Goal: Task Accomplishment & Management: Complete application form

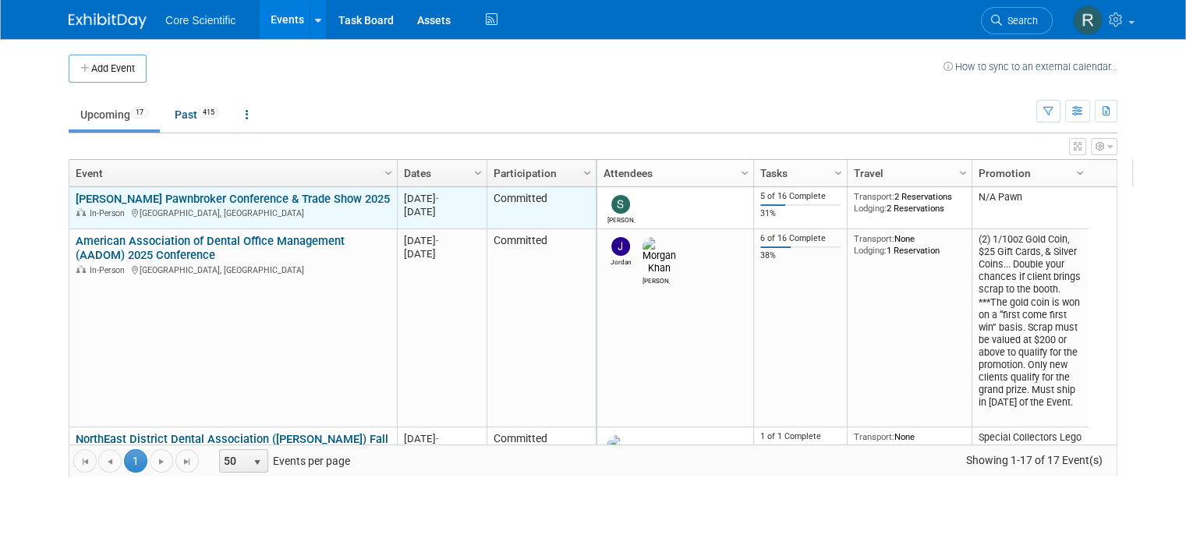
click at [226, 193] on link "[PERSON_NAME] Pawnbroker Conference & Trade Show 2025" at bounding box center [233, 199] width 314 height 14
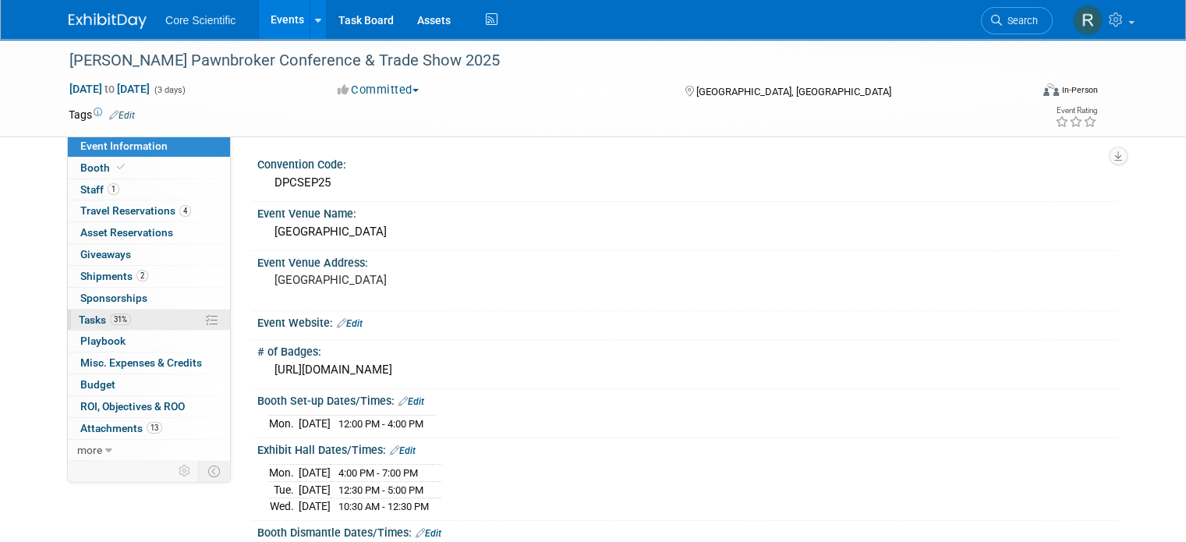
click at [165, 315] on link "31% Tasks 31%" at bounding box center [149, 320] width 162 height 21
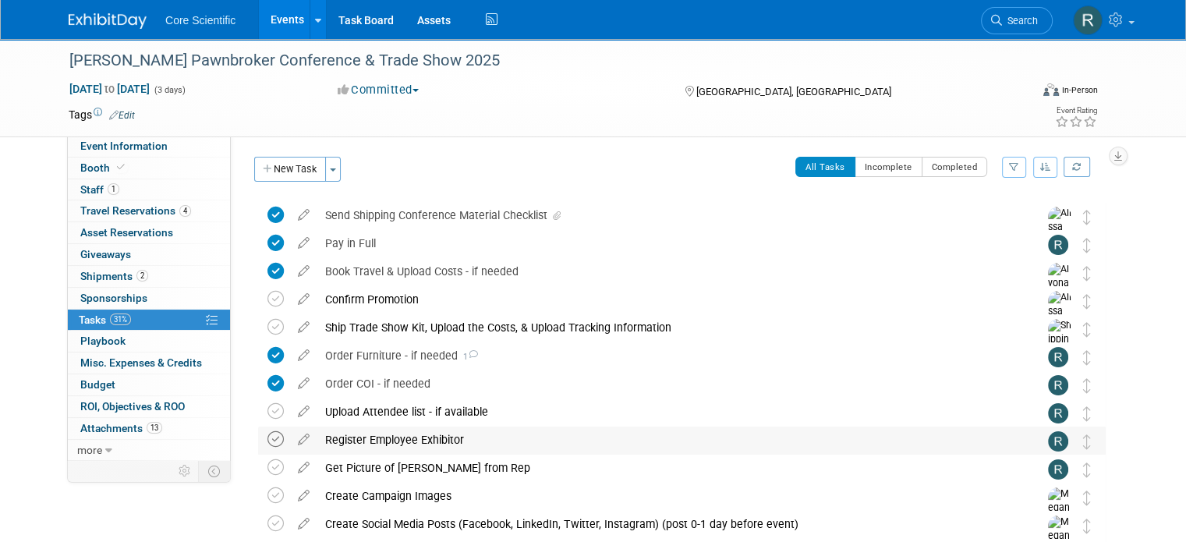
click at [267, 444] on icon at bounding box center [275, 439] width 16 height 16
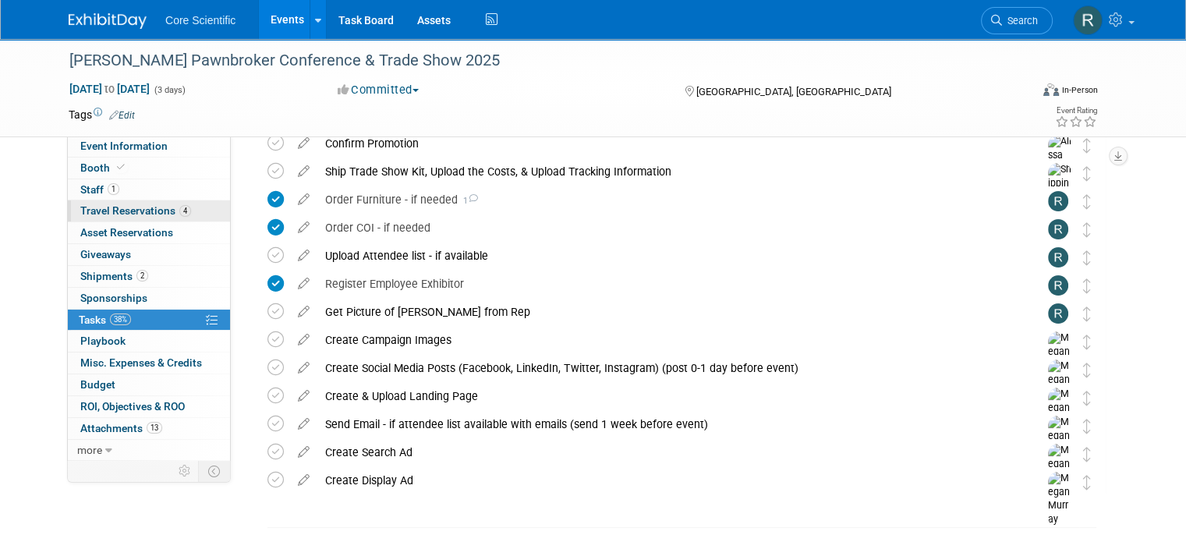
click at [150, 220] on link "4 Travel Reservations 4" at bounding box center [149, 210] width 162 height 21
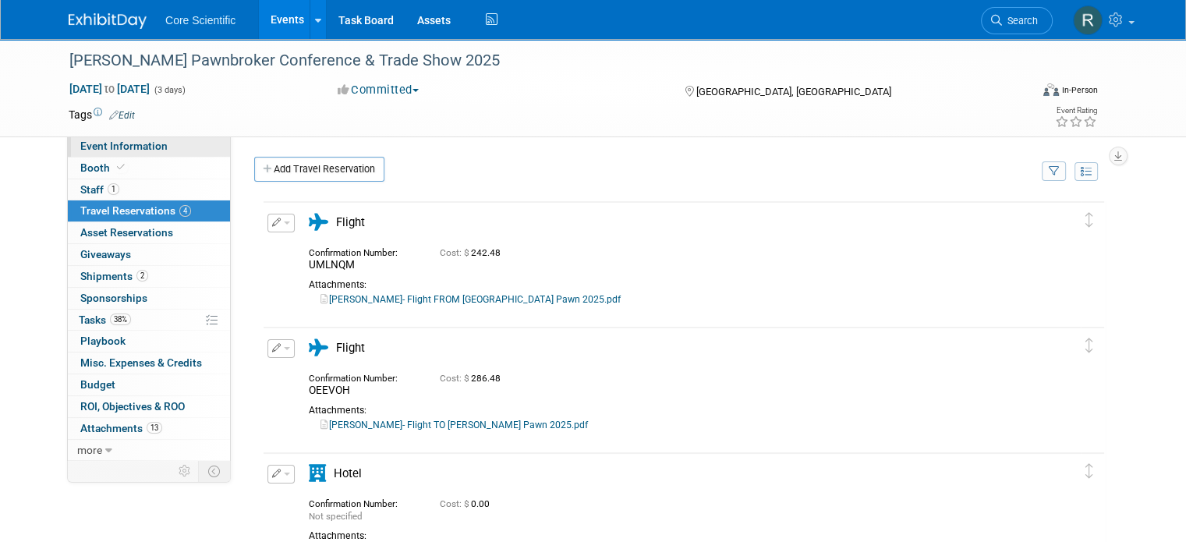
click at [80, 147] on span "Event Information" at bounding box center [123, 146] width 87 height 12
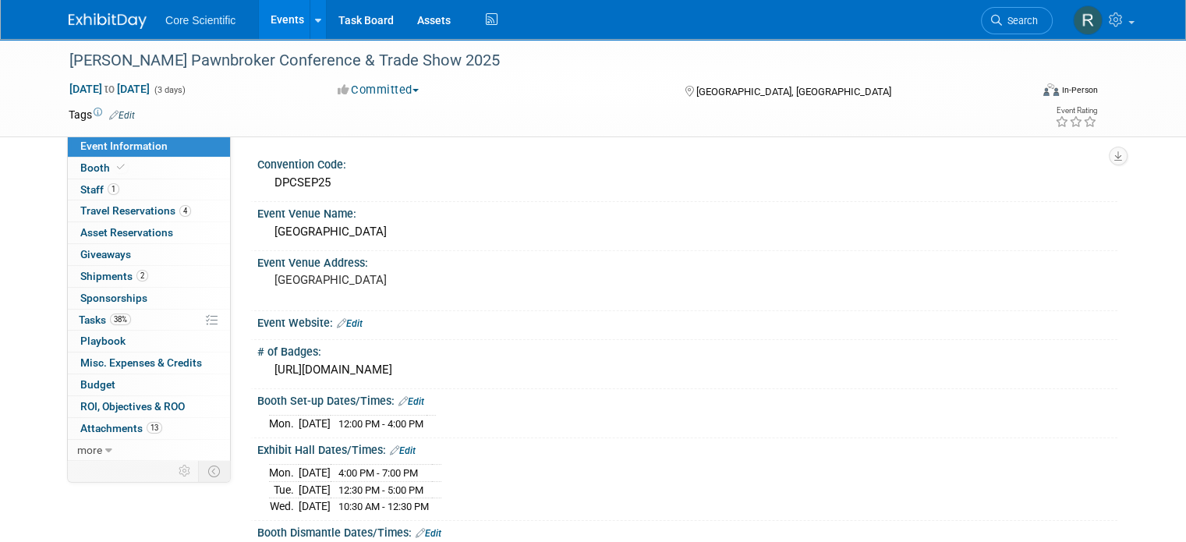
click at [343, 330] on div at bounding box center [687, 332] width 837 height 4
click at [344, 314] on div "Event Website: Edit" at bounding box center [687, 321] width 860 height 20
click at [345, 322] on link "Edit" at bounding box center [350, 323] width 26 height 11
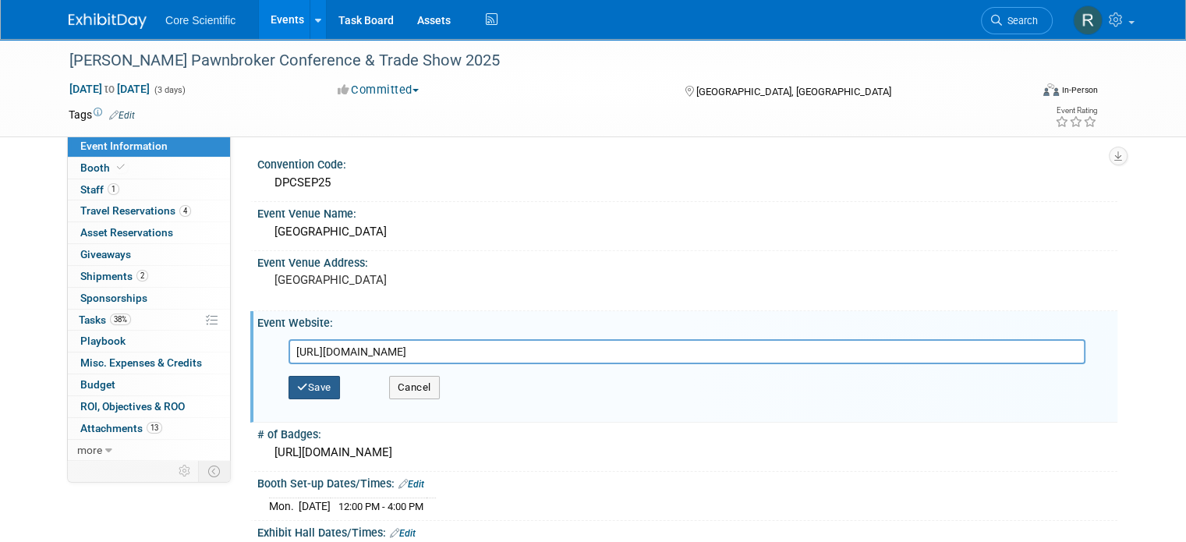
type input "https://dixieconvention.com/"
click at [298, 381] on button "Save" at bounding box center [314, 387] width 51 height 23
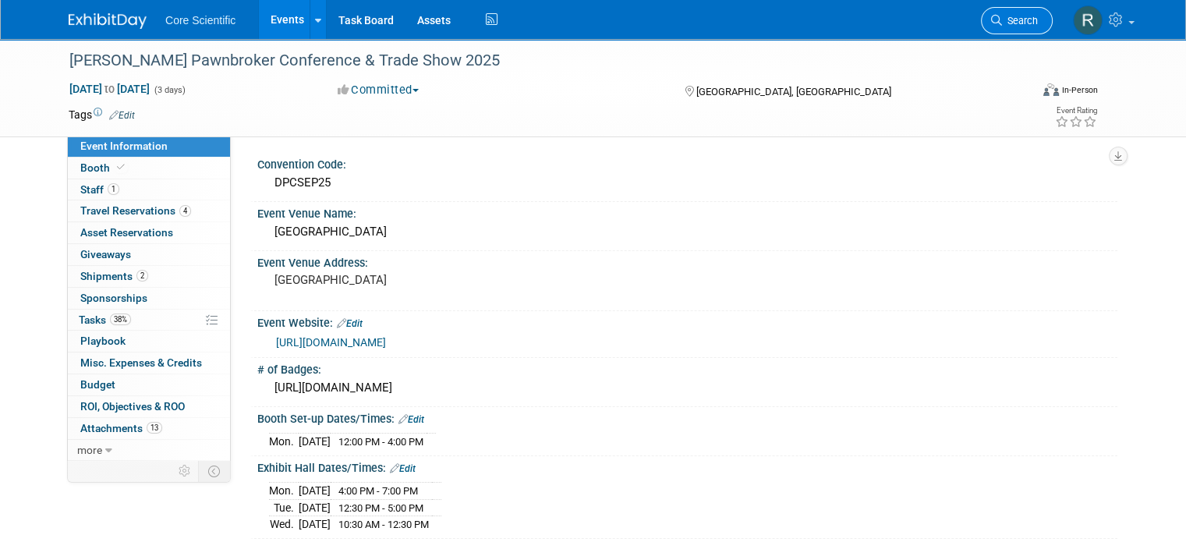
click at [1038, 18] on span "Search" at bounding box center [1020, 21] width 36 height 12
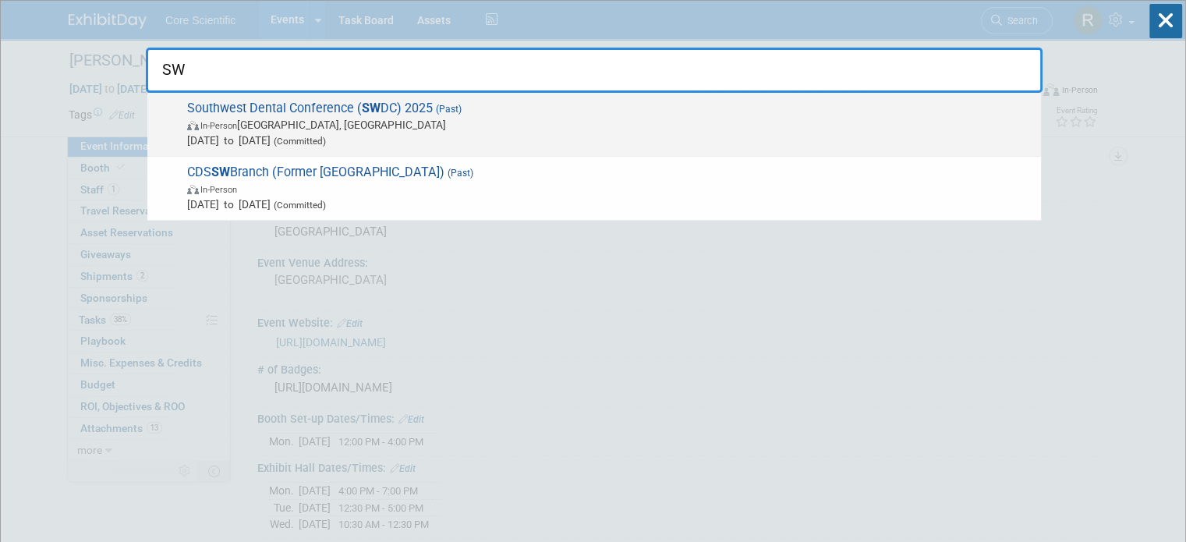
type input "SW"
click at [817, 126] on span "In-Person Dallas, TX" at bounding box center [610, 125] width 846 height 16
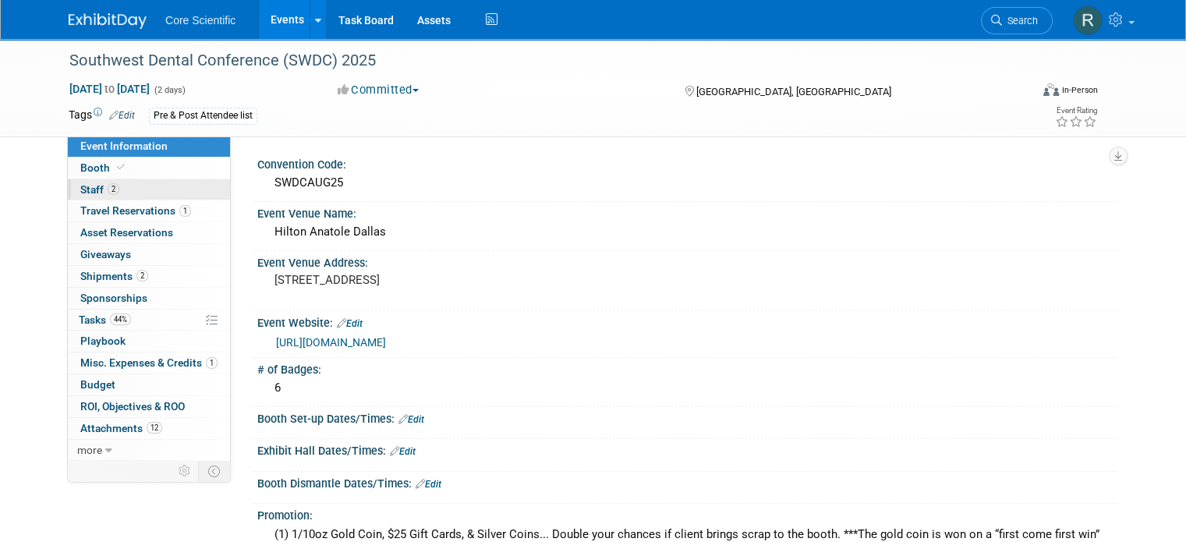
click at [182, 188] on link "2 Staff 2" at bounding box center [149, 189] width 162 height 21
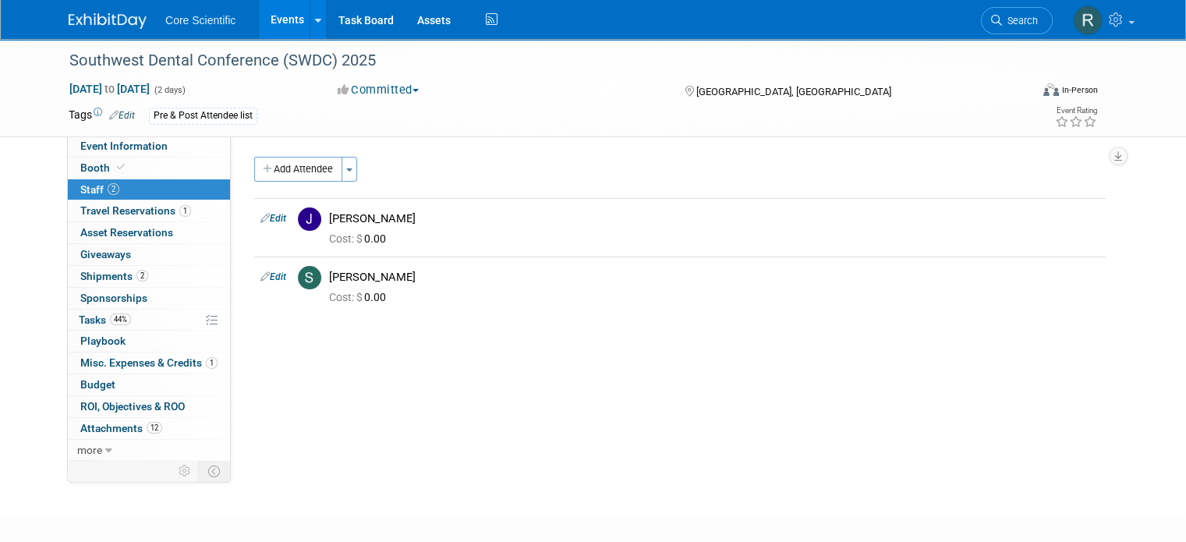
click at [335, 377] on div "Convention Code: SWDCAUG25 Event Venue Name: Hilton Anatole Dallas Event Venue …" at bounding box center [674, 298] width 887 height 324
click at [122, 147] on span "Event Information" at bounding box center [123, 146] width 87 height 12
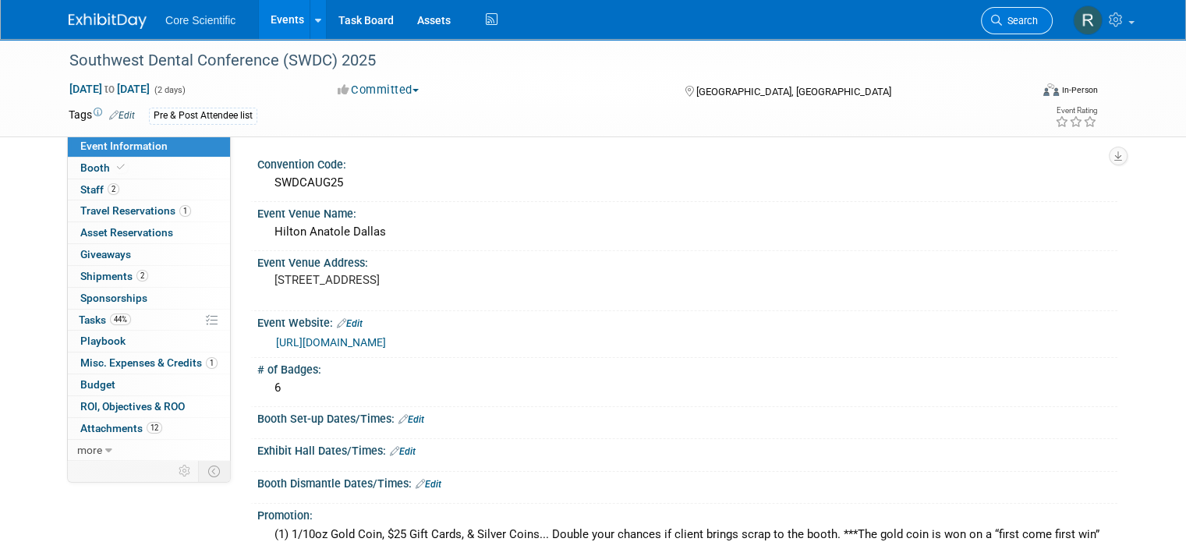
click at [1044, 12] on link "Search" at bounding box center [1017, 20] width 72 height 27
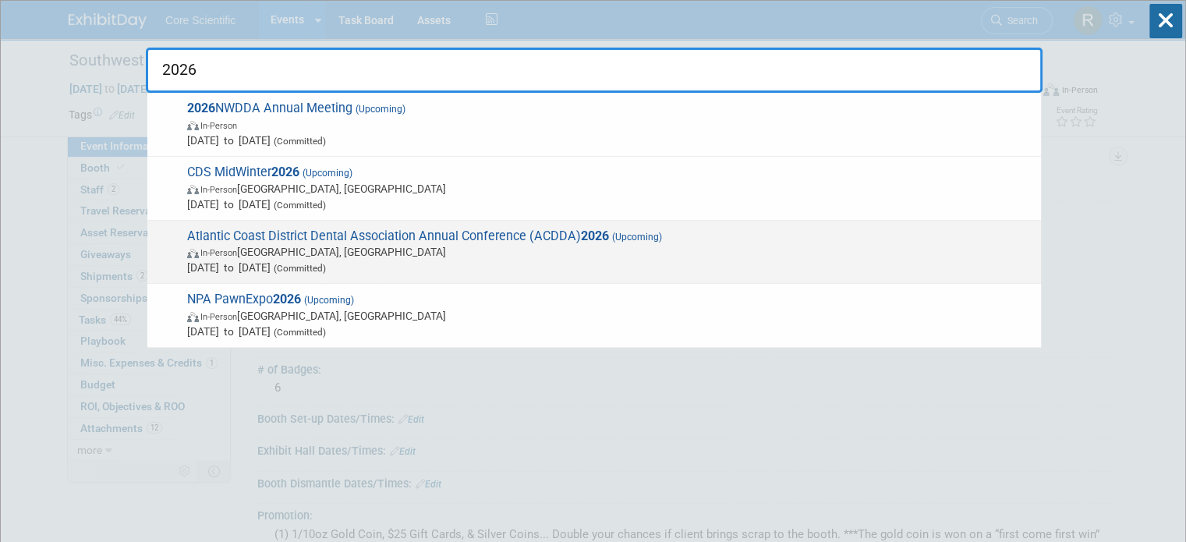
type input "2026"
click at [968, 230] on span "Atlantic Coast District Dental Association Annual Conference (ACDDA) 2026 (Upco…" at bounding box center [607, 252] width 851 height 48
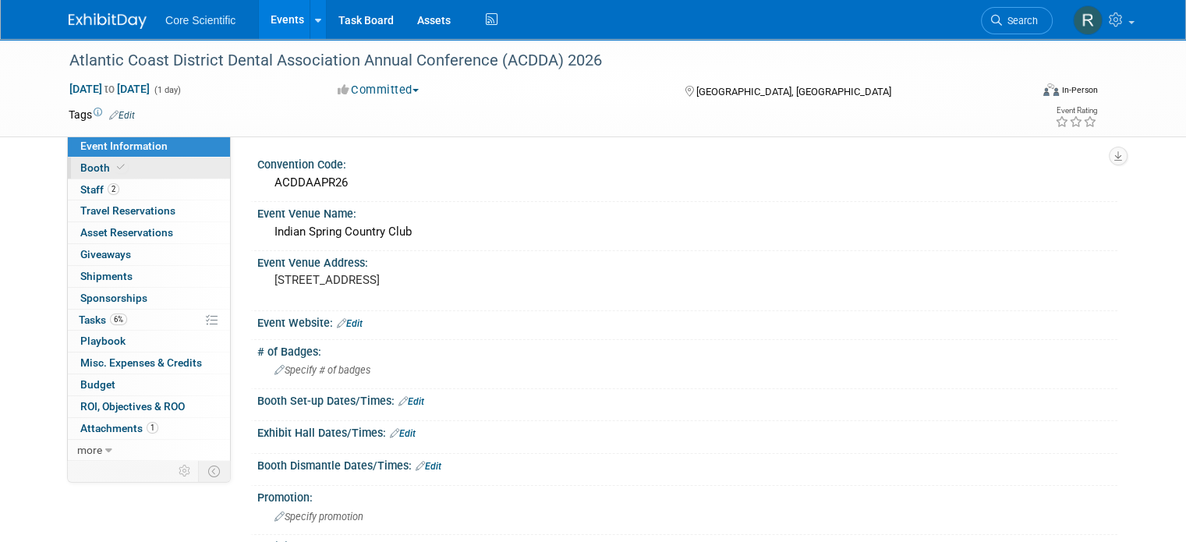
click at [105, 174] on span "Booth" at bounding box center [104, 167] width 48 height 12
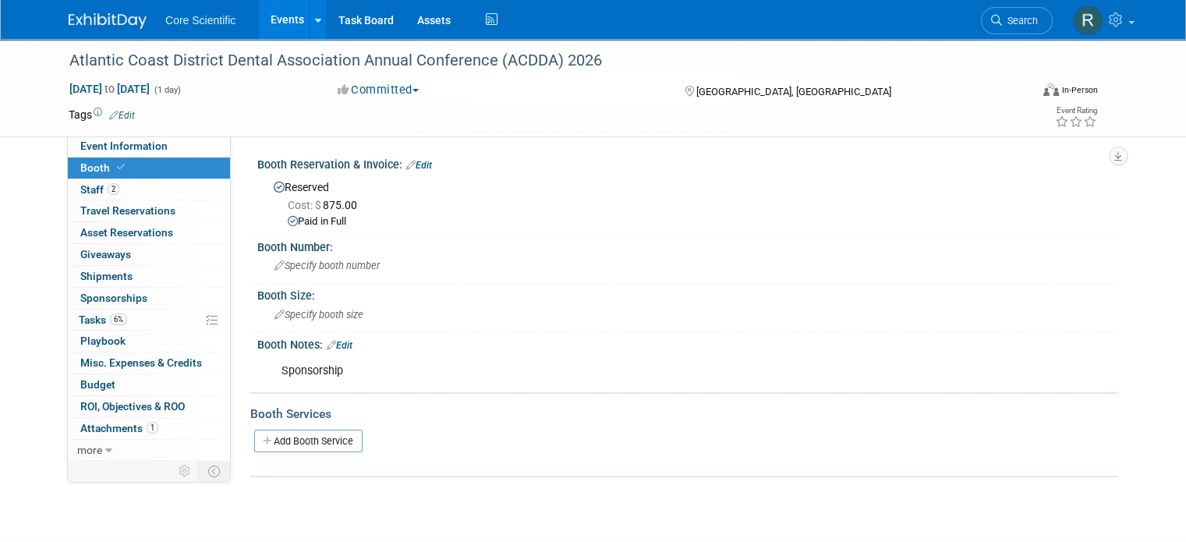
click at [141, 161] on link "Booth" at bounding box center [149, 168] width 162 height 21
click at [408, 163] on link "Edit" at bounding box center [419, 165] width 26 height 11
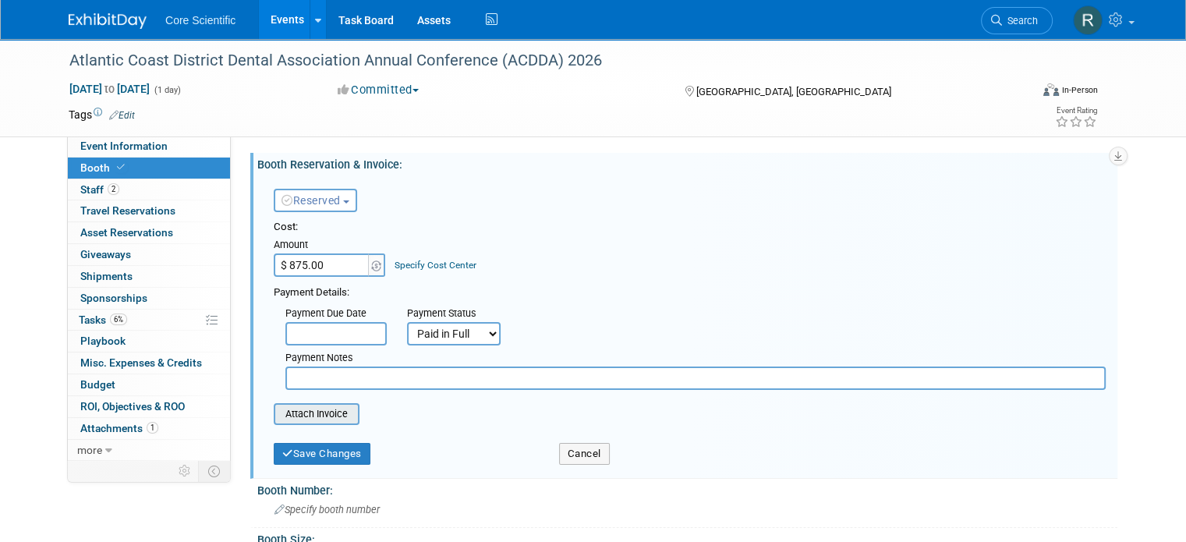
click at [296, 413] on input "file" at bounding box center [265, 414] width 186 height 19
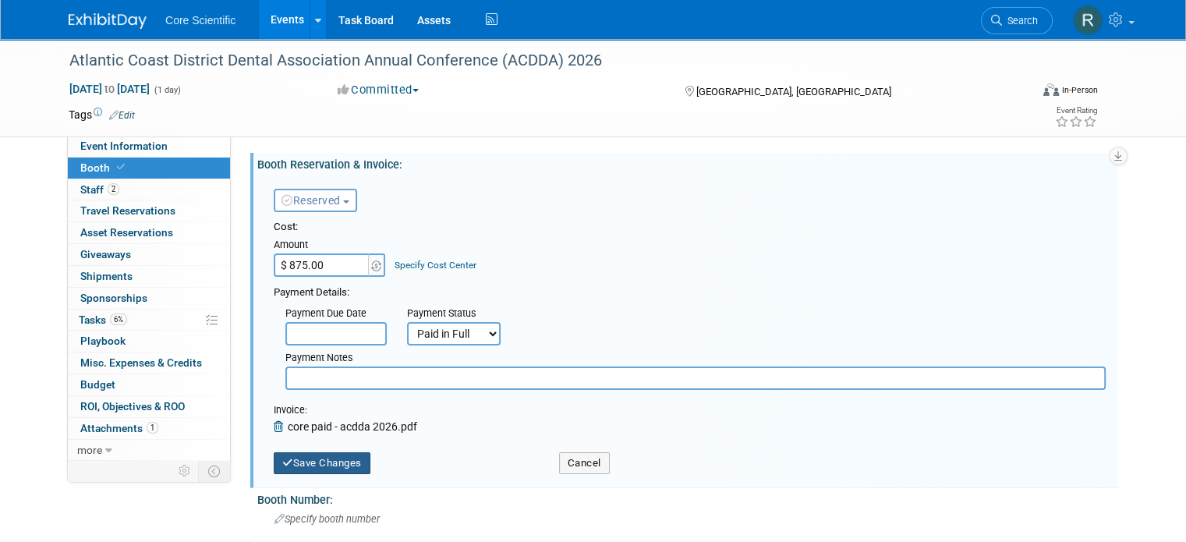
click at [319, 467] on button "Save Changes" at bounding box center [322, 463] width 97 height 22
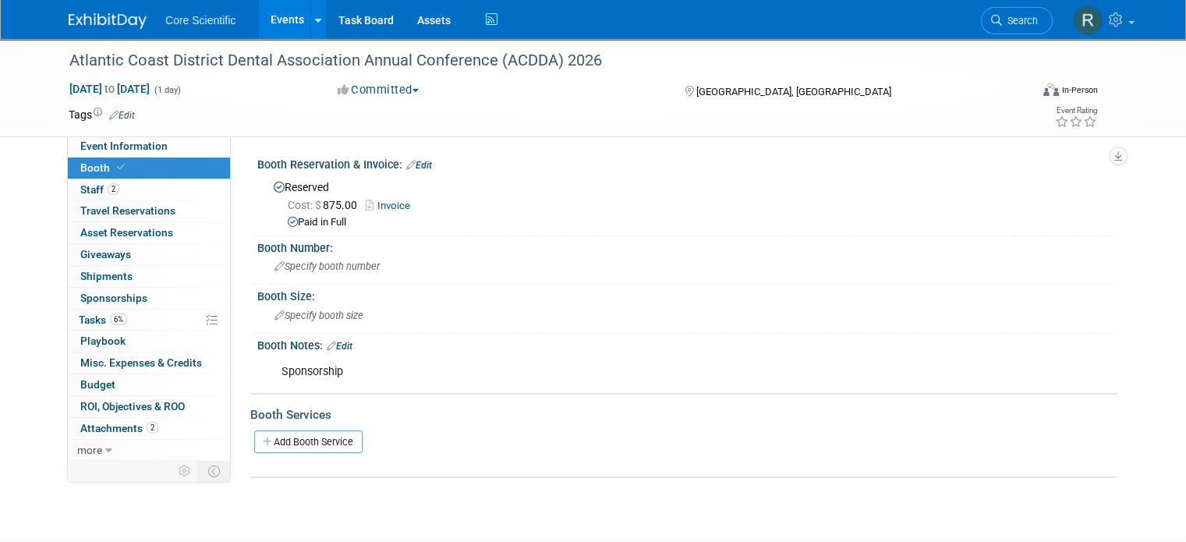
click at [87, 19] on img at bounding box center [108, 21] width 78 height 16
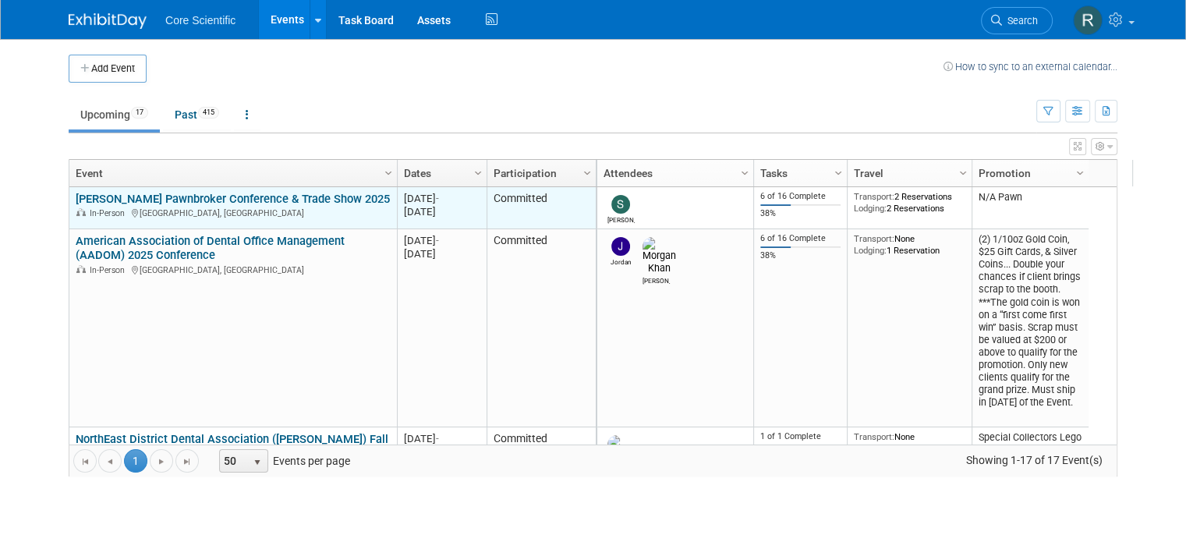
click at [209, 197] on link "[PERSON_NAME] Pawnbroker Conference & Trade Show 2025" at bounding box center [233, 199] width 314 height 14
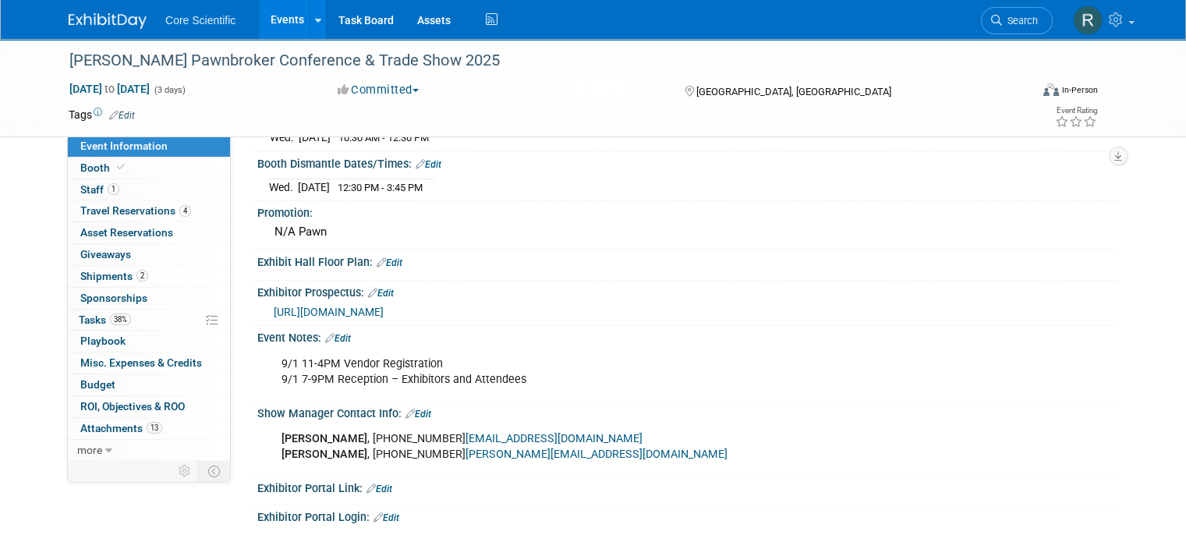
scroll to position [390, 0]
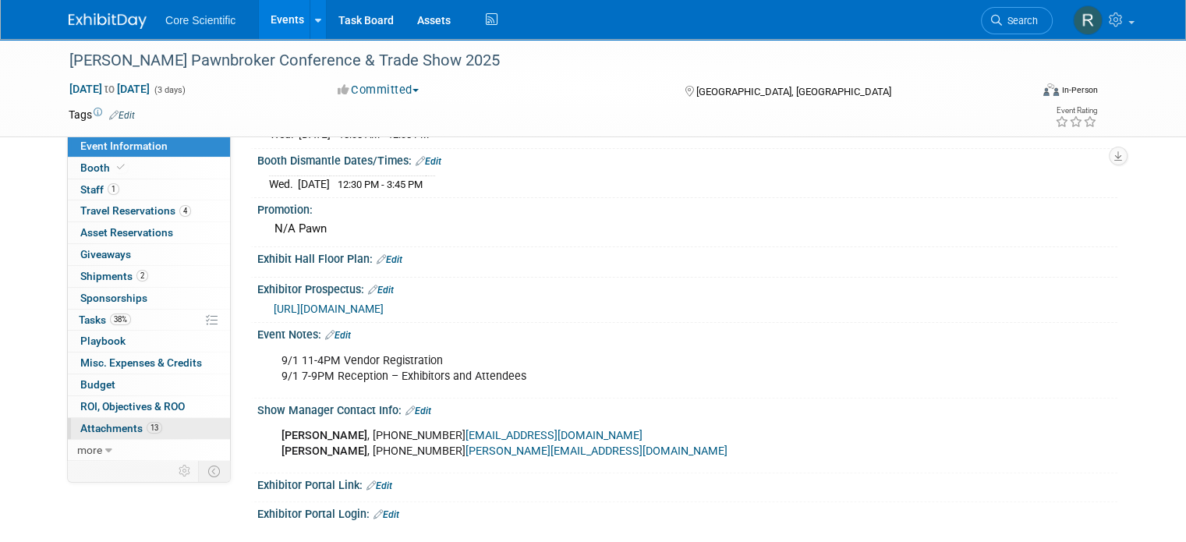
click at [147, 419] on link "13 Attachments 13" at bounding box center [149, 428] width 162 height 21
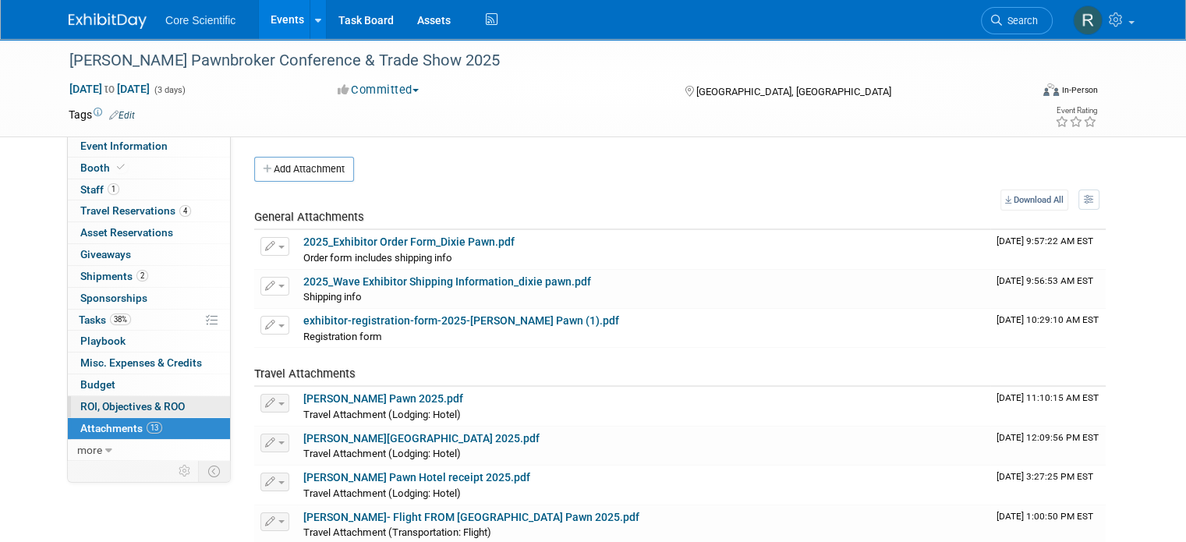
click at [153, 402] on span "ROI, Objectives & ROO 0" at bounding box center [132, 406] width 104 height 12
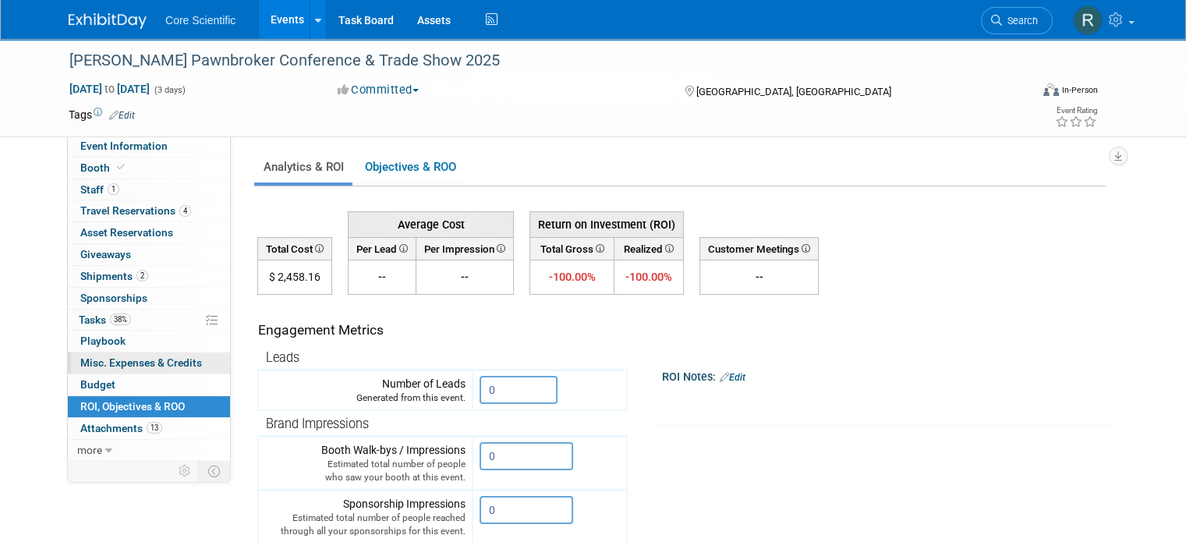
click at [159, 367] on span "Misc. Expenses & Credits 0" at bounding box center [141, 362] width 122 height 12
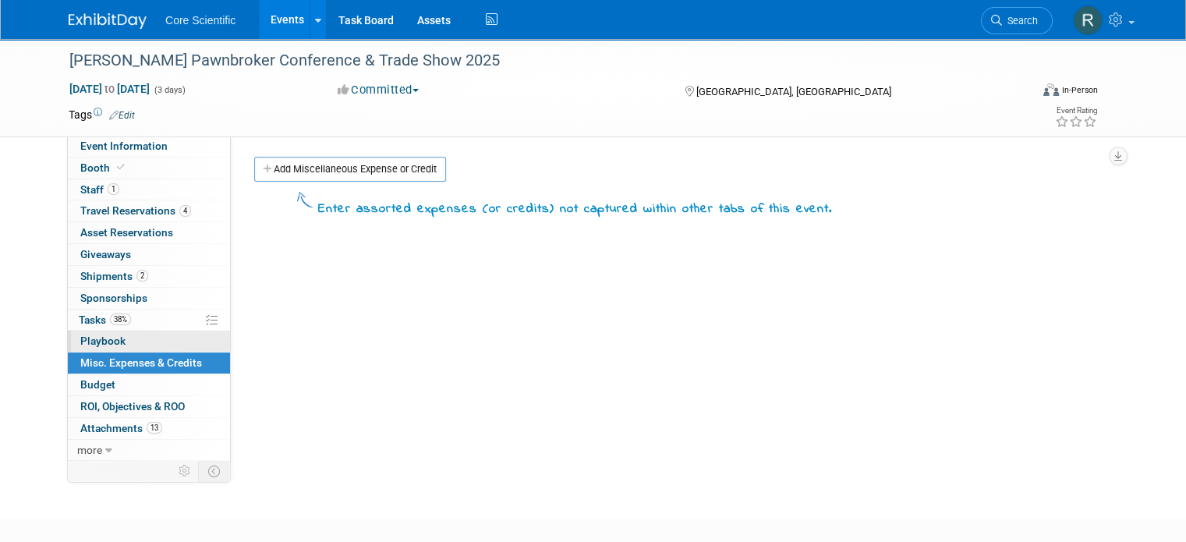
click at [167, 337] on link "0 Playbook 0" at bounding box center [149, 341] width 162 height 21
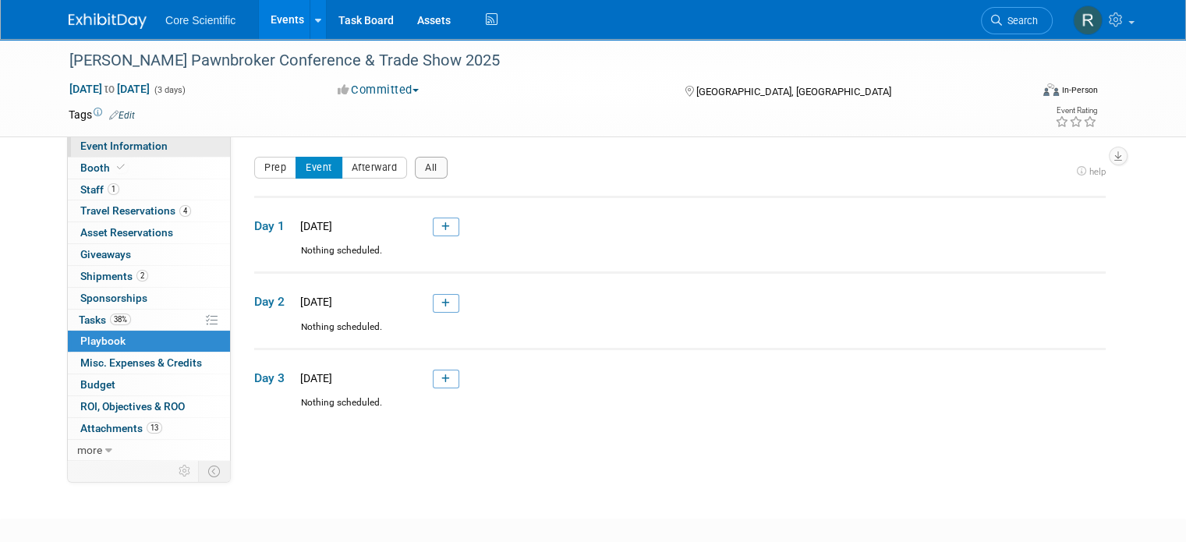
click at [122, 148] on span "Event Information" at bounding box center [123, 146] width 87 height 12
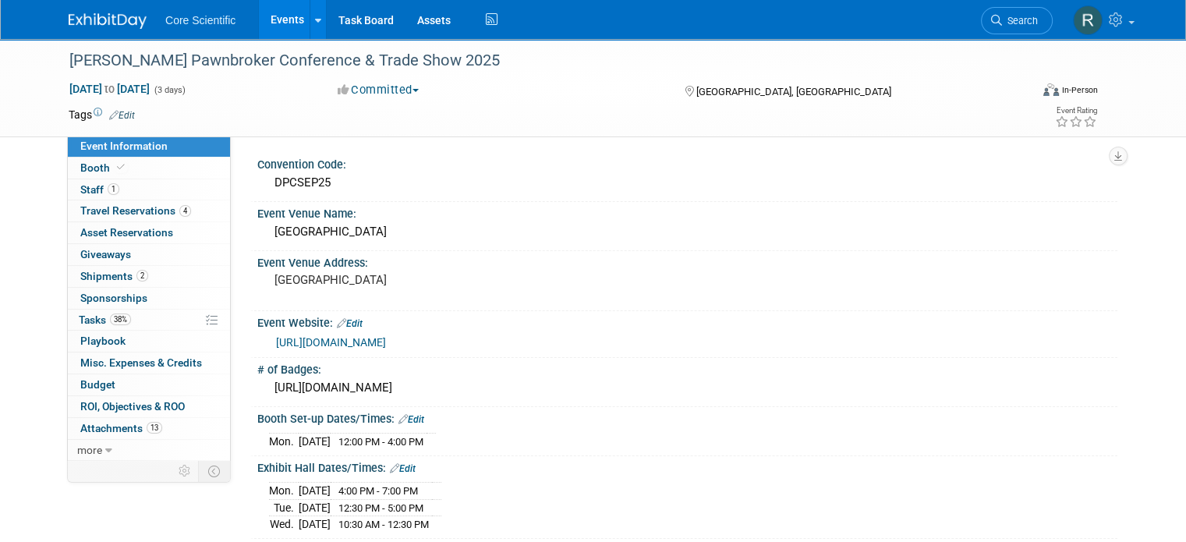
click at [69, 15] on img at bounding box center [108, 21] width 78 height 16
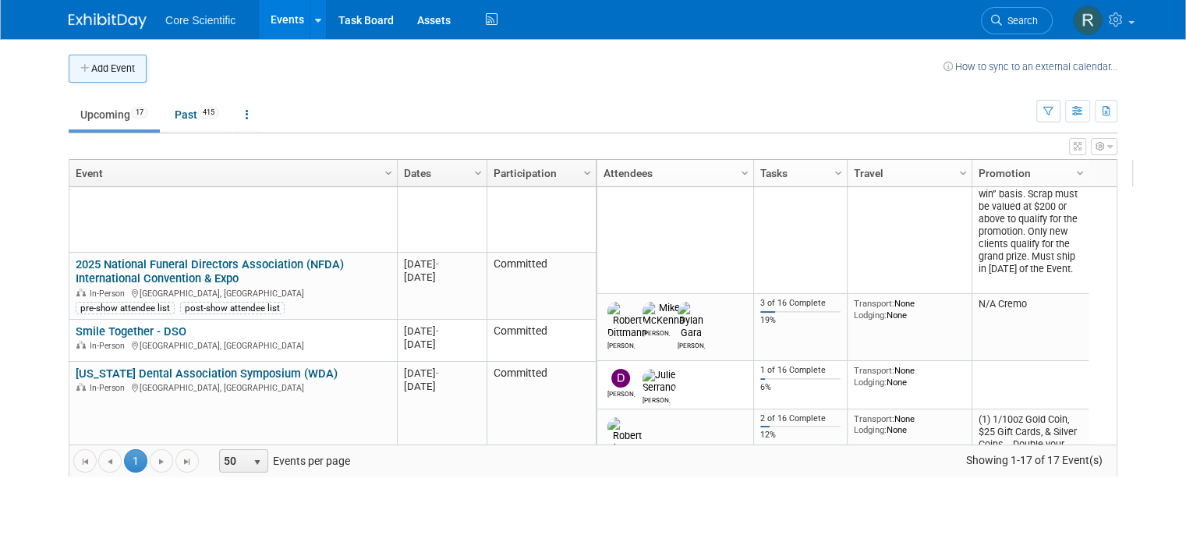
click at [123, 74] on button "Add Event" at bounding box center [108, 69] width 78 height 28
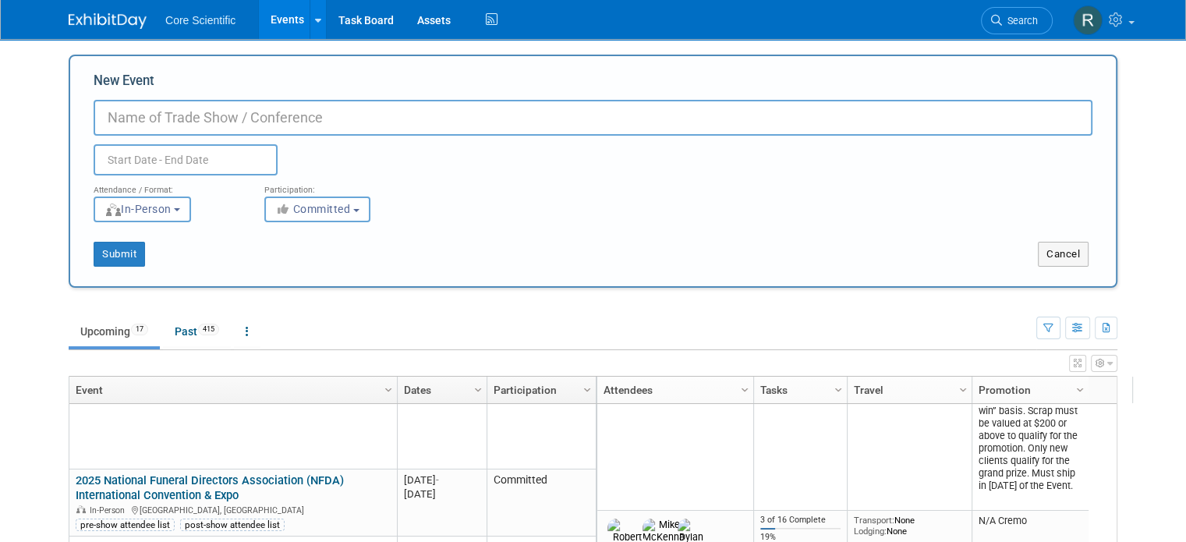
click at [140, 121] on input "New Event" at bounding box center [593, 118] width 999 height 36
type input "o"
drag, startPoint x: 263, startPoint y: 125, endPoint x: 143, endPoint y: 126, distance: 120.1
click at [143, 126] on input "OACFP Annual Conference" at bounding box center [593, 118] width 999 height 36
click at [226, 120] on input "OACFP Educational conference" at bounding box center [593, 118] width 999 height 36
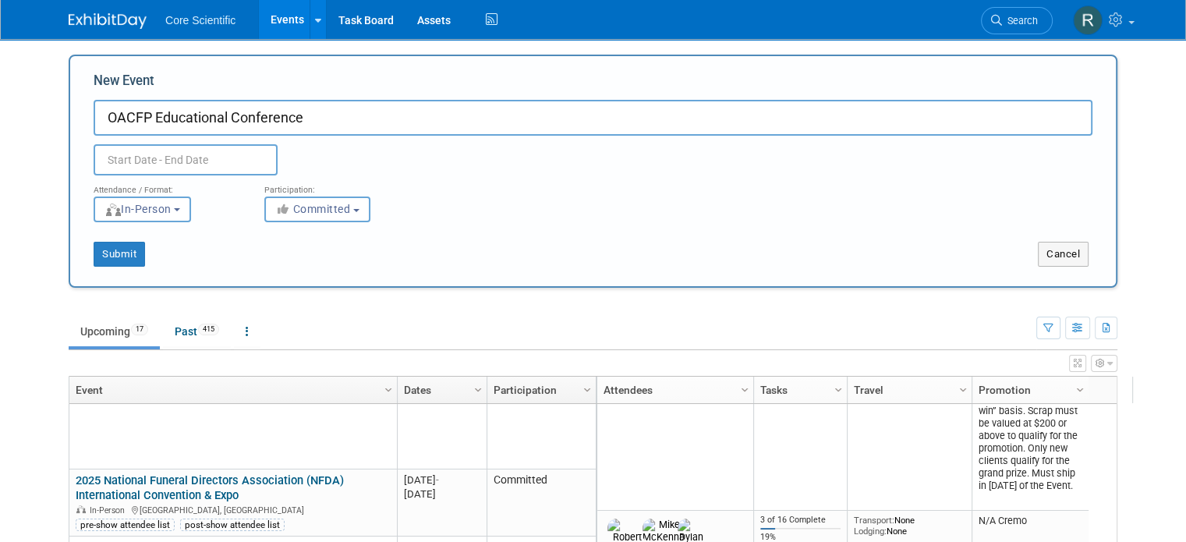
type input "OACFP Educational Conference"
click at [193, 166] on input "text" at bounding box center [186, 159] width 184 height 31
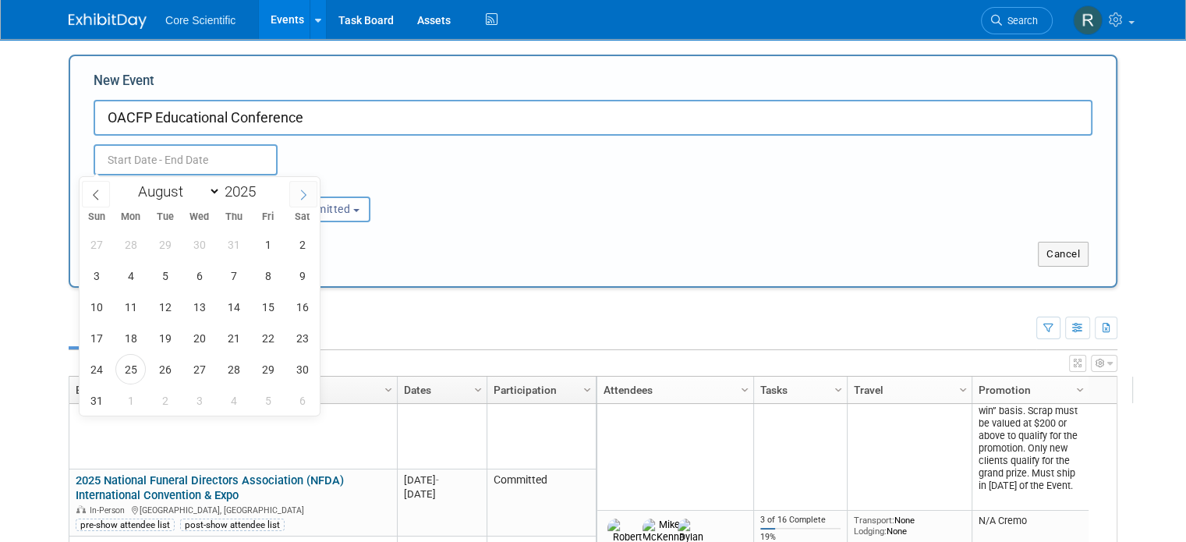
click at [309, 188] on span at bounding box center [303, 194] width 28 height 27
select select "9"
click at [166, 274] on span "7" at bounding box center [165, 275] width 30 height 30
click at [234, 274] on span "9" at bounding box center [233, 275] width 30 height 30
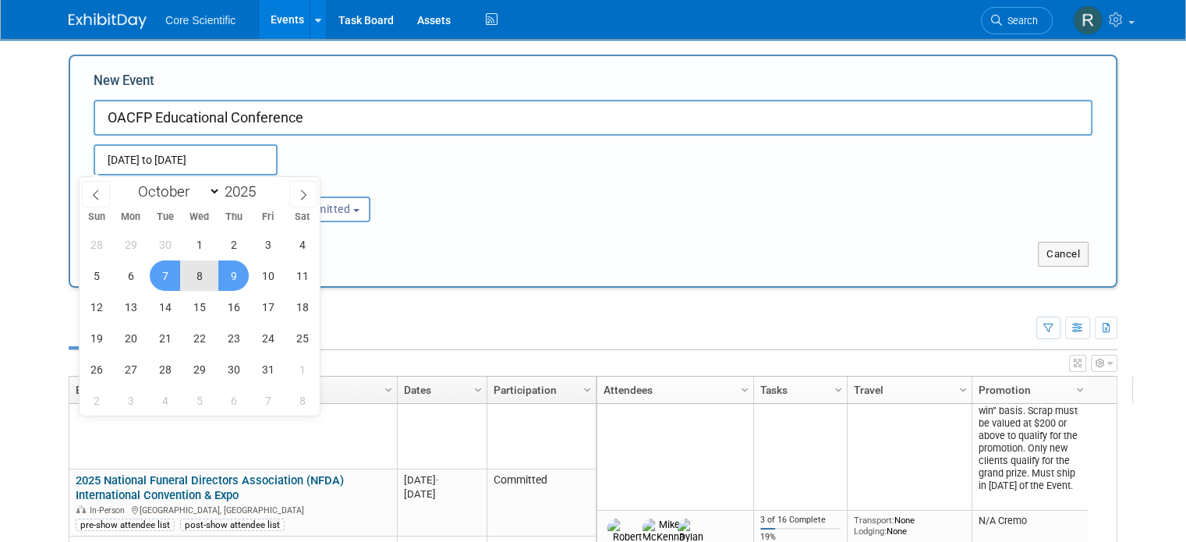
type input "[DATE] to [DATE]"
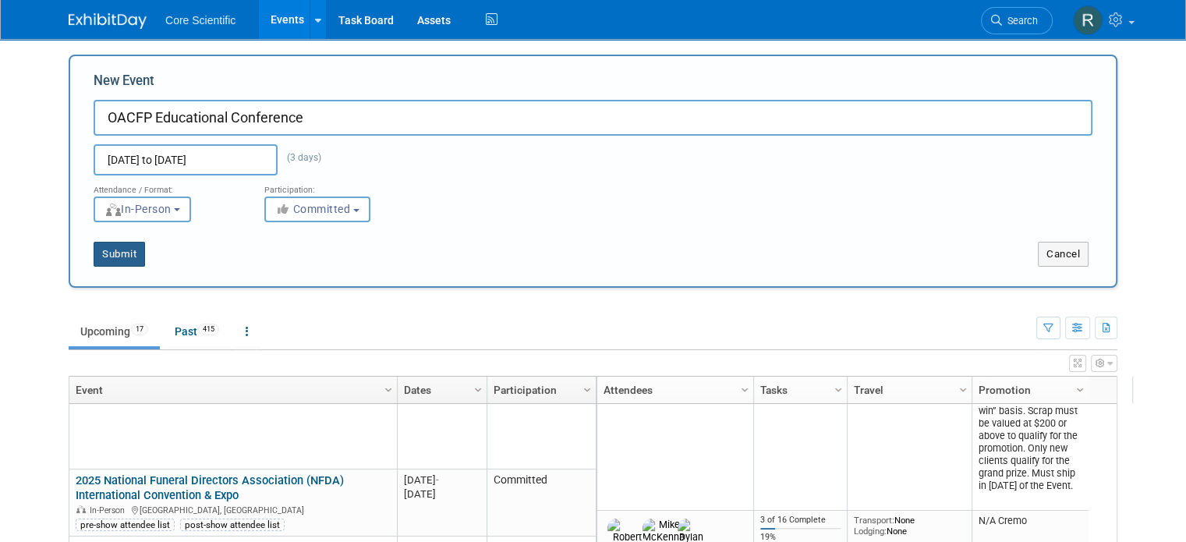
click at [106, 259] on button "Submit" at bounding box center [119, 254] width 51 height 25
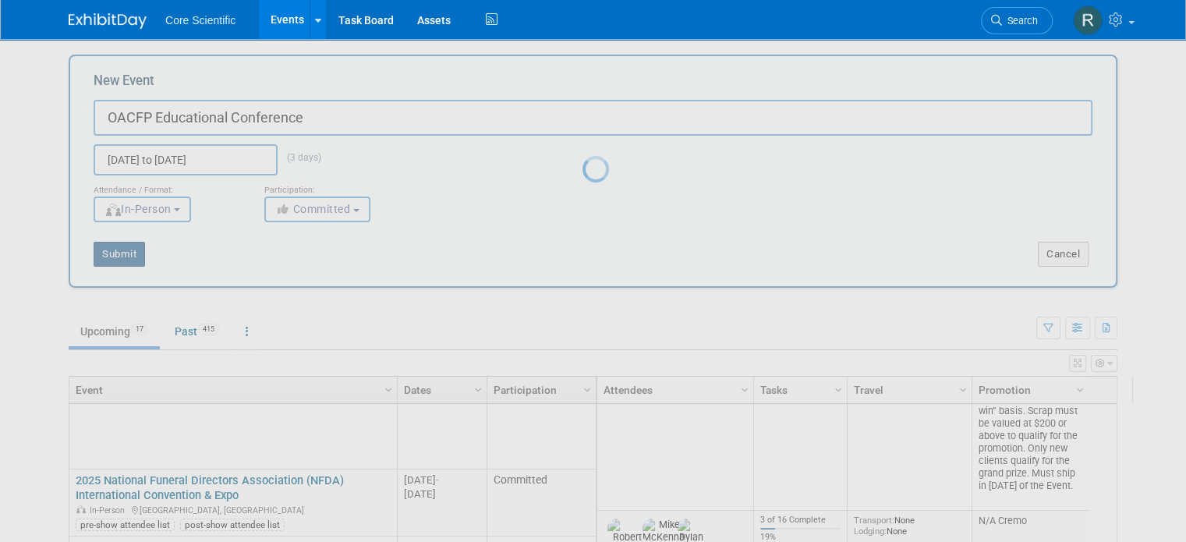
type input "OACFP Educational Conference"
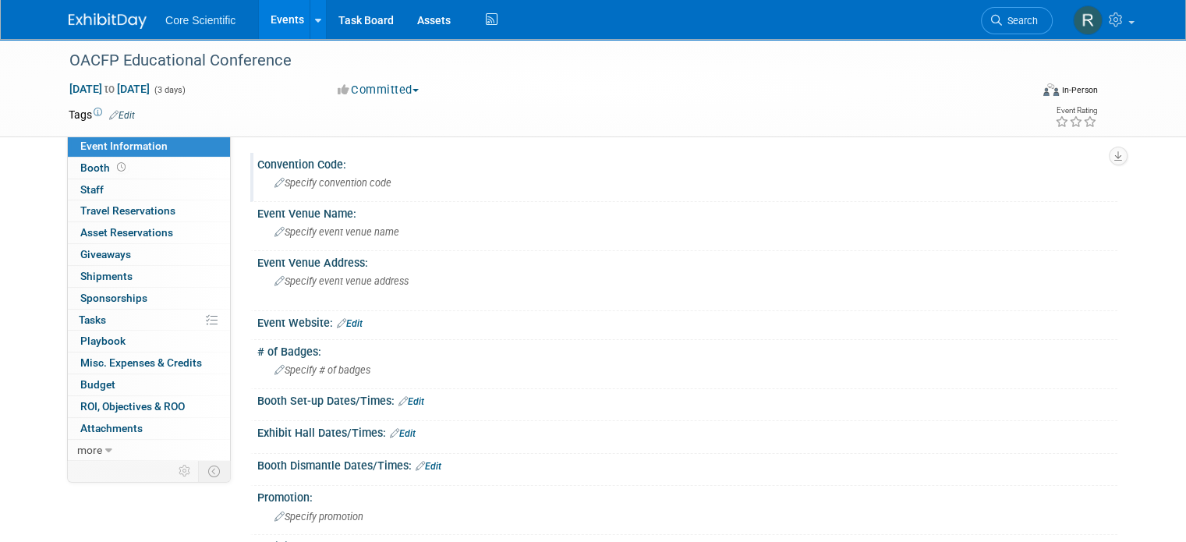
click at [310, 174] on div "Specify convention code" at bounding box center [687, 183] width 837 height 24
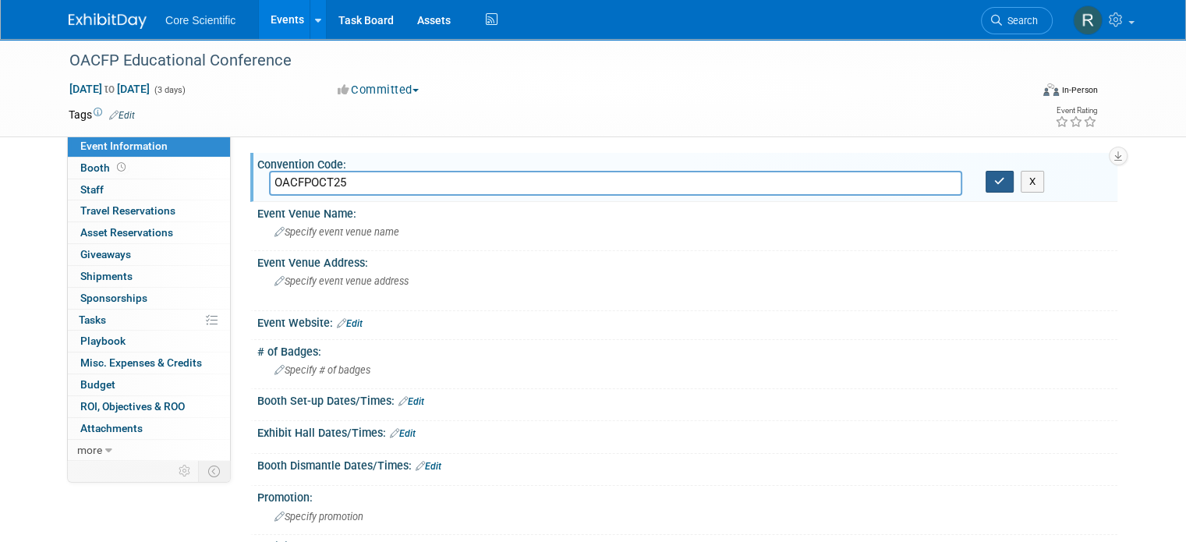
type input "OACFPOCT25"
click at [1002, 180] on button "button" at bounding box center [1000, 182] width 28 height 22
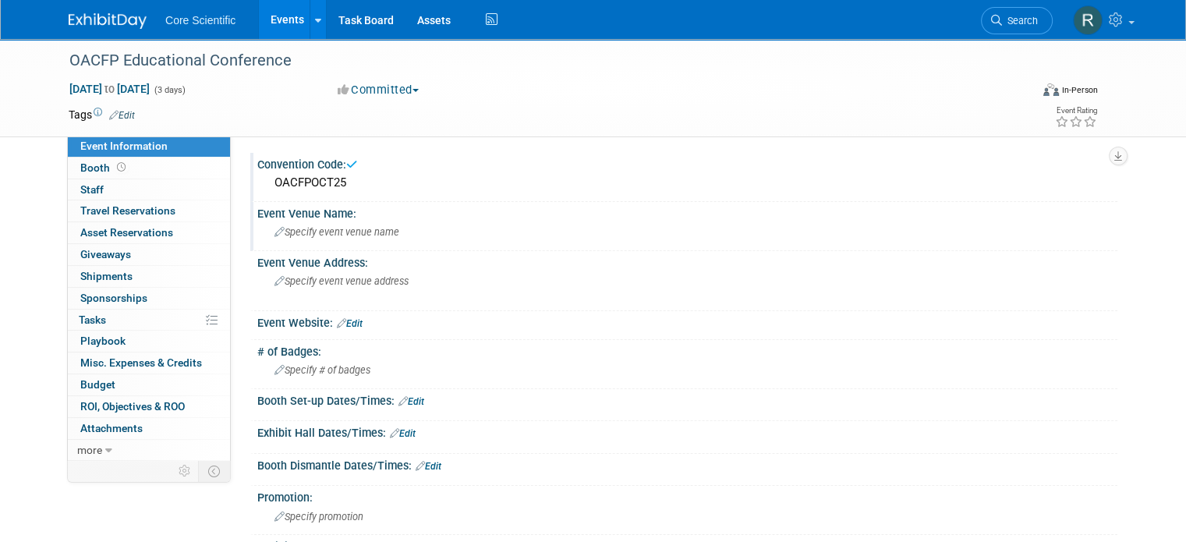
click at [444, 234] on div "Specify event venue name" at bounding box center [687, 232] width 837 height 24
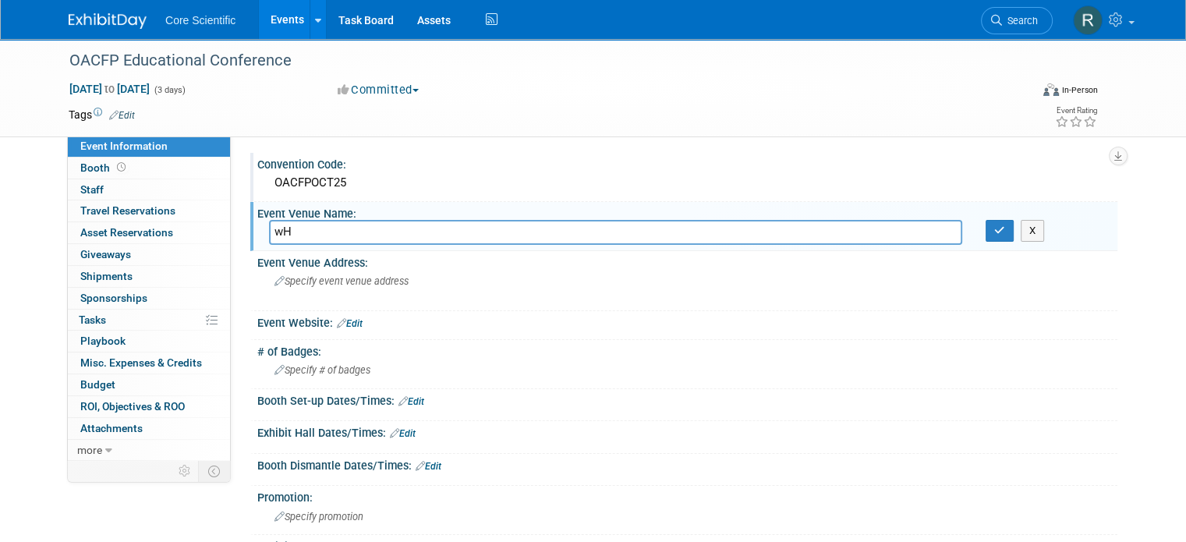
type input "w"
type input "W"
type input "[GEOGRAPHIC_DATA]"
click at [1005, 225] on icon "button" at bounding box center [999, 230] width 11 height 10
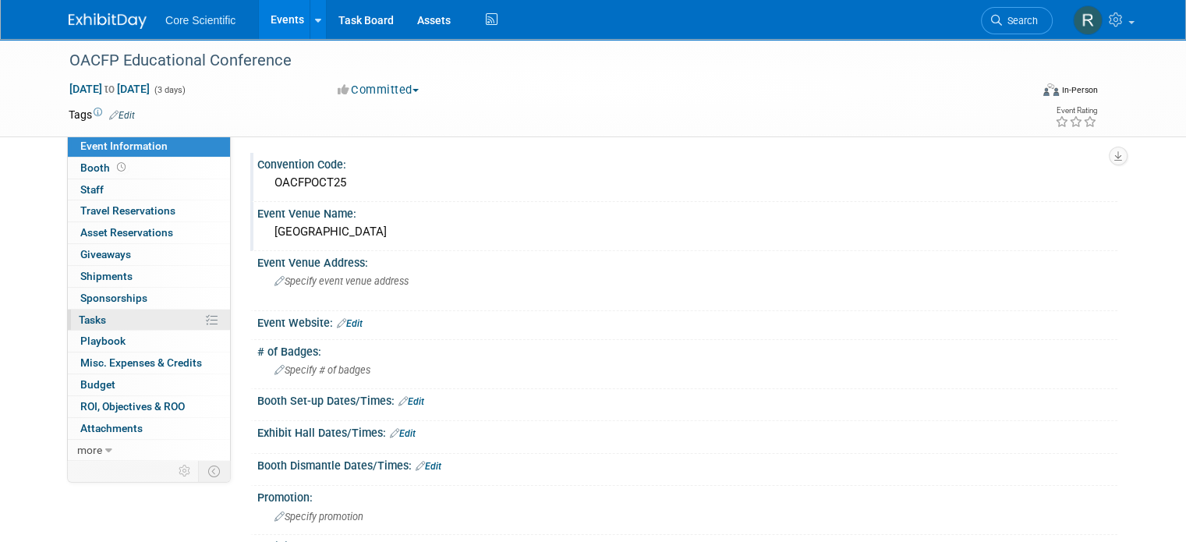
click at [114, 324] on link "0% Tasks 0%" at bounding box center [149, 320] width 162 height 21
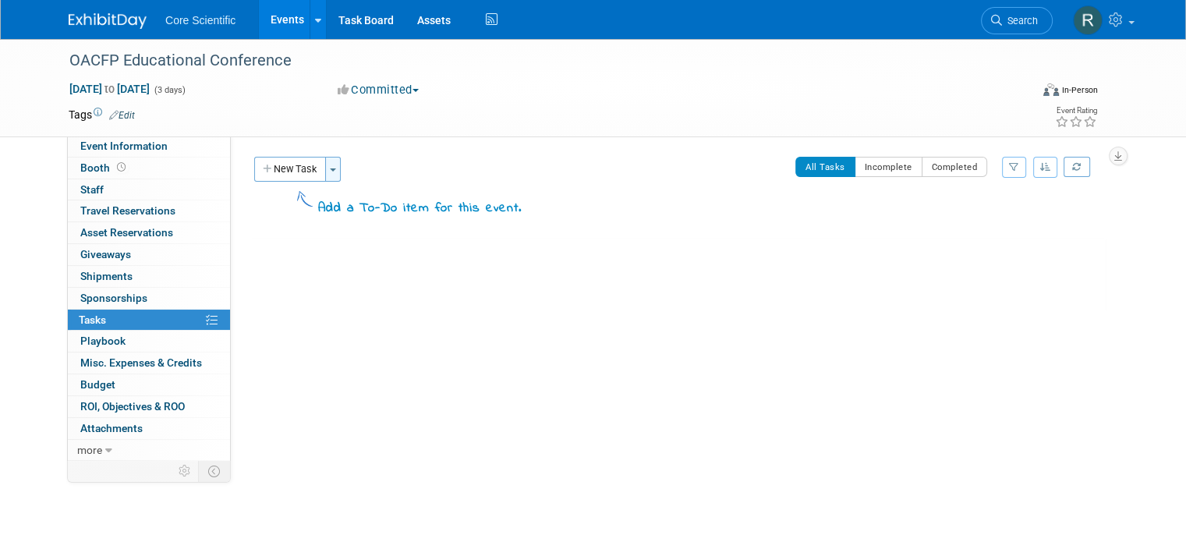
click at [326, 172] on button "Toggle Dropdown" at bounding box center [333, 169] width 16 height 25
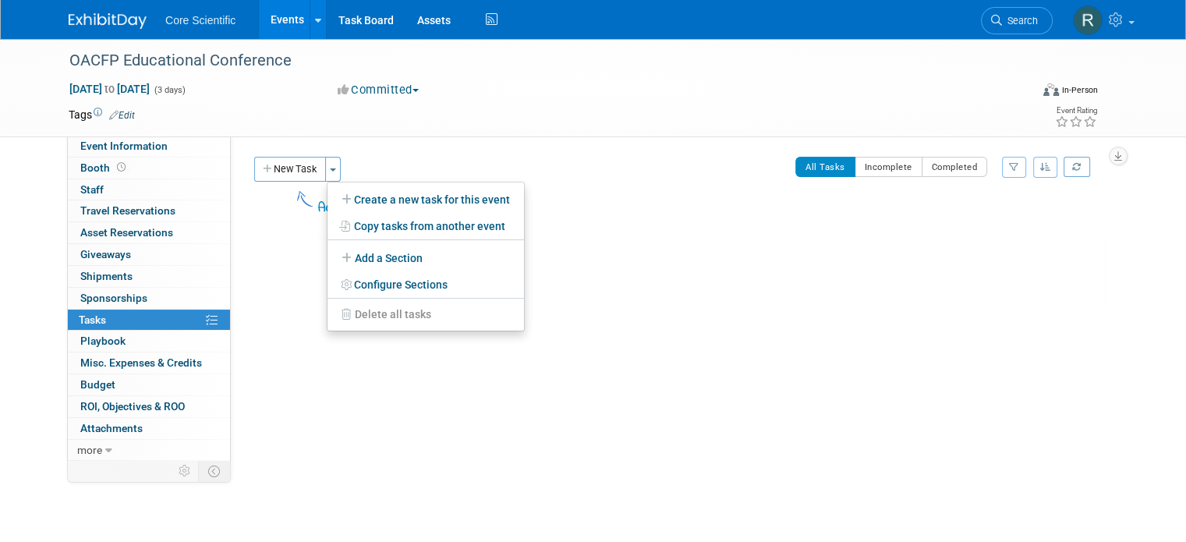
click at [366, 157] on div "New Task Toggle Dropdown Create a new task for this event Copy tasks from anoth…" at bounding box center [385, 169] width 271 height 25
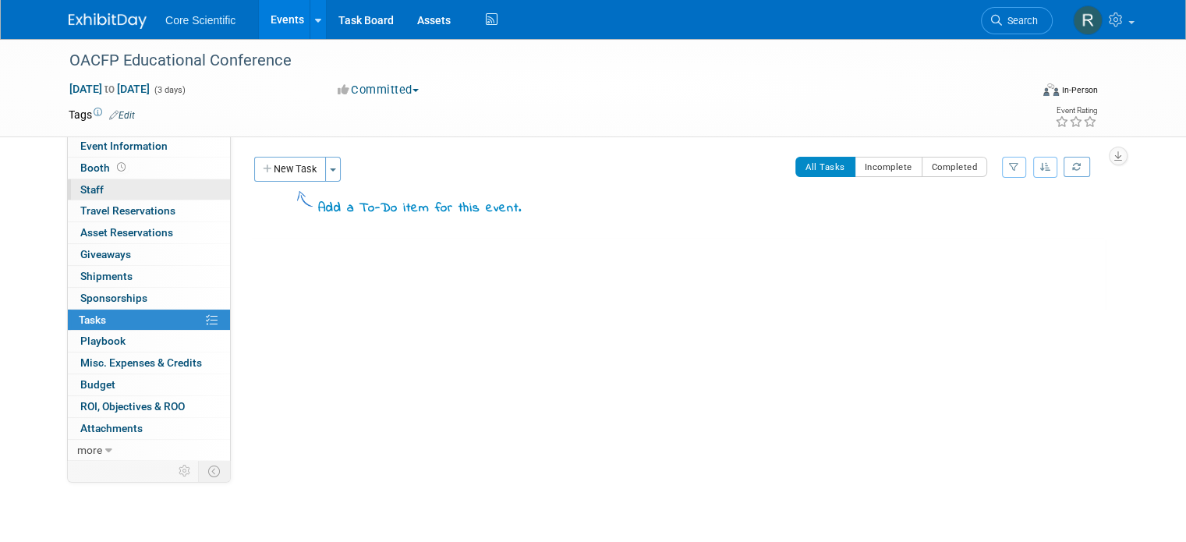
click at [153, 189] on link "0 Staff 0" at bounding box center [149, 189] width 162 height 21
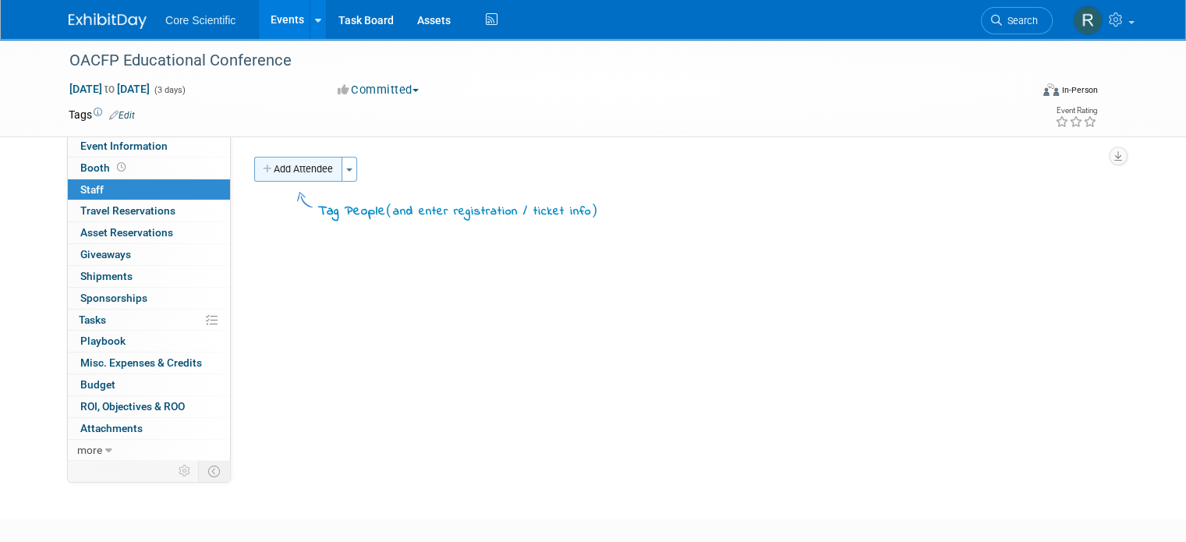
click at [296, 175] on button "Add Attendee" at bounding box center [298, 169] width 88 height 25
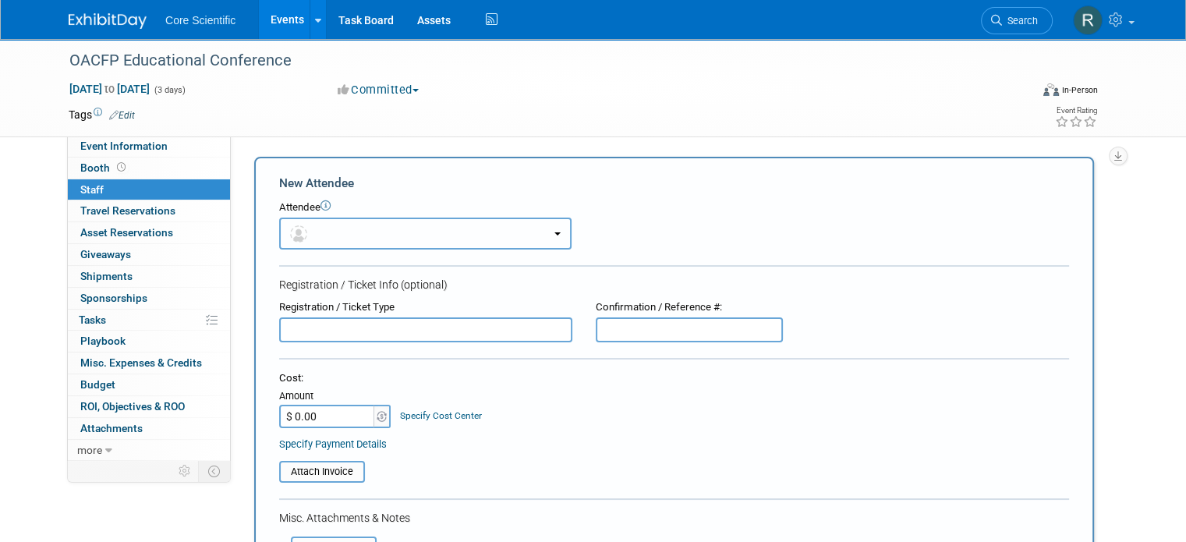
click at [336, 228] on button "button" at bounding box center [425, 234] width 292 height 32
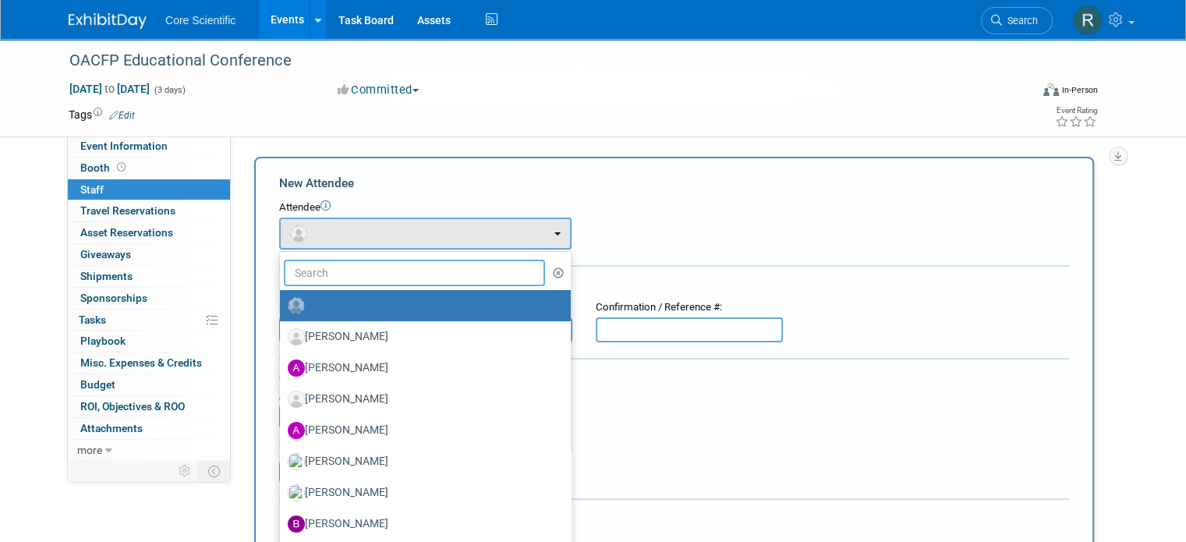
click at [350, 275] on input "text" at bounding box center [414, 273] width 261 height 27
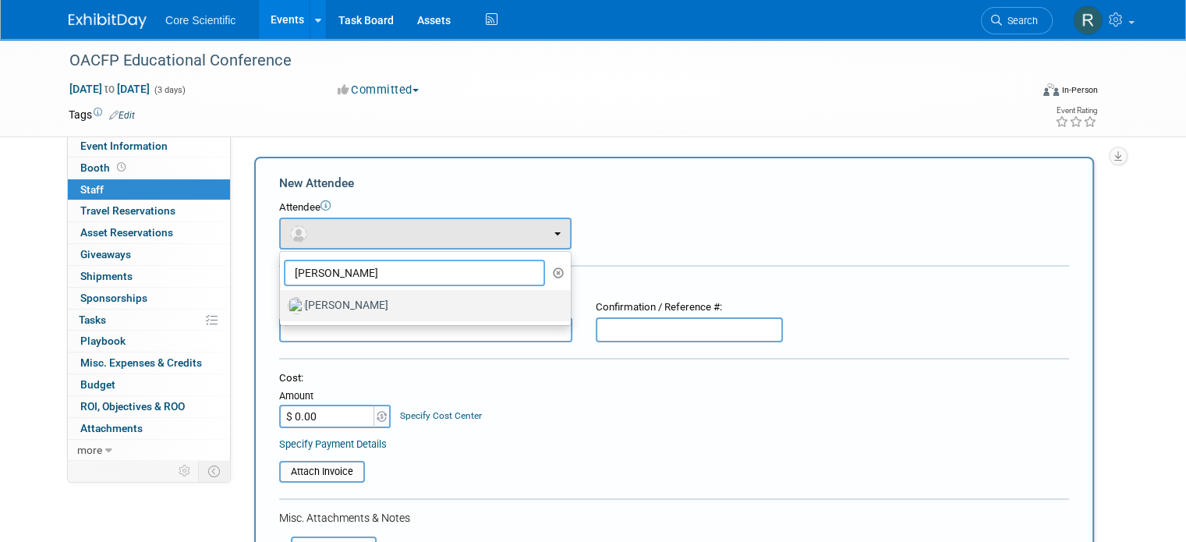
type input "mike mc"
click at [468, 307] on label "Mike McKenna" at bounding box center [421, 305] width 267 height 25
click at [282, 307] on input "Mike McKenna" at bounding box center [277, 304] width 10 height 10
select select "c97e9f7d-50ea-4a2c-9247-acfe1bc41725"
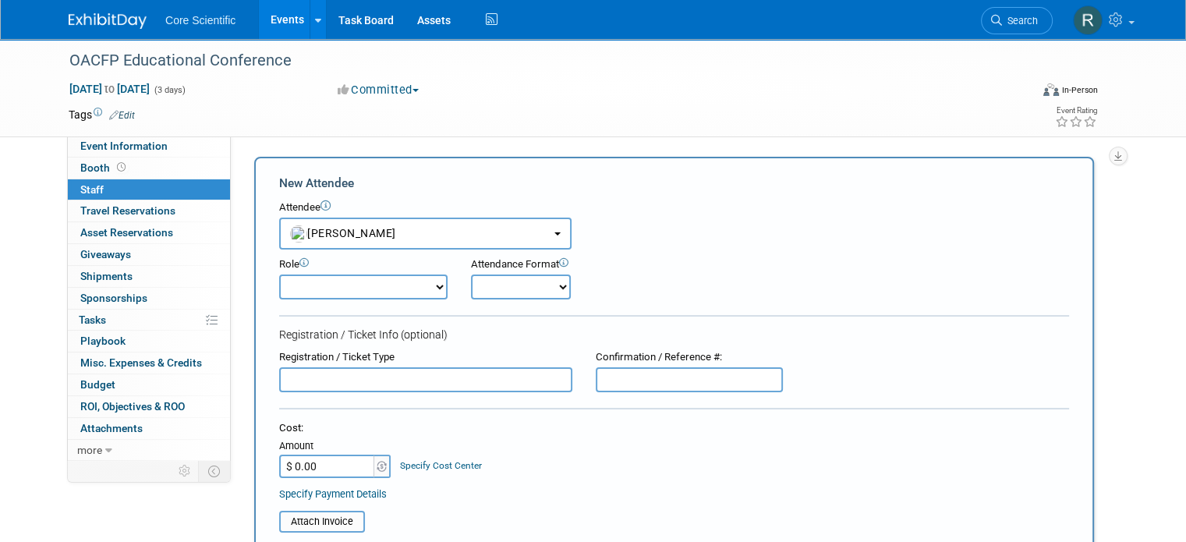
click at [416, 447] on div "Specify Cost Center" at bounding box center [441, 458] width 82 height 29
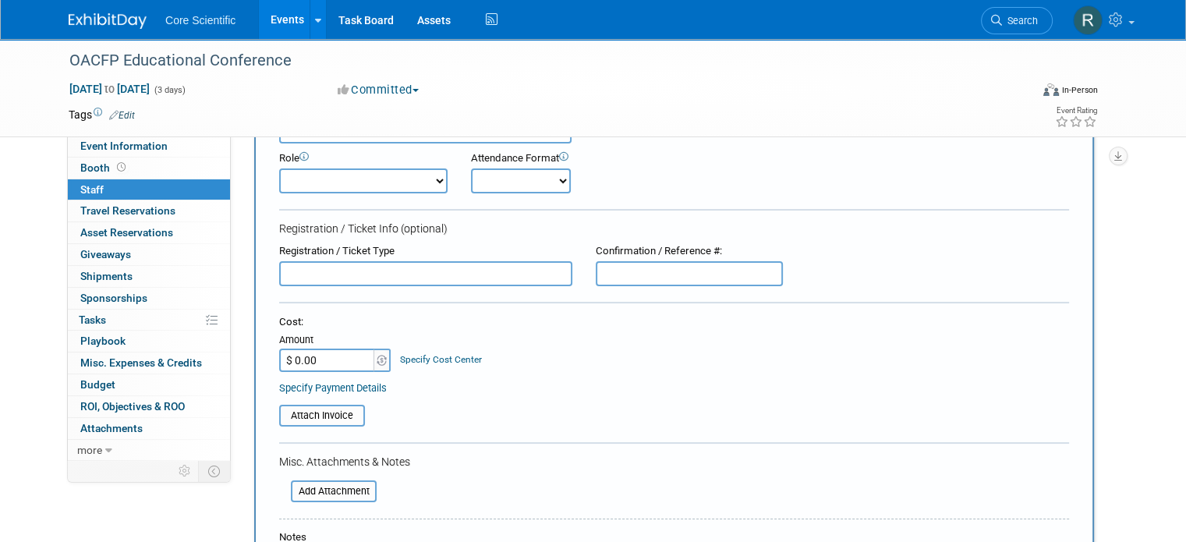
scroll to position [234, 0]
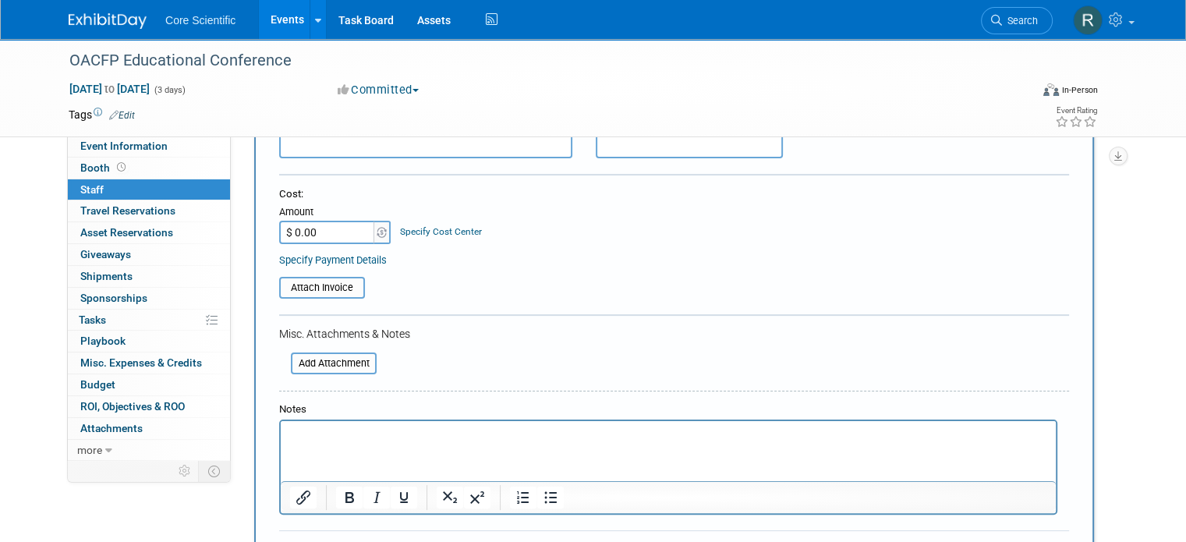
click at [295, 233] on input "$ 0.00" at bounding box center [327, 232] width 97 height 23
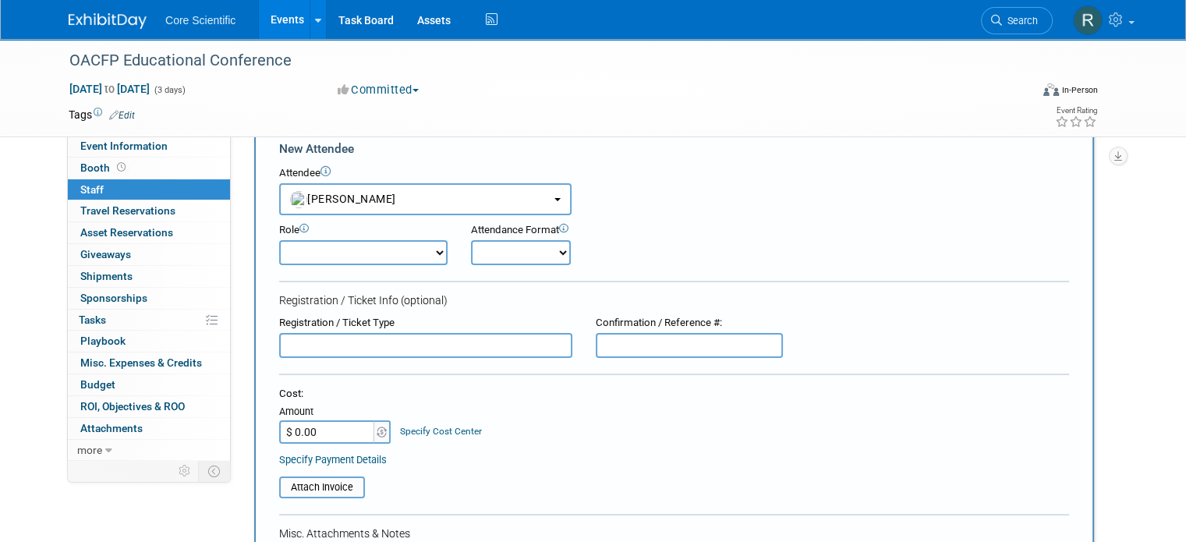
scroll to position [0, 0]
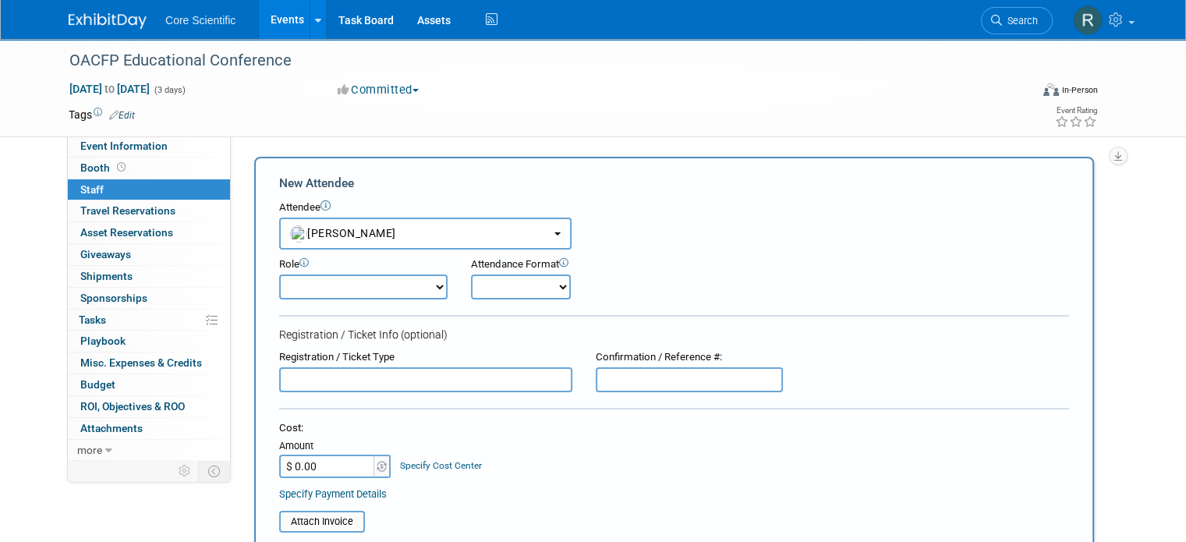
click at [490, 289] on select "Onsite Remote" at bounding box center [521, 287] width 100 height 25
select select "1"
click at [471, 275] on select "Onsite Remote" at bounding box center [521, 287] width 100 height 25
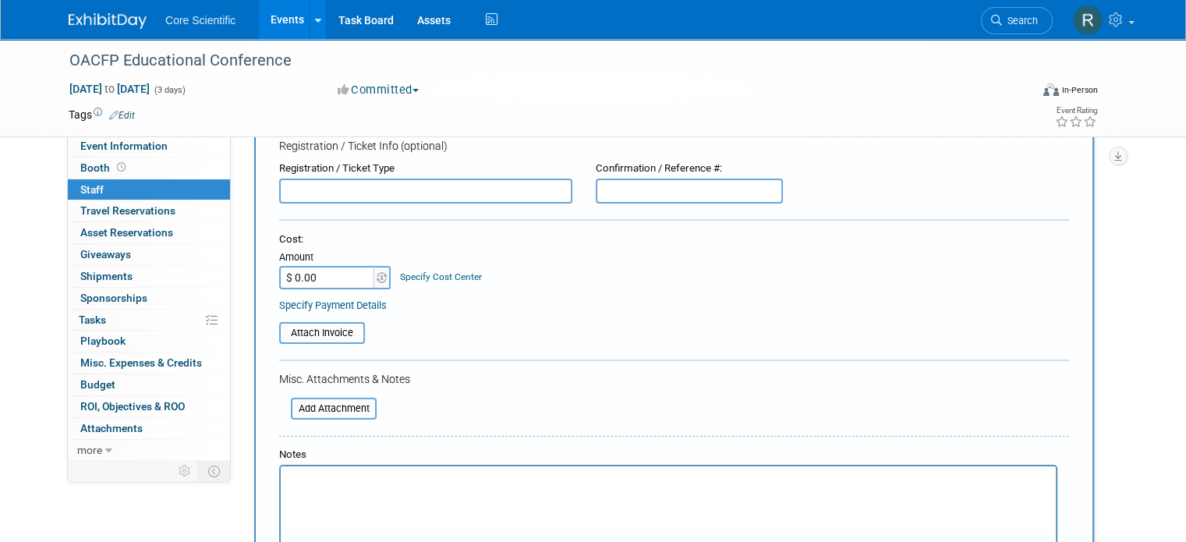
scroll to position [312, 0]
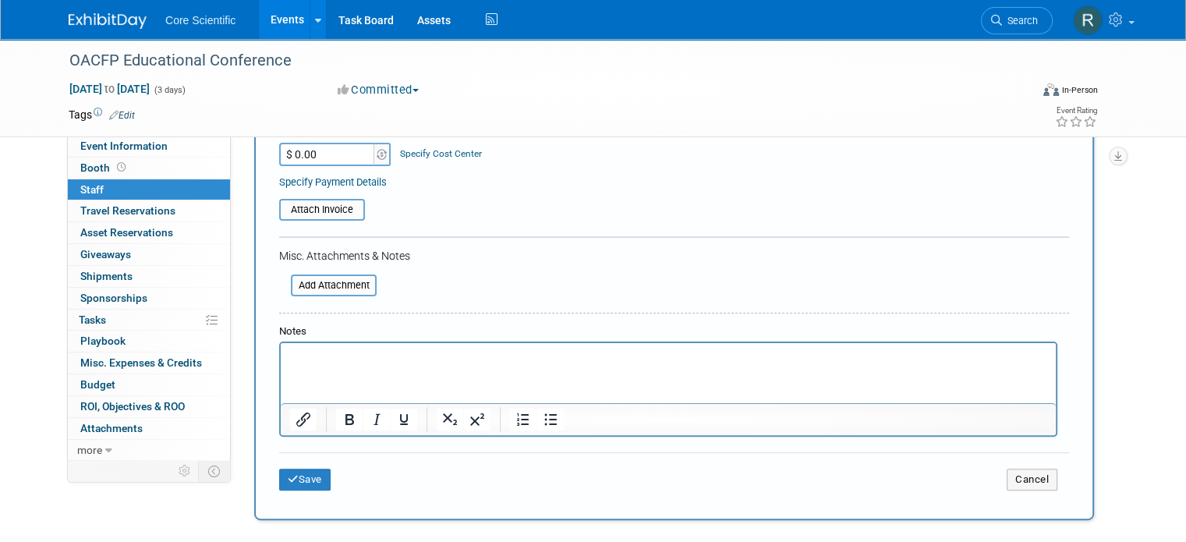
click at [378, 356] on p "Rich Text Area. Press ALT-0 for help." at bounding box center [668, 357] width 757 height 16
click at [310, 147] on input "$ 0.00" at bounding box center [327, 154] width 97 height 23
click at [337, 207] on input "file" at bounding box center [271, 209] width 186 height 19
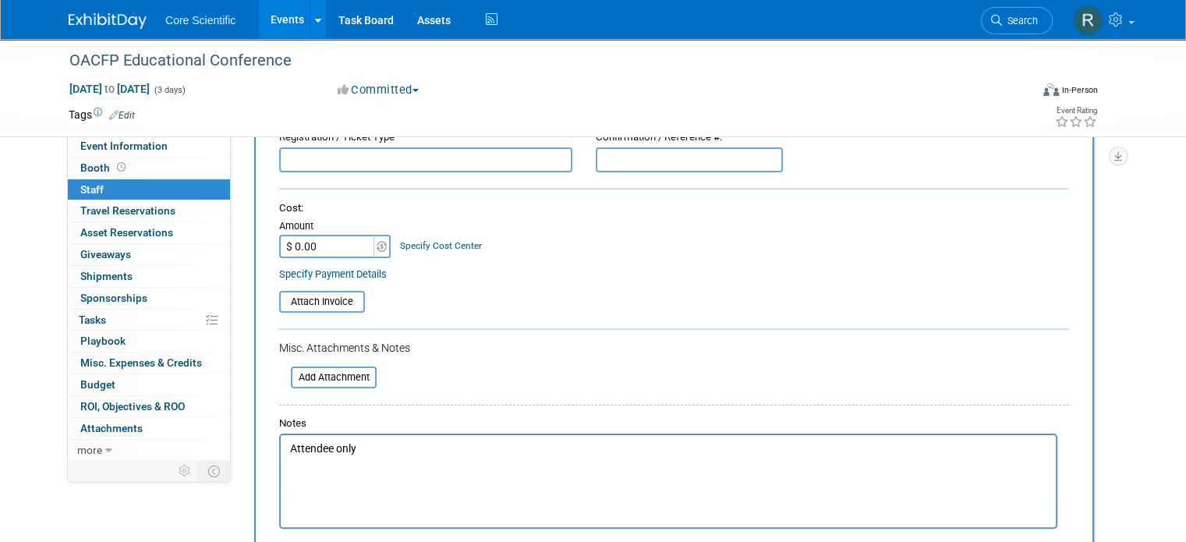
scroll to position [78, 0]
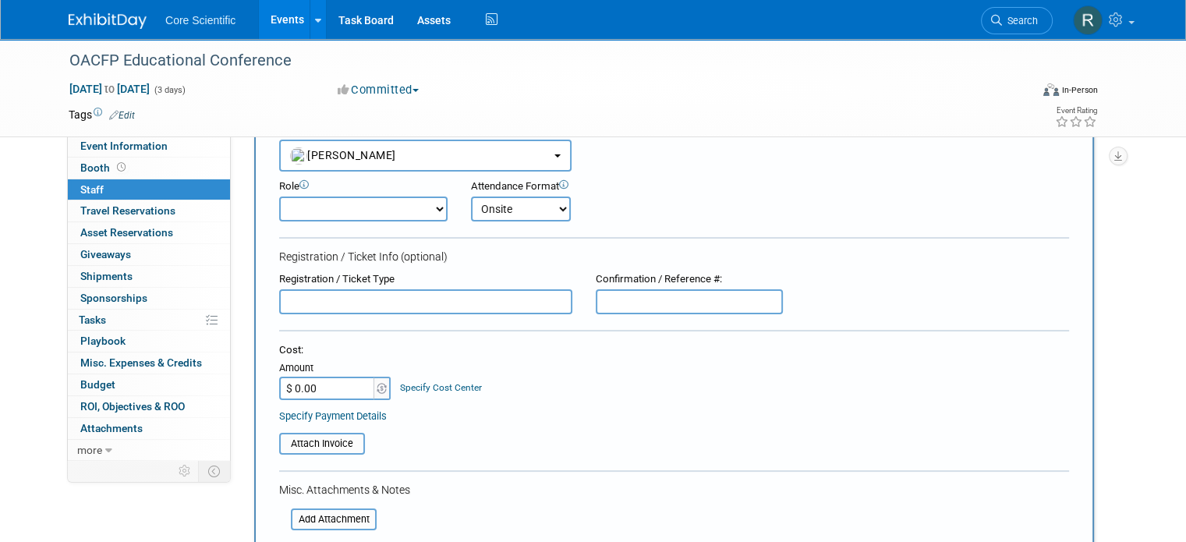
click at [328, 391] on input "$ 0.00" at bounding box center [327, 388] width 97 height 23
type input "$ 673.69"
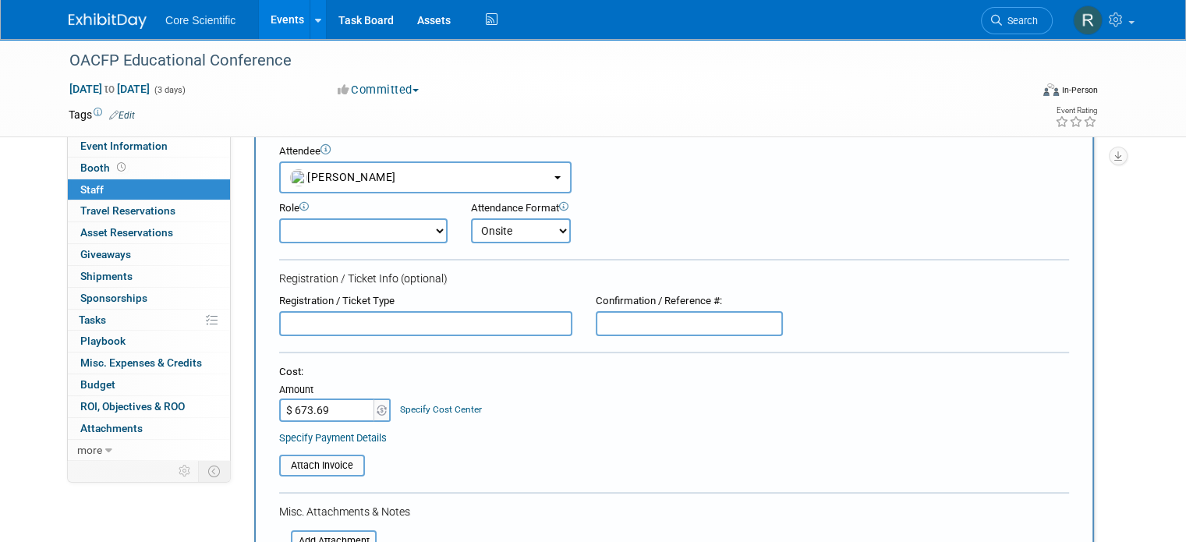
scroll to position [312, 0]
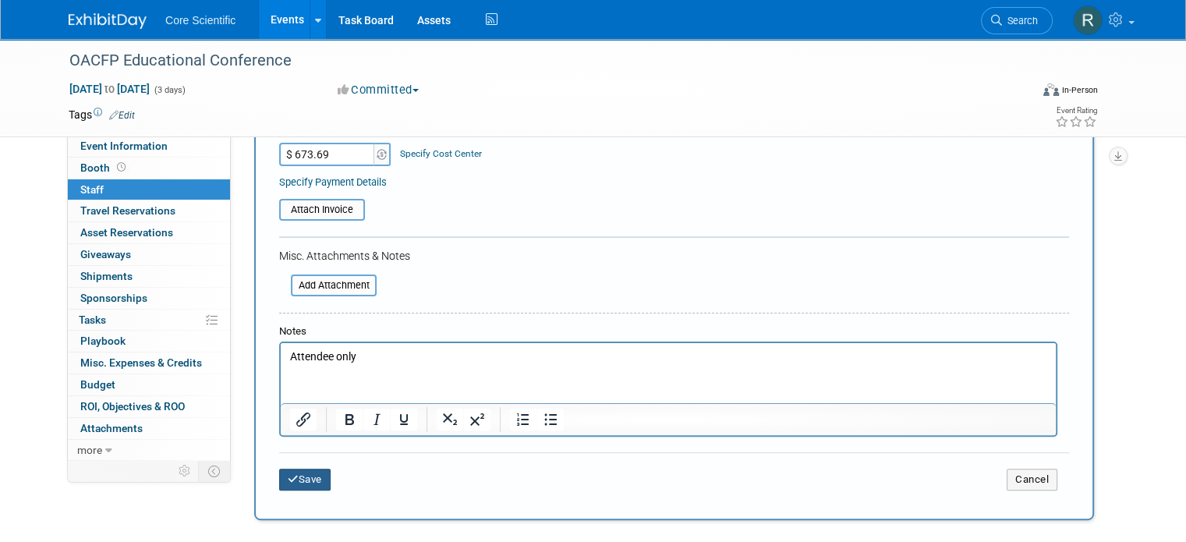
click at [309, 476] on button "Save" at bounding box center [304, 480] width 51 height 22
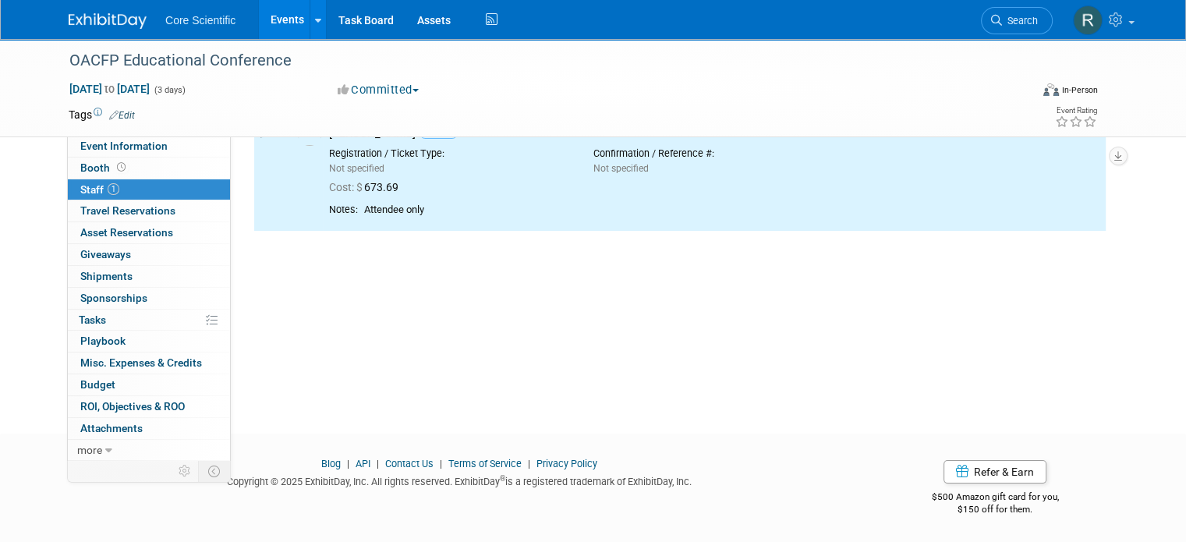
scroll to position [0, 0]
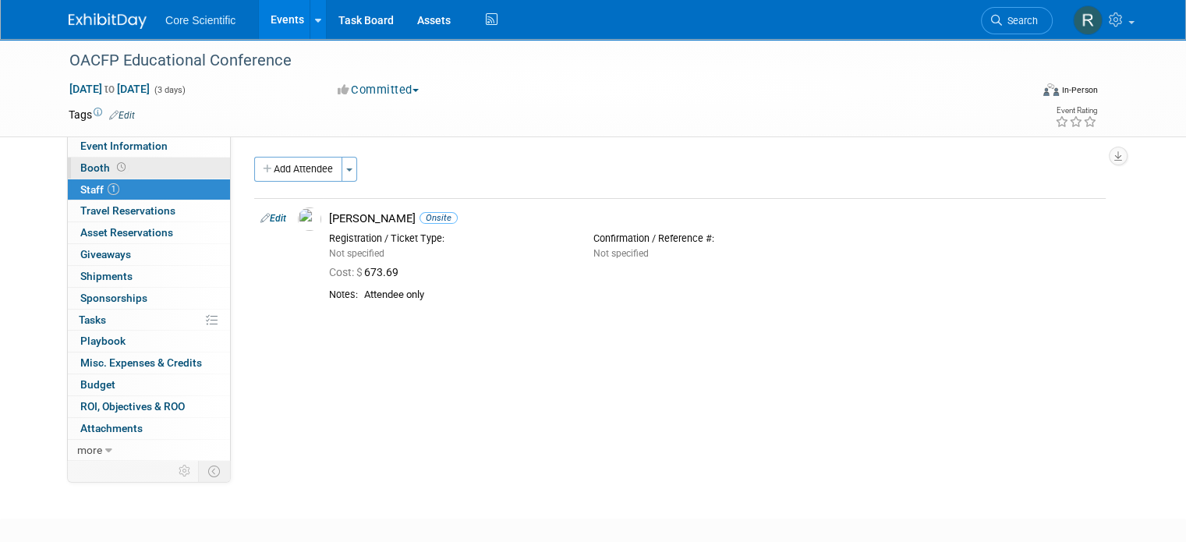
click at [131, 158] on link "Booth" at bounding box center [149, 168] width 162 height 21
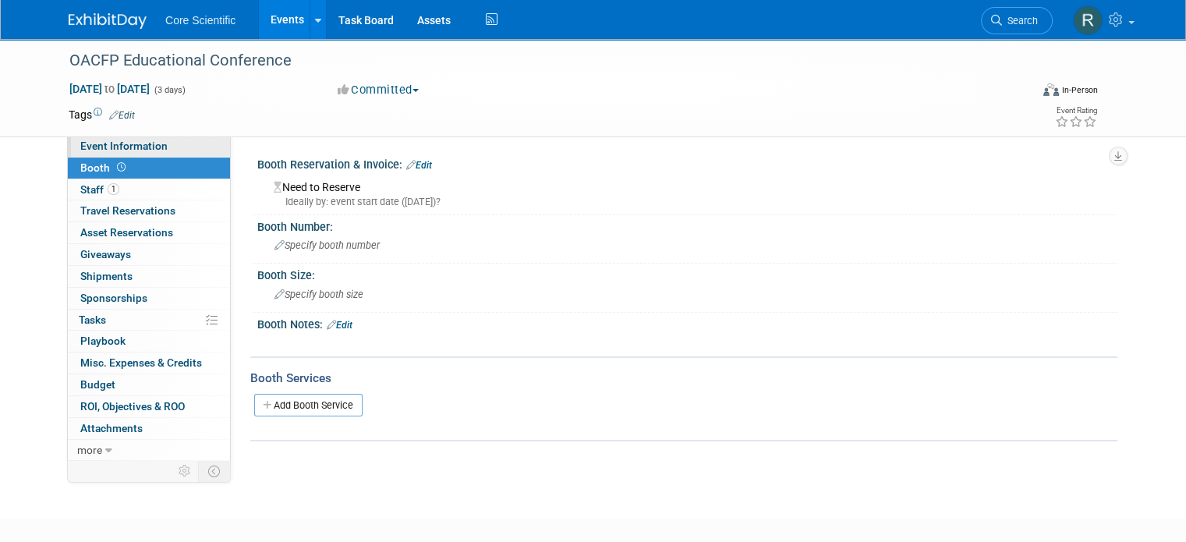
click at [142, 145] on span "Event Information" at bounding box center [123, 146] width 87 height 12
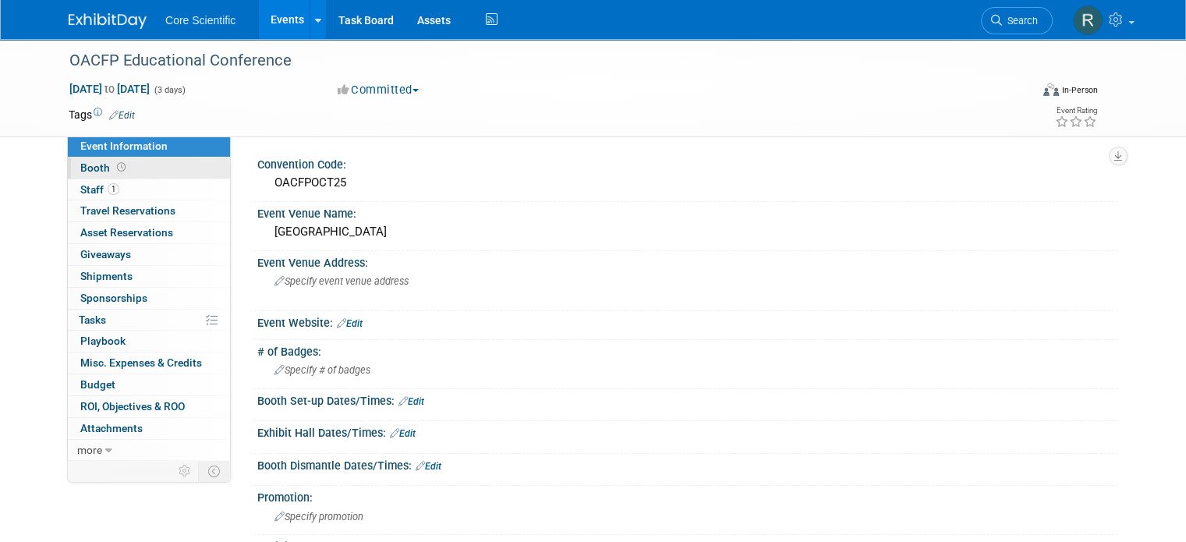
click at [154, 169] on link "Booth" at bounding box center [149, 168] width 162 height 21
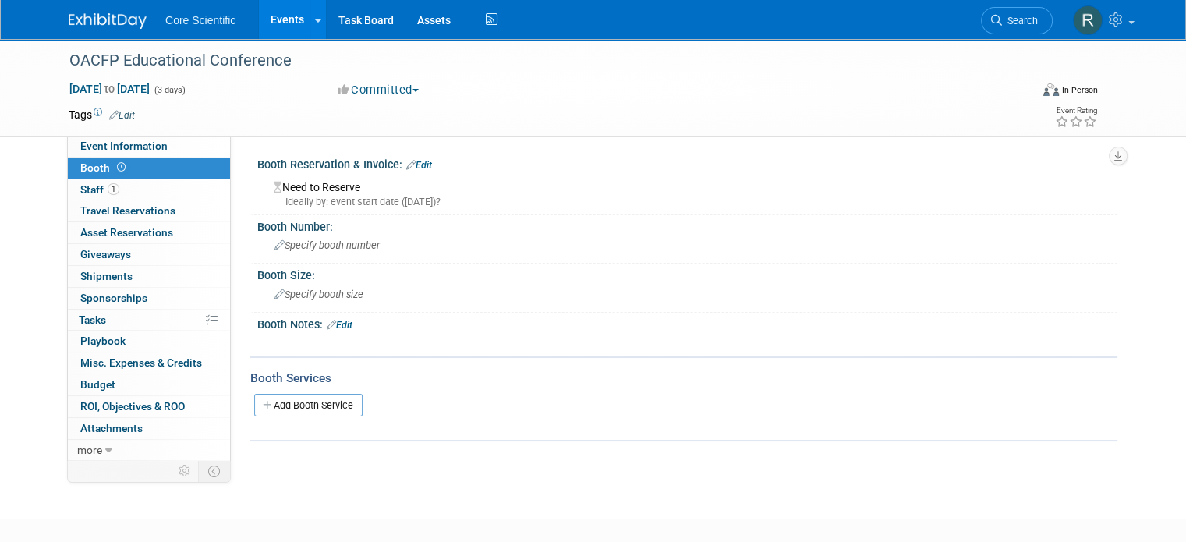
click at [331, 324] on link "Edit" at bounding box center [340, 325] width 26 height 11
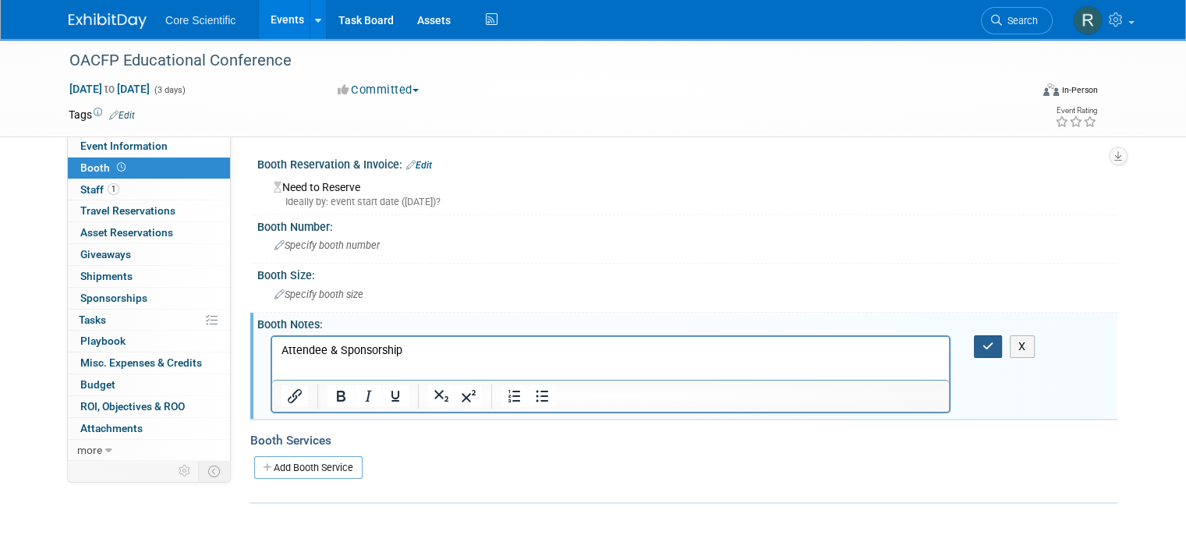
click at [994, 341] on icon "button" at bounding box center [989, 346] width 12 height 11
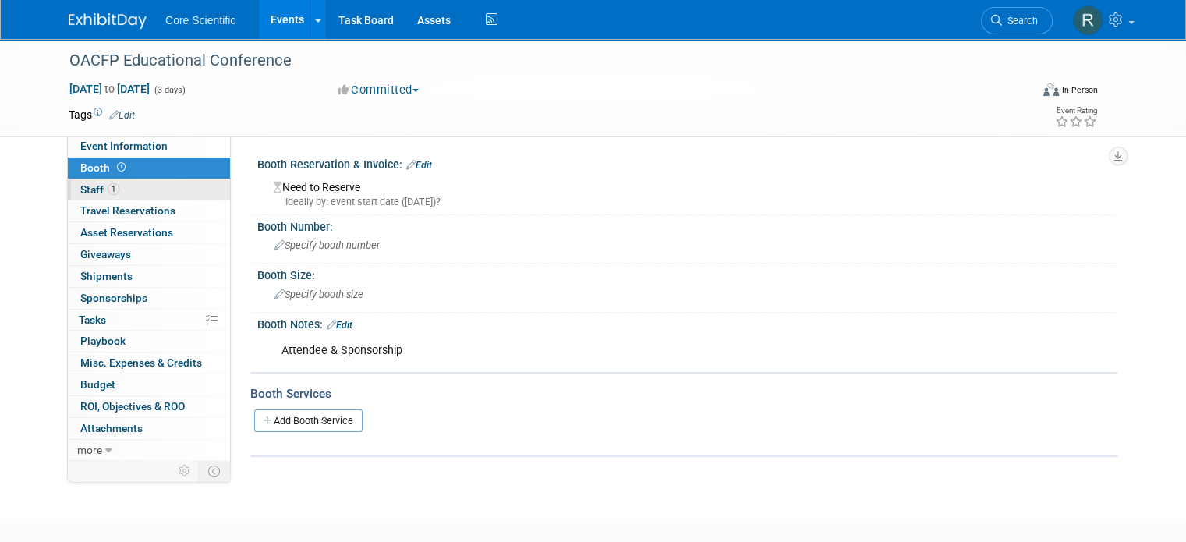
click at [168, 184] on link "1 Staff 1" at bounding box center [149, 189] width 162 height 21
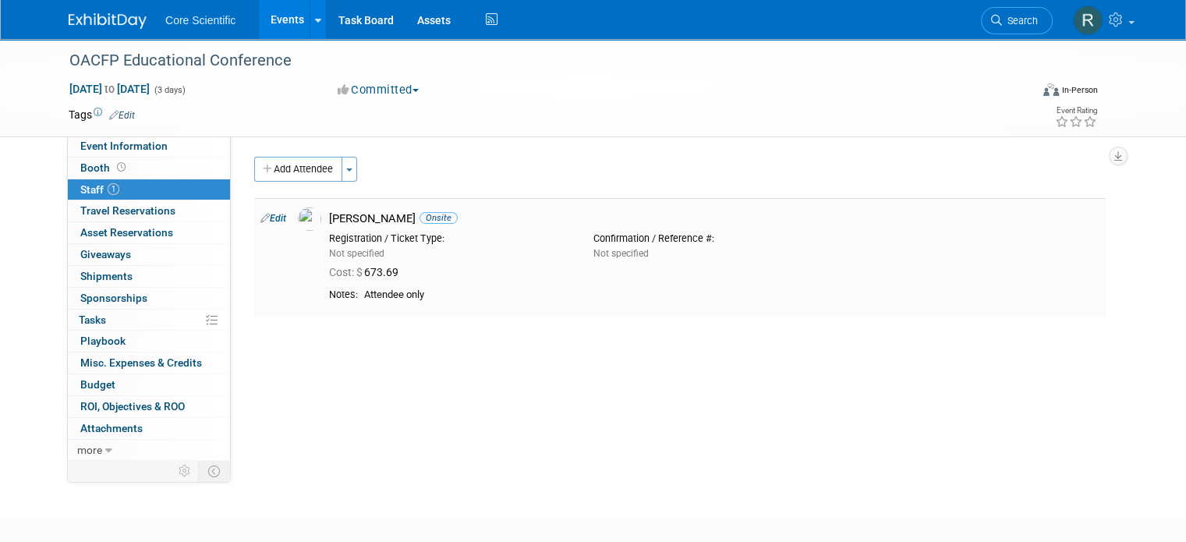
click at [490, 246] on div "Not specified" at bounding box center [449, 253] width 241 height 14
click at [260, 216] on icon at bounding box center [264, 218] width 9 height 16
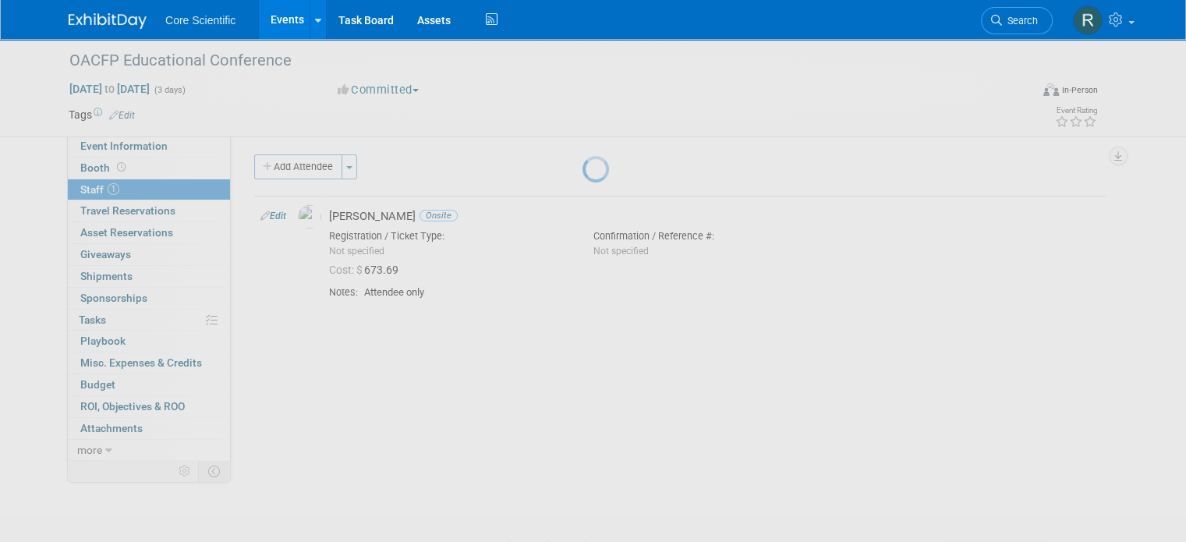
select select "c97e9f7d-50ea-4a2c-9247-acfe1bc41725"
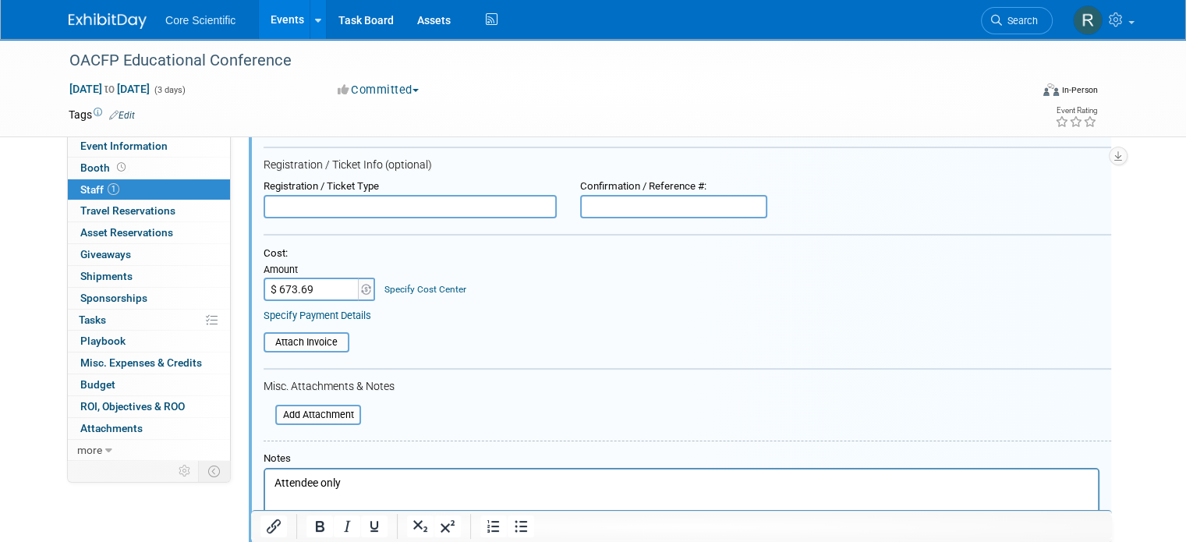
scroll to position [178, 0]
click at [306, 413] on input "file" at bounding box center [267, 411] width 186 height 17
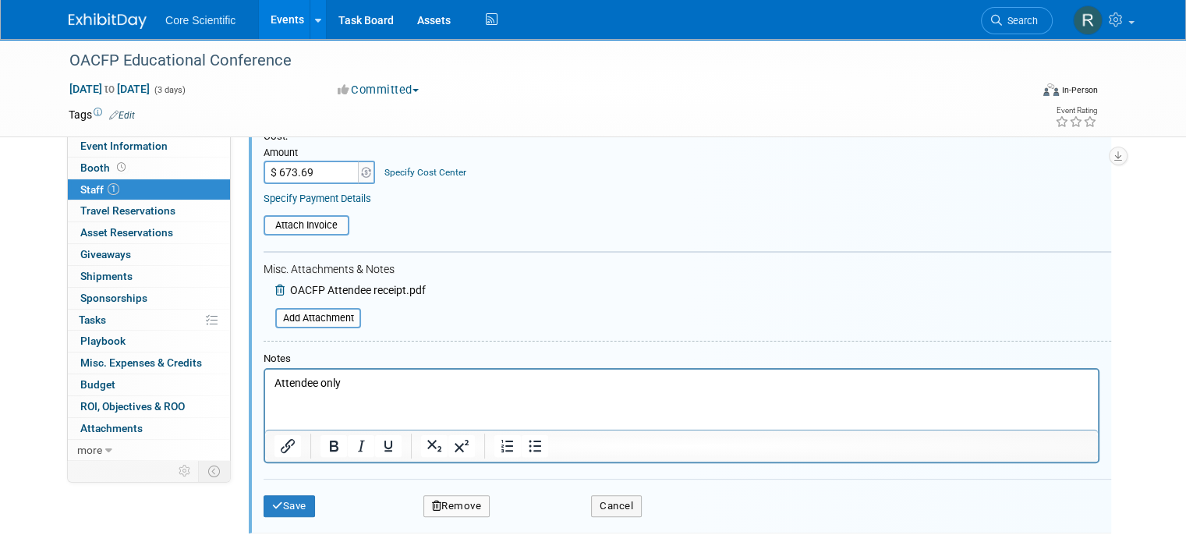
scroll to position [445, 0]
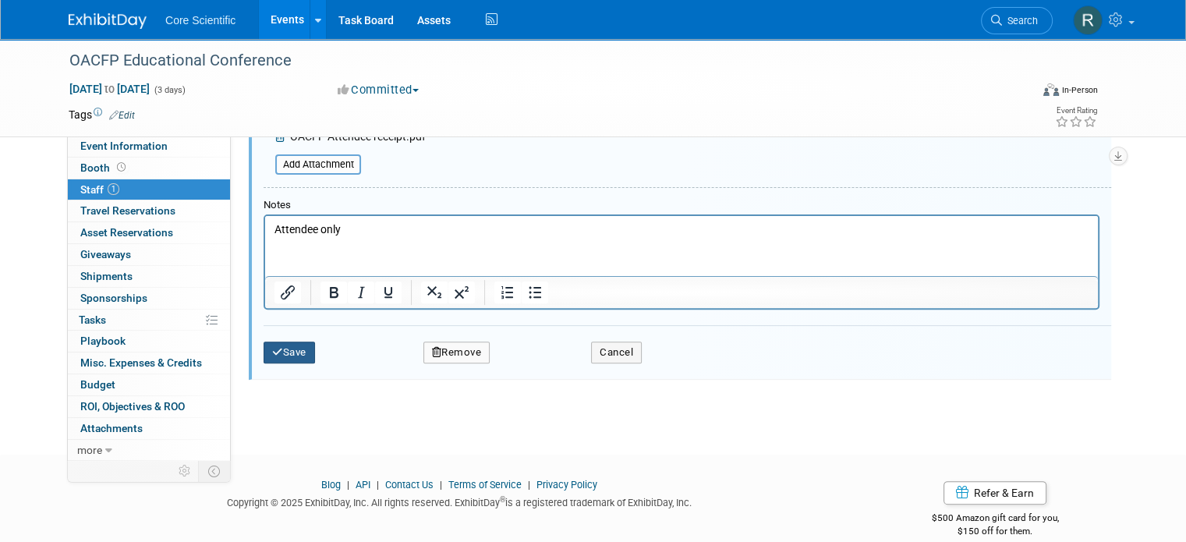
click at [275, 352] on button "Save" at bounding box center [289, 353] width 51 height 22
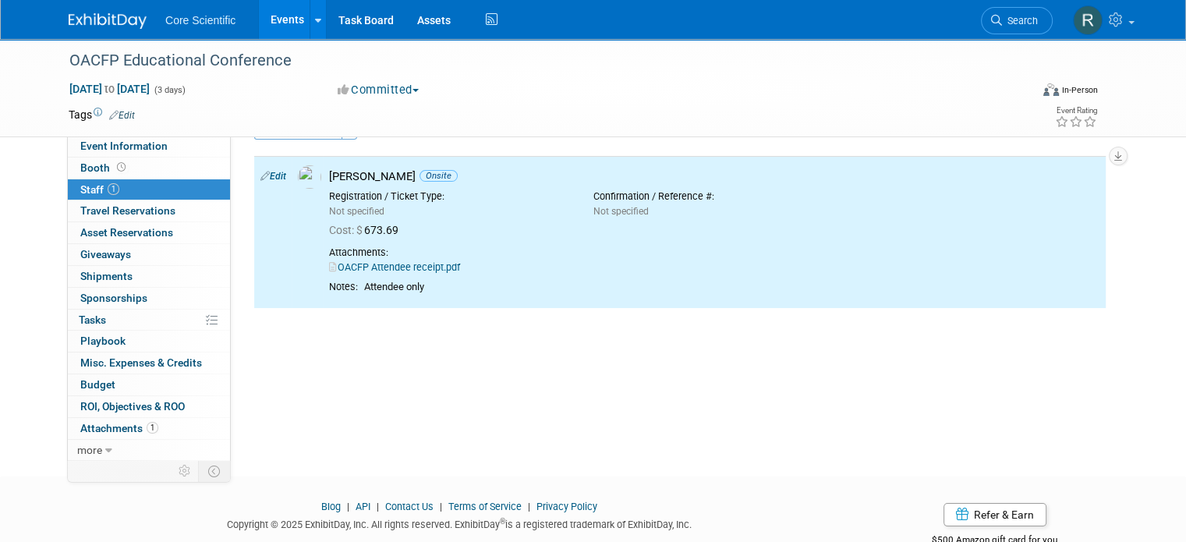
scroll to position [0, 0]
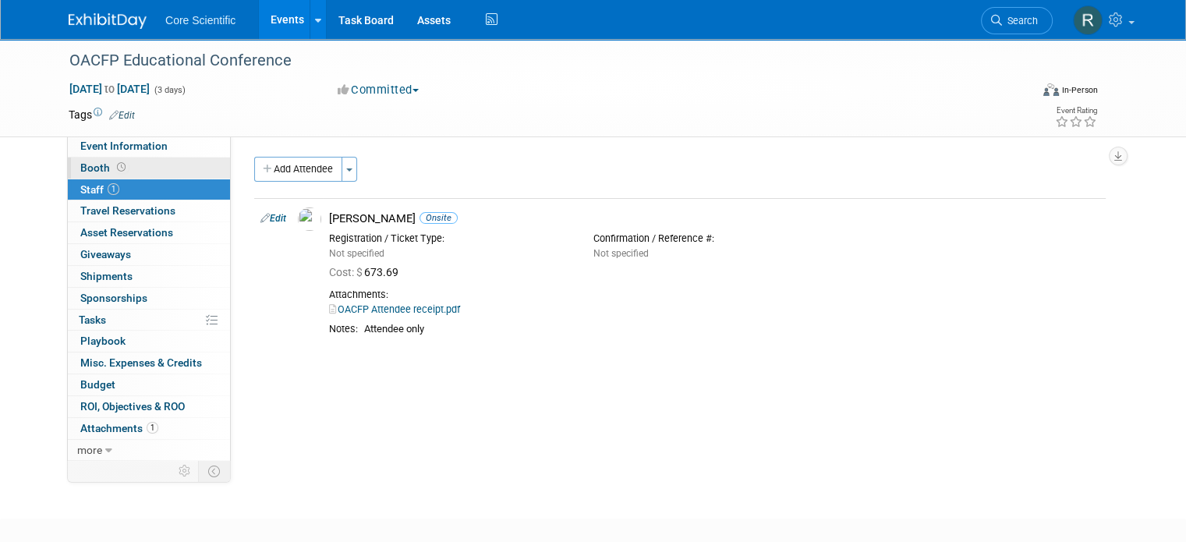
click at [159, 171] on link "Booth" at bounding box center [149, 168] width 162 height 21
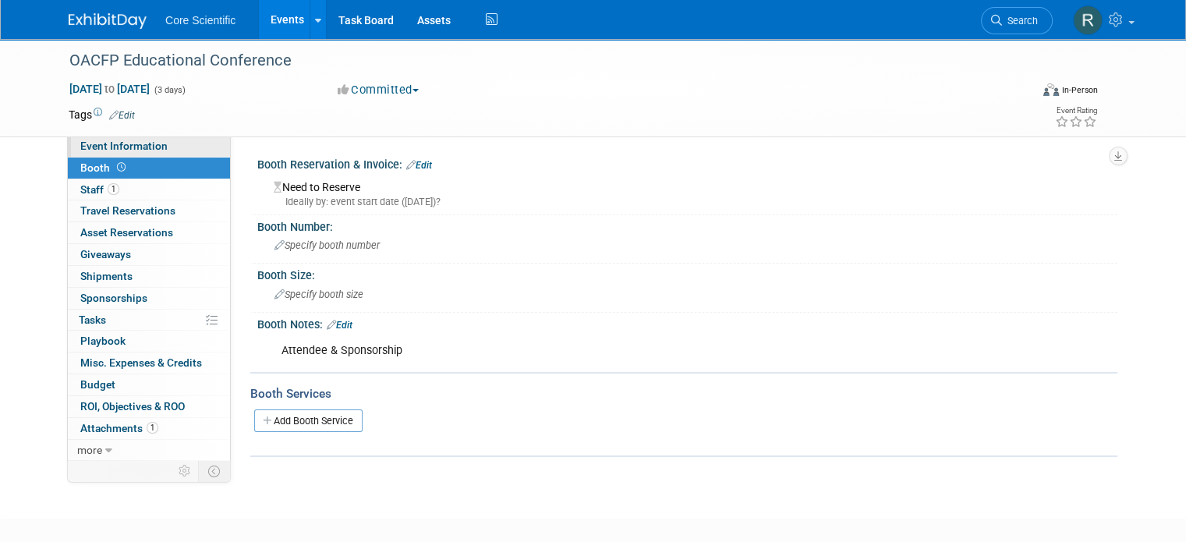
click at [161, 155] on link "Event Information" at bounding box center [149, 146] width 162 height 21
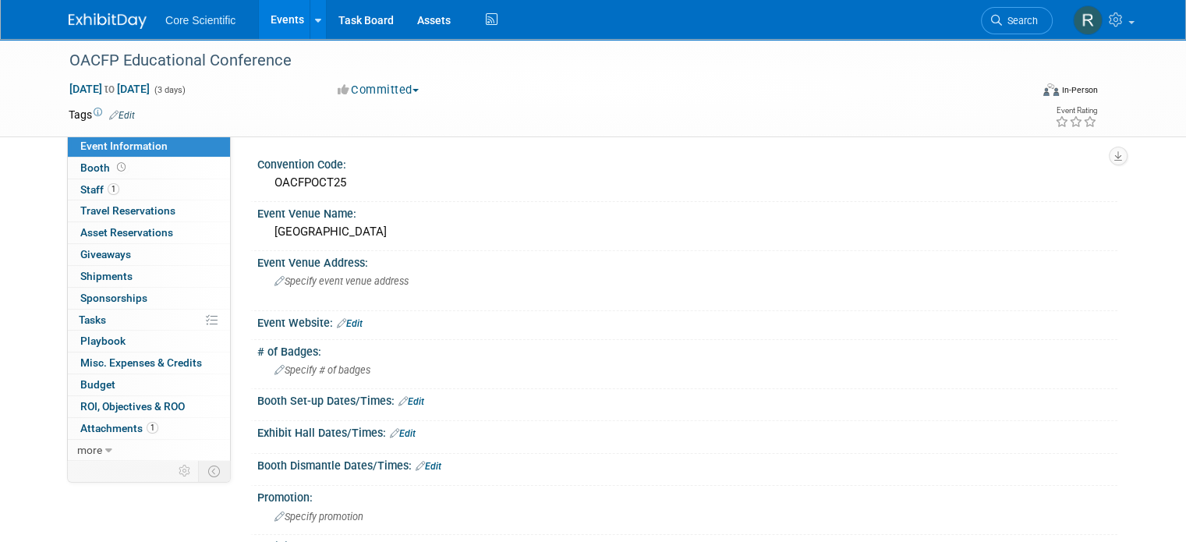
click at [1033, 26] on span "Search" at bounding box center [1020, 21] width 36 height 12
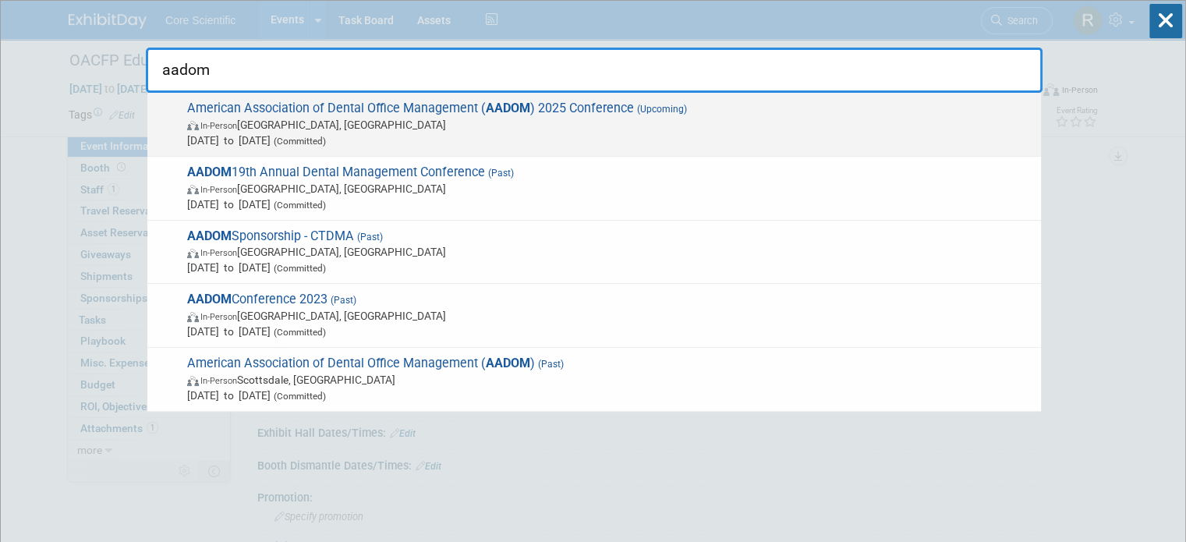
type input "aadom"
click at [523, 126] on span "In-Person Round Rock, TX" at bounding box center [610, 125] width 846 height 16
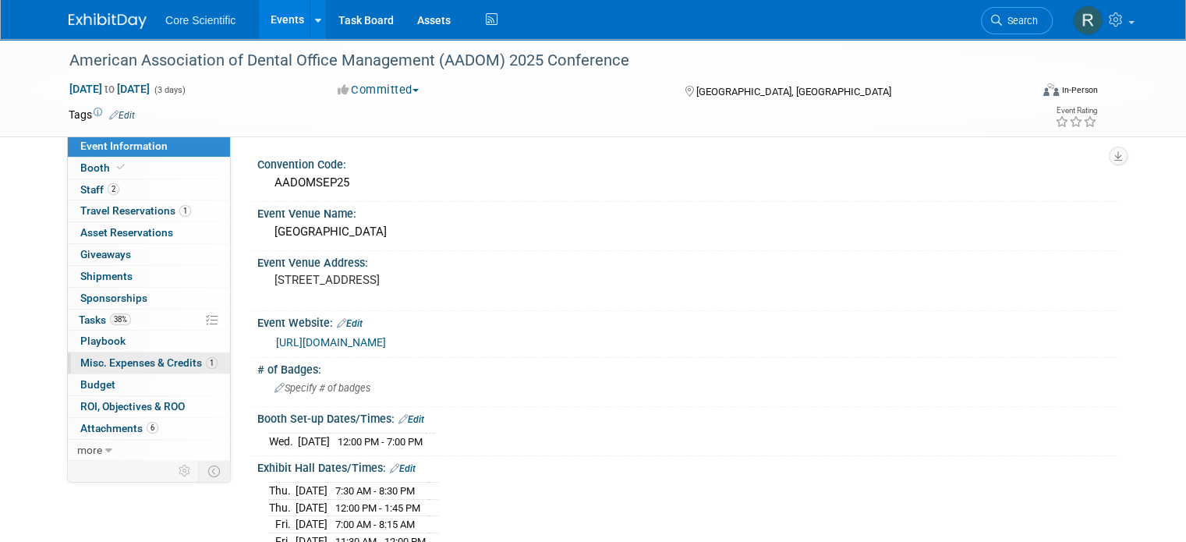
click at [104, 360] on span "Misc. Expenses & Credits 1" at bounding box center [148, 362] width 137 height 12
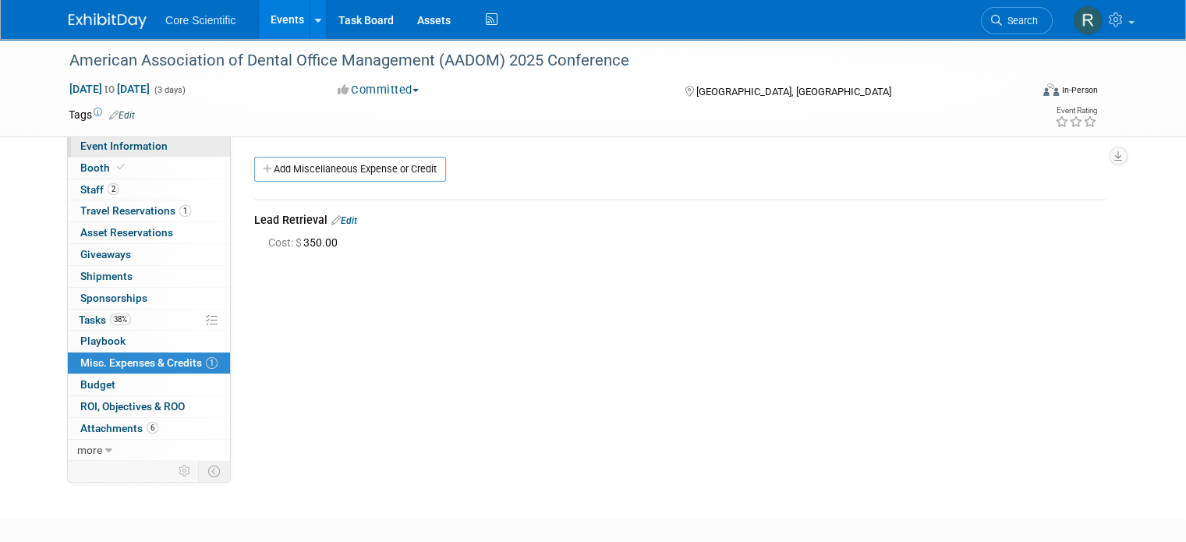
click at [123, 136] on link "Event Information" at bounding box center [149, 146] width 162 height 21
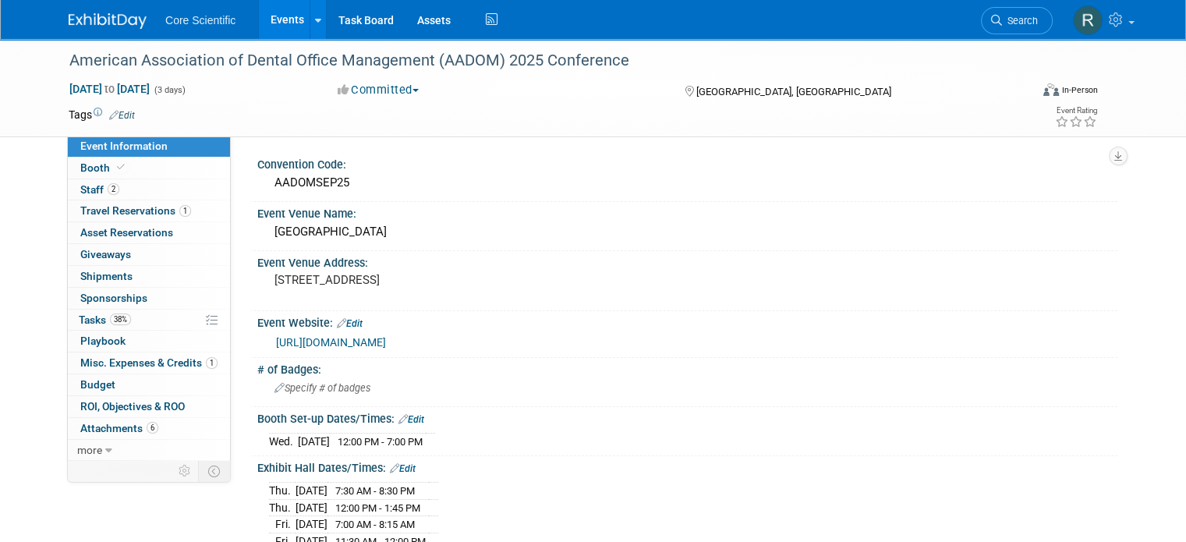
click at [259, 16] on link "Events" at bounding box center [287, 19] width 57 height 39
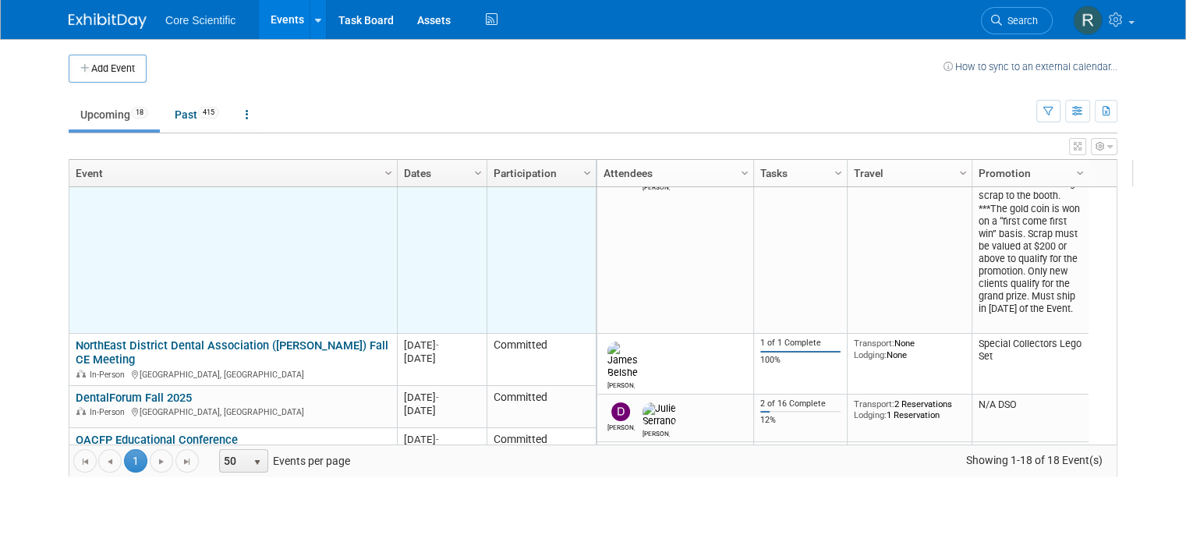
scroll to position [187, 0]
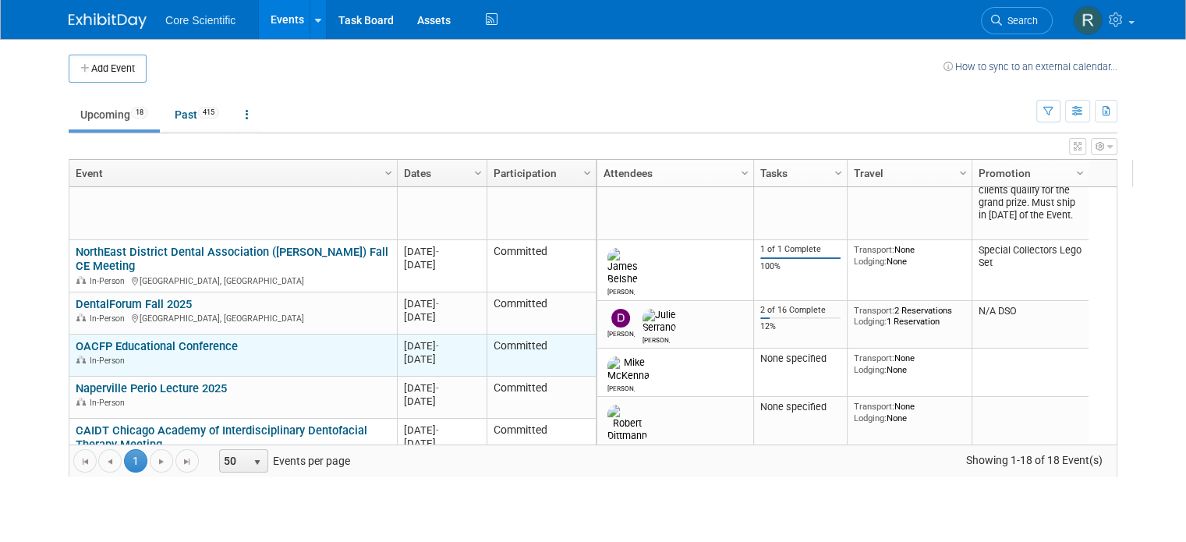
click at [212, 351] on link "OACFP Educational Conference" at bounding box center [157, 346] width 162 height 14
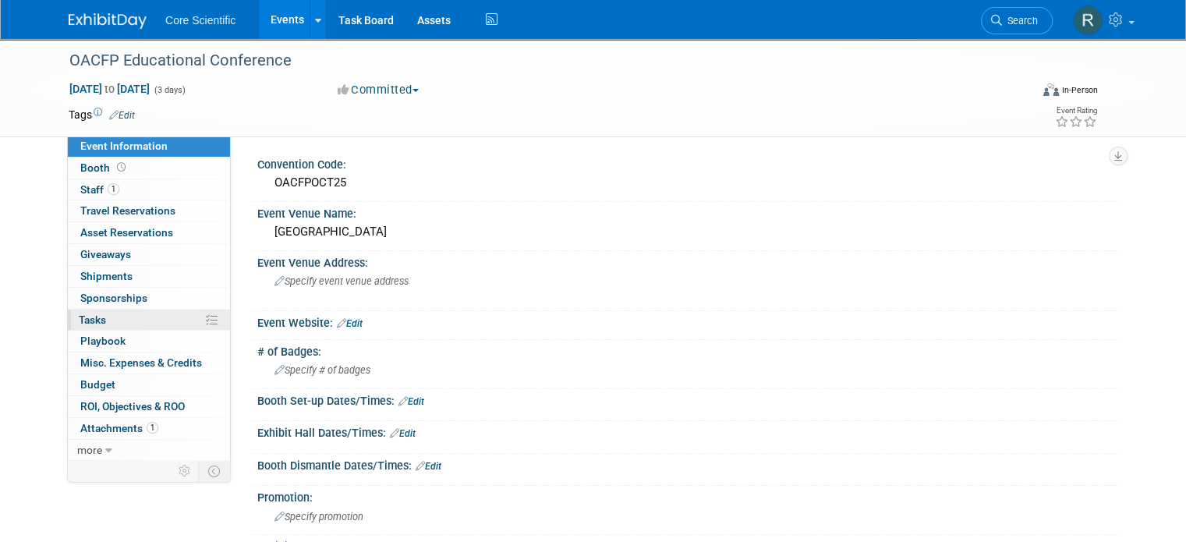
click at [146, 328] on link "0% Tasks 0%" at bounding box center [149, 320] width 162 height 21
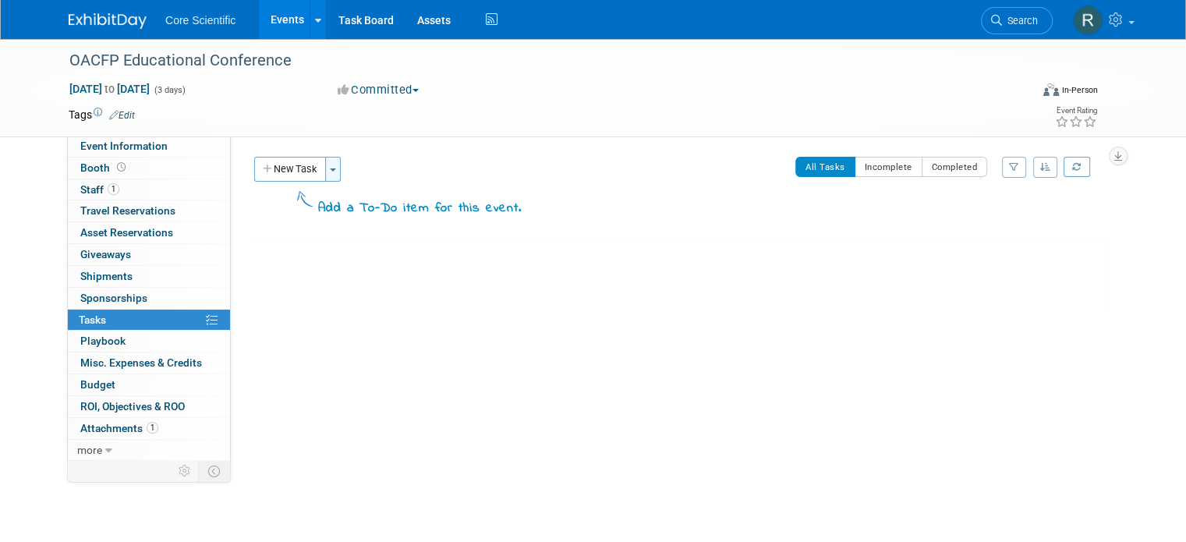
click at [325, 165] on button "Toggle Dropdown" at bounding box center [333, 169] width 16 height 25
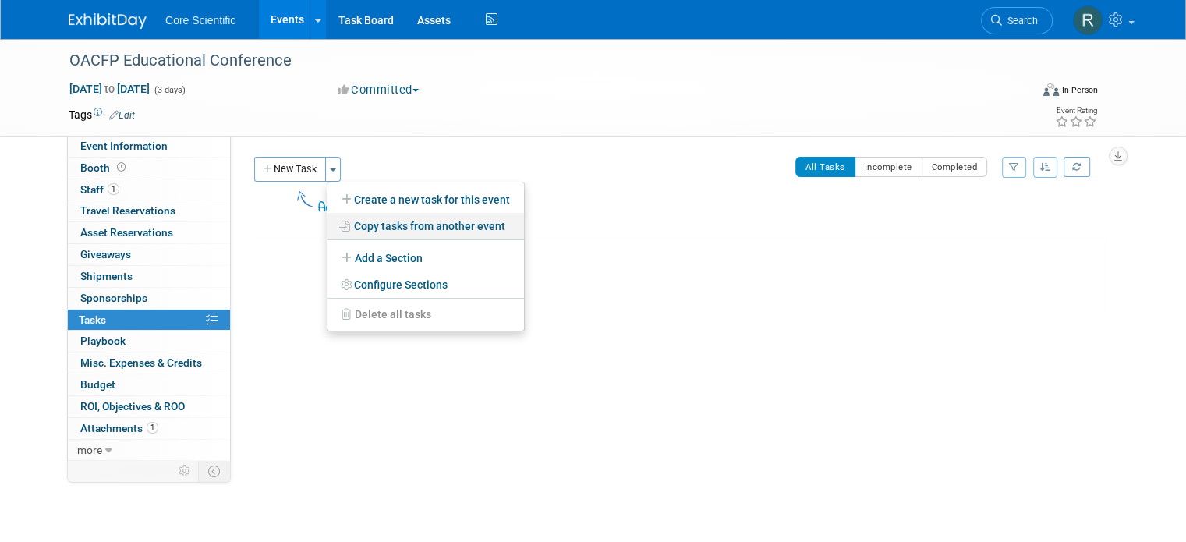
click at [355, 224] on link "Copy tasks from another event" at bounding box center [426, 226] width 197 height 27
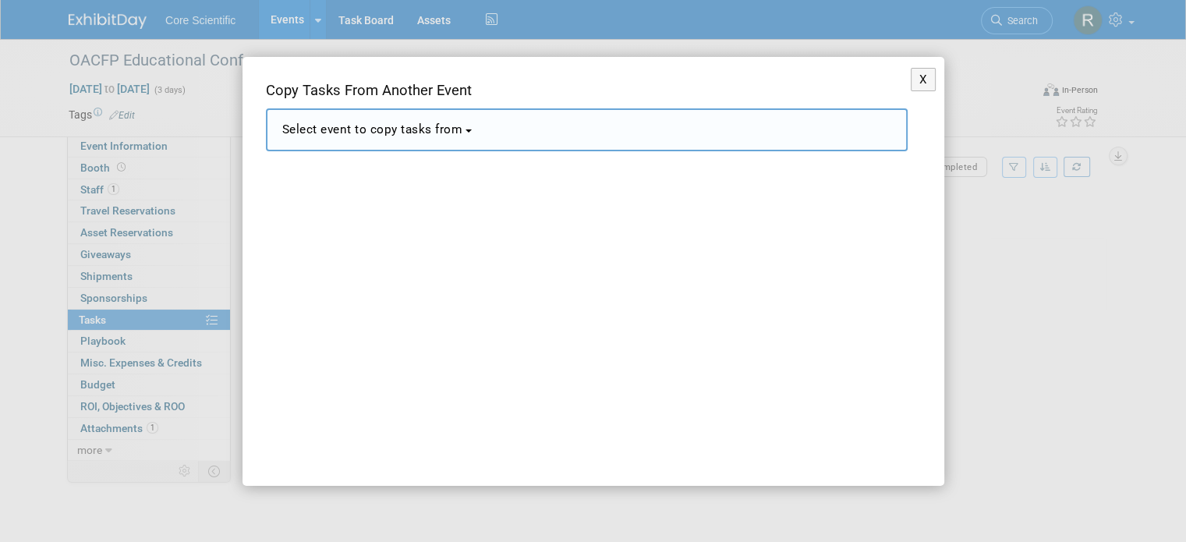
click at [352, 130] on span "Select event to copy tasks from" at bounding box center [372, 129] width 181 height 14
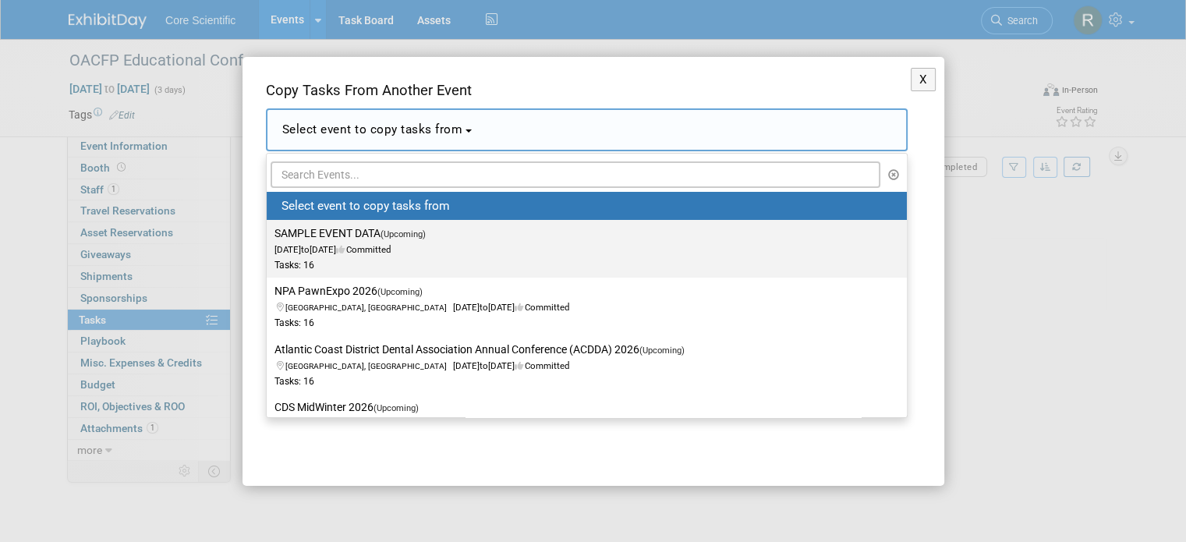
click at [349, 239] on label "SAMPLE EVENT DATA (Upcoming) Jan 1, 2028 to Jan 4, 2028 Committed Tasks: 16" at bounding box center [583, 248] width 617 height 51
click at [269, 239] on input "SAMPLE EVENT DATA (Upcoming) Jan 1, 2028 to Jan 4, 2028 Committed Tasks: 16" at bounding box center [264, 233] width 10 height 10
select select "11090879"
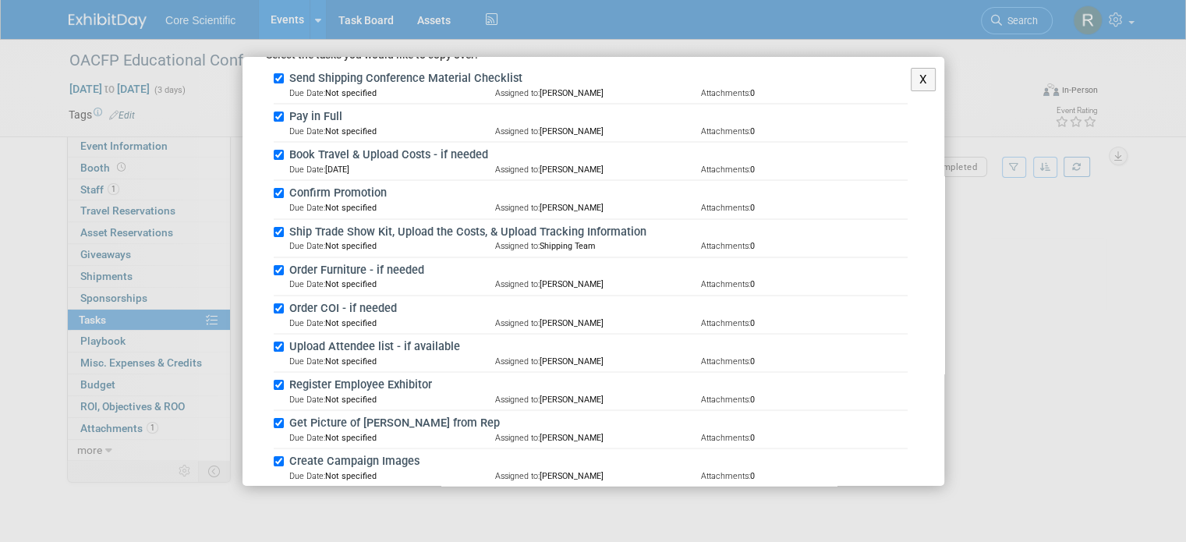
scroll to position [67, 0]
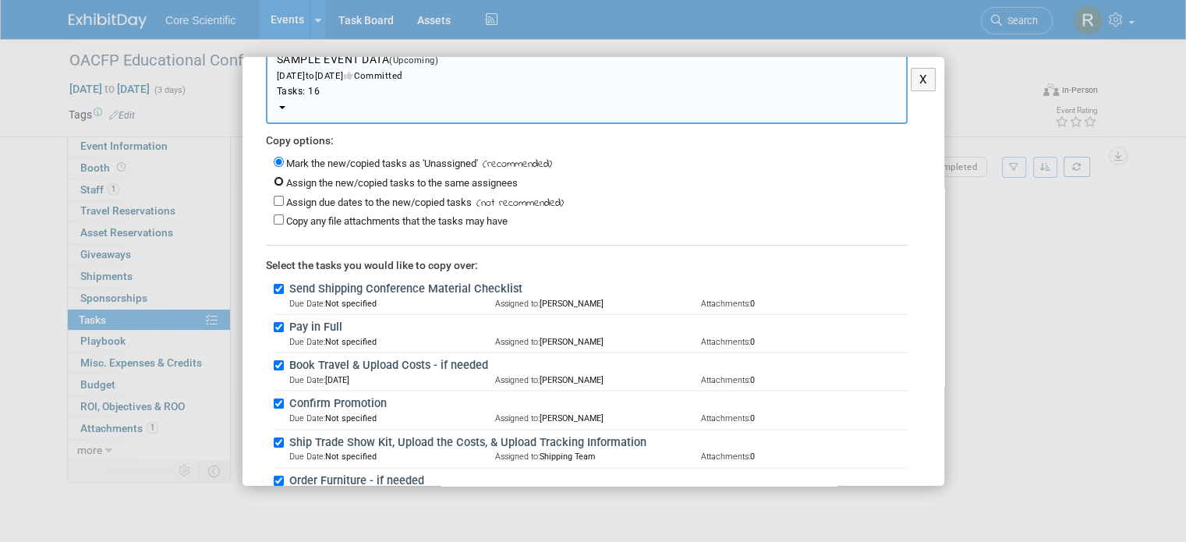
click at [278, 180] on input "Assign the new/copied tasks to the same assignees" at bounding box center [279, 181] width 10 height 10
radio input "true"
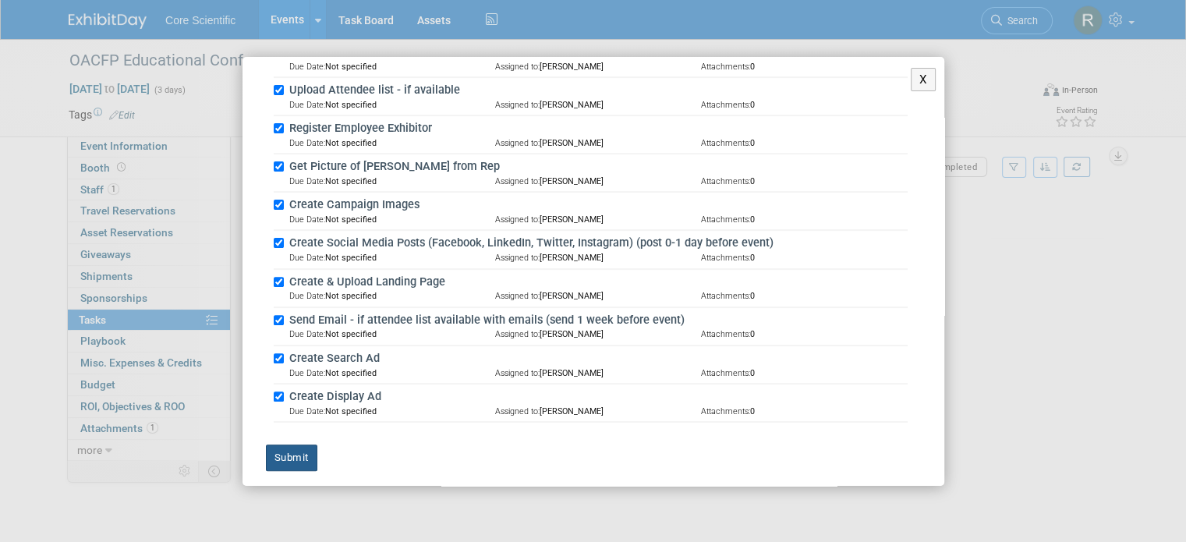
click at [278, 454] on button "Submit" at bounding box center [291, 458] width 51 height 27
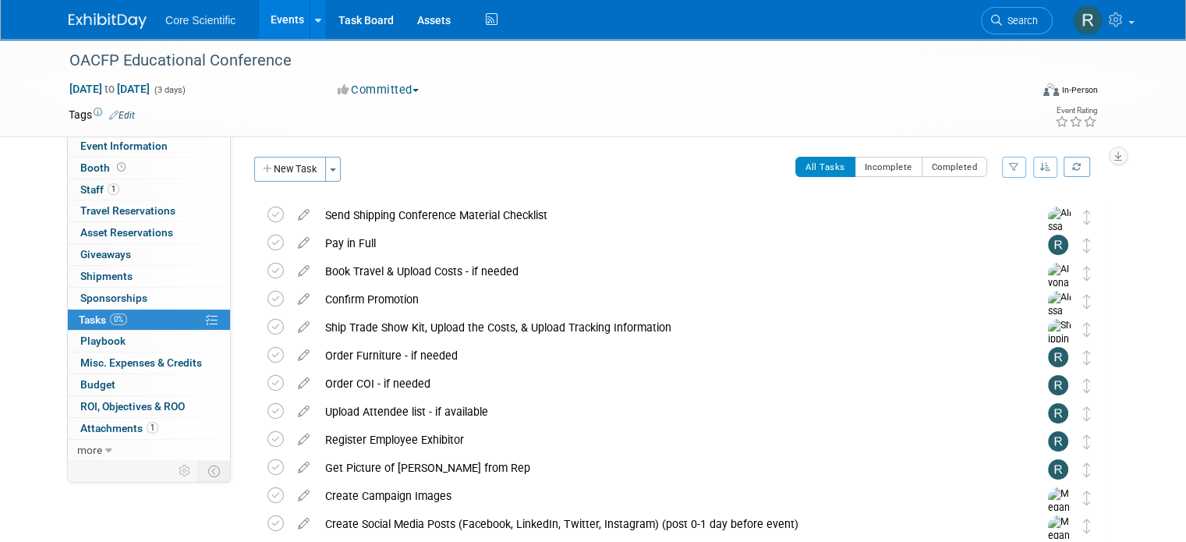
click at [109, 112] on link "Edit" at bounding box center [122, 115] width 26 height 11
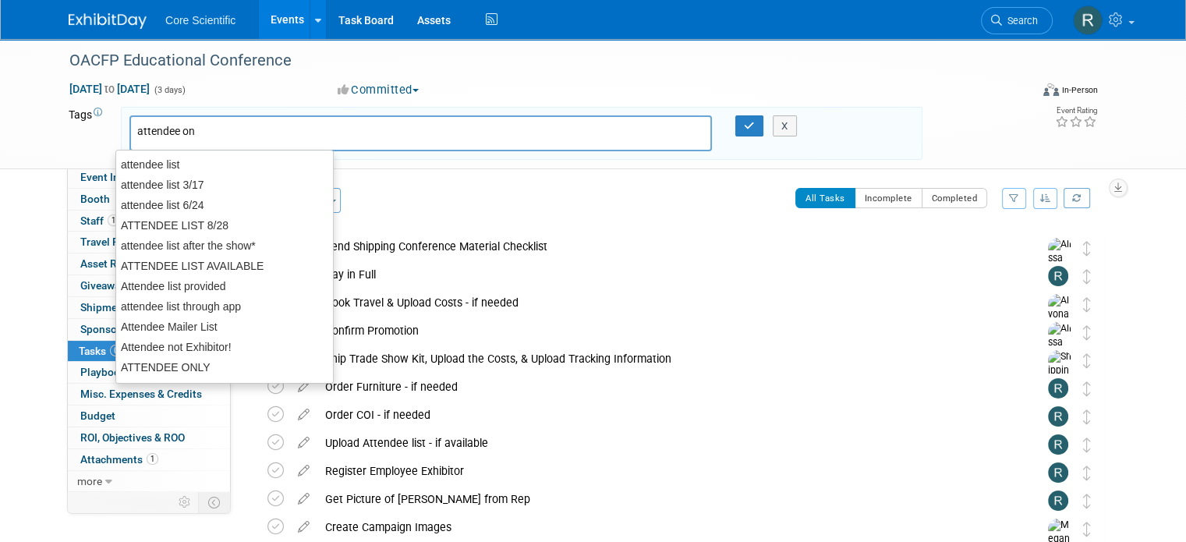
type input "attendee onl"
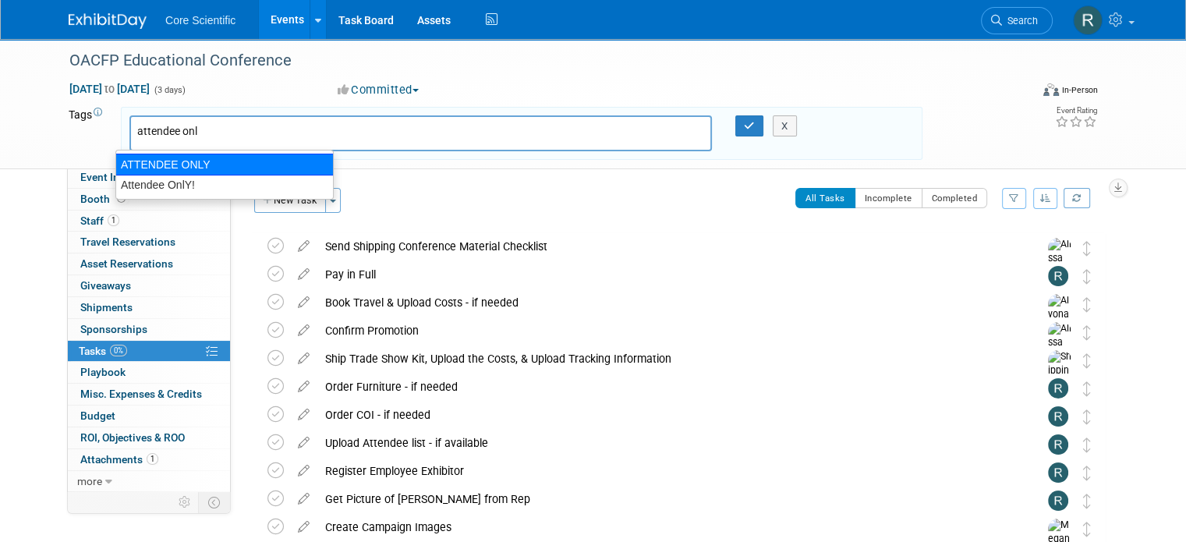
click at [187, 162] on div "ATTENDEE ONLY" at bounding box center [224, 165] width 218 height 22
type input "ATTENDEE ONLY"
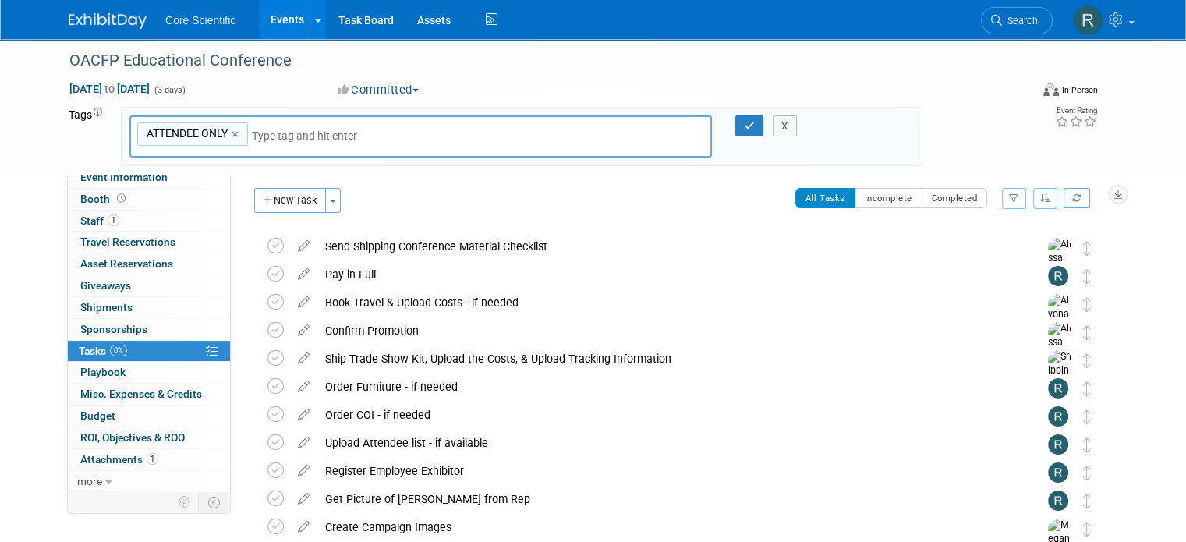
click at [762, 117] on div "X" at bounding box center [789, 126] width 67 height 22
click at [755, 121] on icon "button" at bounding box center [749, 126] width 11 height 10
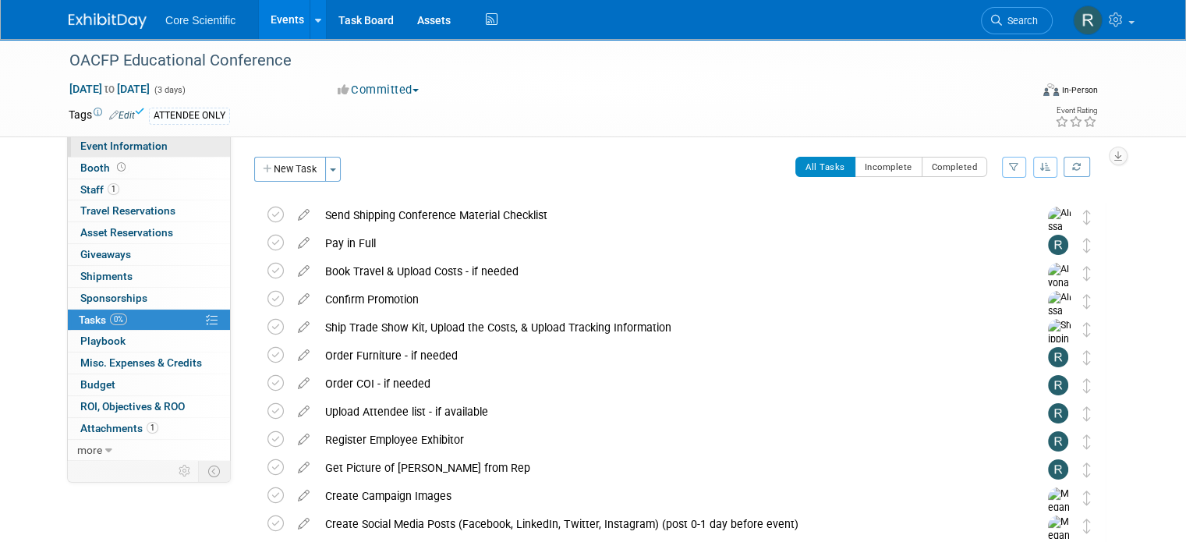
click at [115, 149] on span "Event Information" at bounding box center [123, 146] width 87 height 12
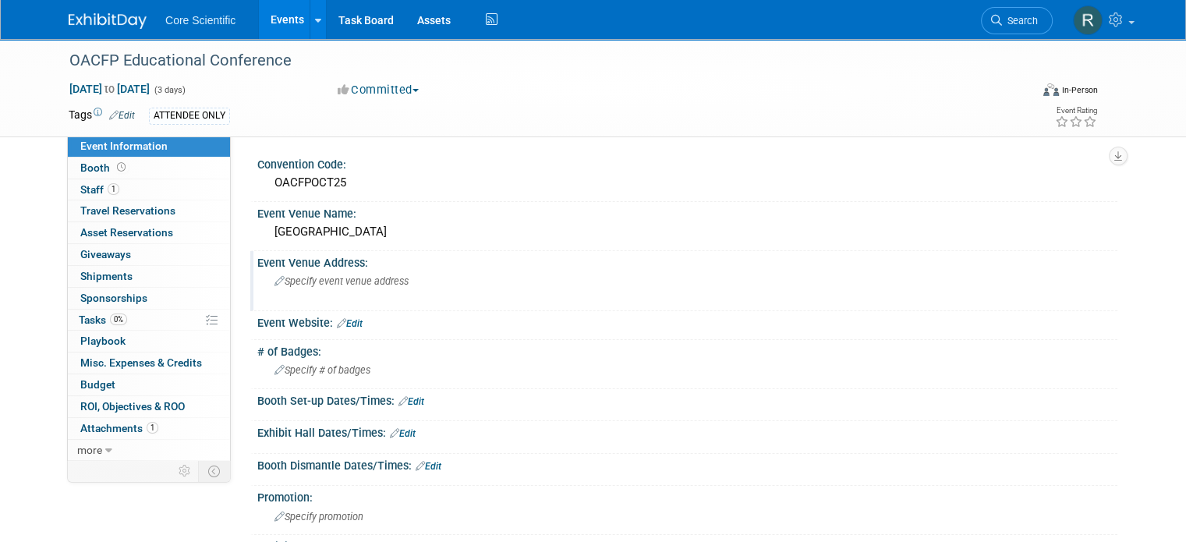
click at [283, 293] on div "Specify event venue address" at bounding box center [436, 287] width 335 height 36
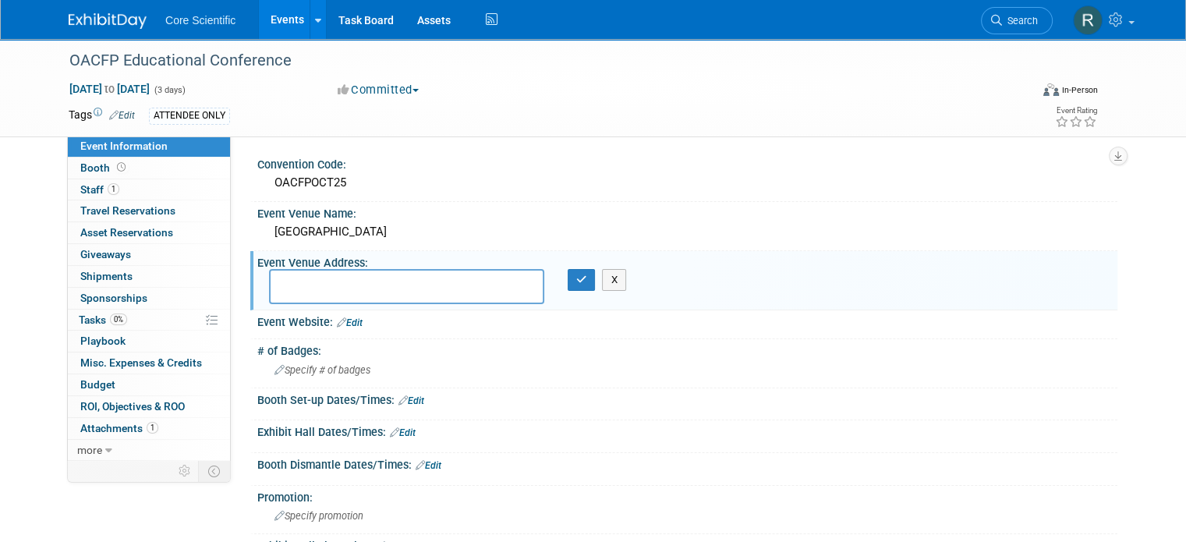
drag, startPoint x: 423, startPoint y: 230, endPoint x: 230, endPoint y: 228, distance: 192.6
click at [231, 228] on div "Convention Code: OACFPOCT25 Event Venue Name: White Oaks Resort & Spa" at bounding box center [674, 298] width 887 height 324
click at [321, 239] on div "White Oaks Resort & Spa" at bounding box center [687, 232] width 837 height 24
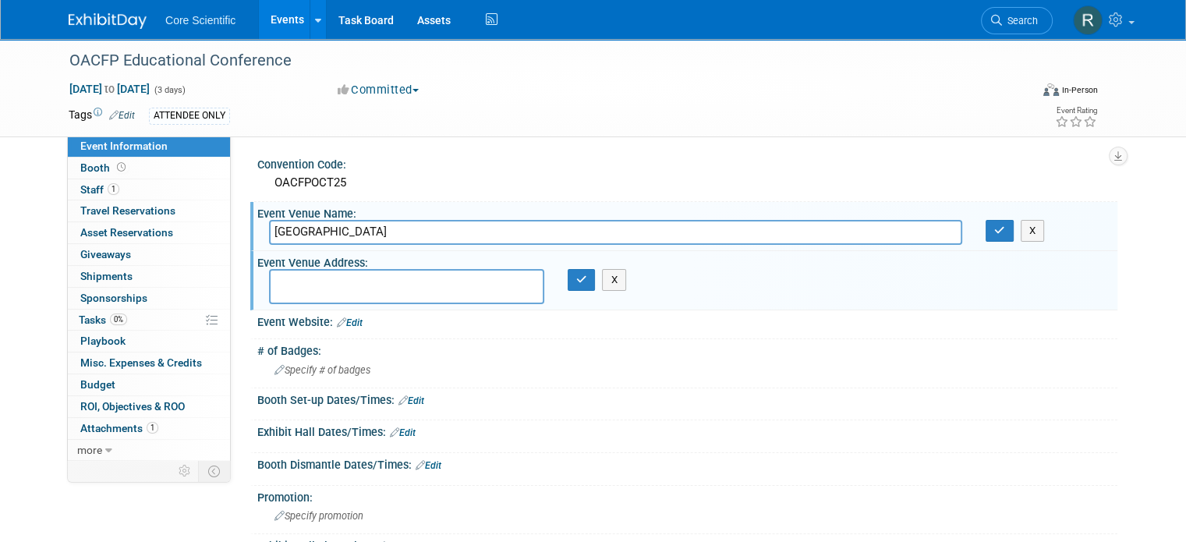
drag, startPoint x: 418, startPoint y: 233, endPoint x: 218, endPoint y: 233, distance: 200.4
click at [231, 233] on div "Convention Code: OACFPOCT25 Event Venue Name: White Oaks Resort & Spa White Oak…" at bounding box center [674, 298] width 887 height 324
click at [997, 222] on button "button" at bounding box center [1000, 231] width 28 height 22
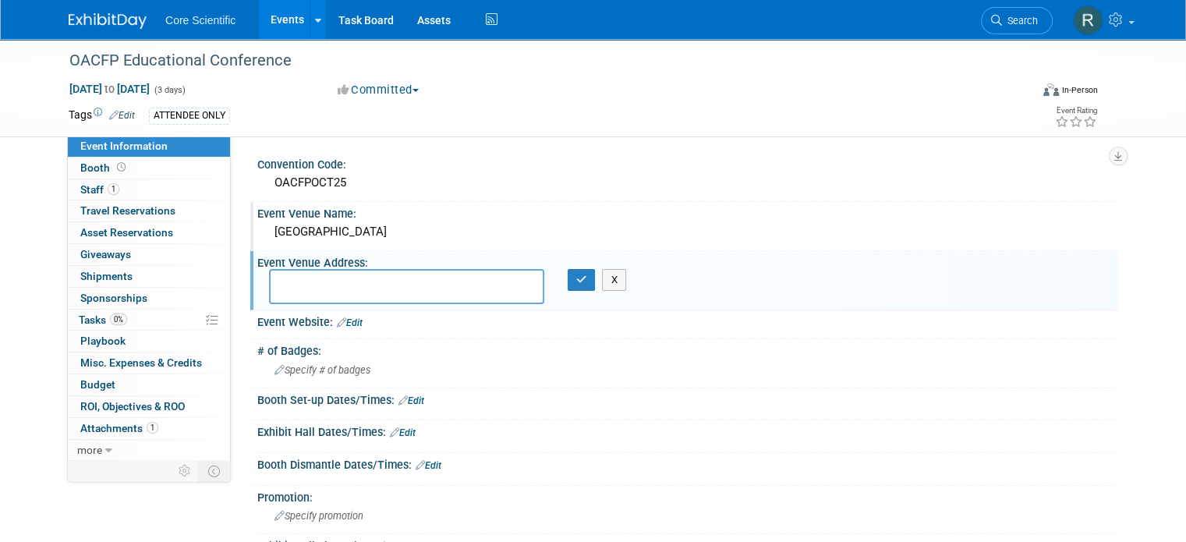
click at [289, 282] on textarea at bounding box center [406, 286] width 275 height 35
paste textarea "[STREET_ADDRESS][PERSON_NAME]"
type textarea "[STREET_ADDRESS][PERSON_NAME]"
click at [576, 278] on icon "button" at bounding box center [581, 280] width 11 height 10
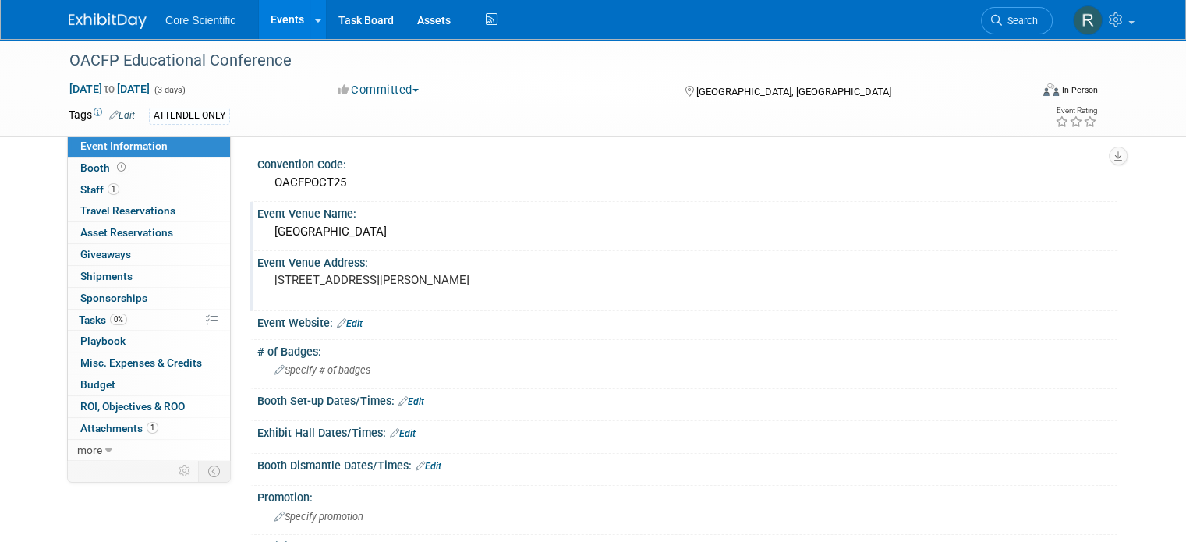
click at [402, 234] on div "White Oaks Resort & Spa" at bounding box center [687, 232] width 837 height 24
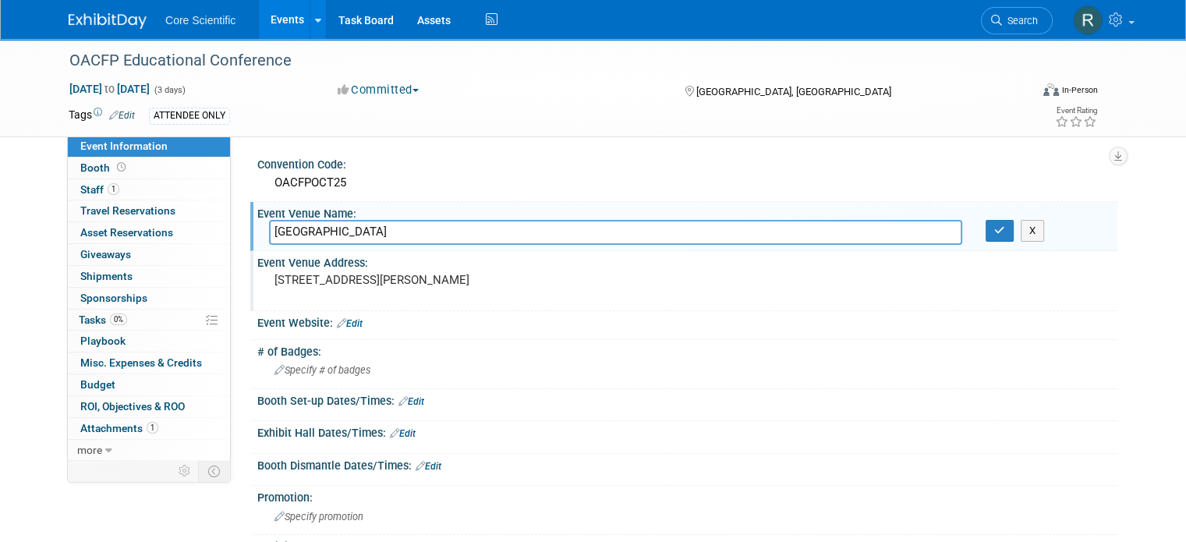
drag, startPoint x: 402, startPoint y: 234, endPoint x: 324, endPoint y: 236, distance: 78.0
click at [324, 236] on input "White Oaks Resort & Spa" at bounding box center [615, 232] width 693 height 24
type input "White Oaks"
click at [1005, 228] on icon "button" at bounding box center [999, 230] width 11 height 10
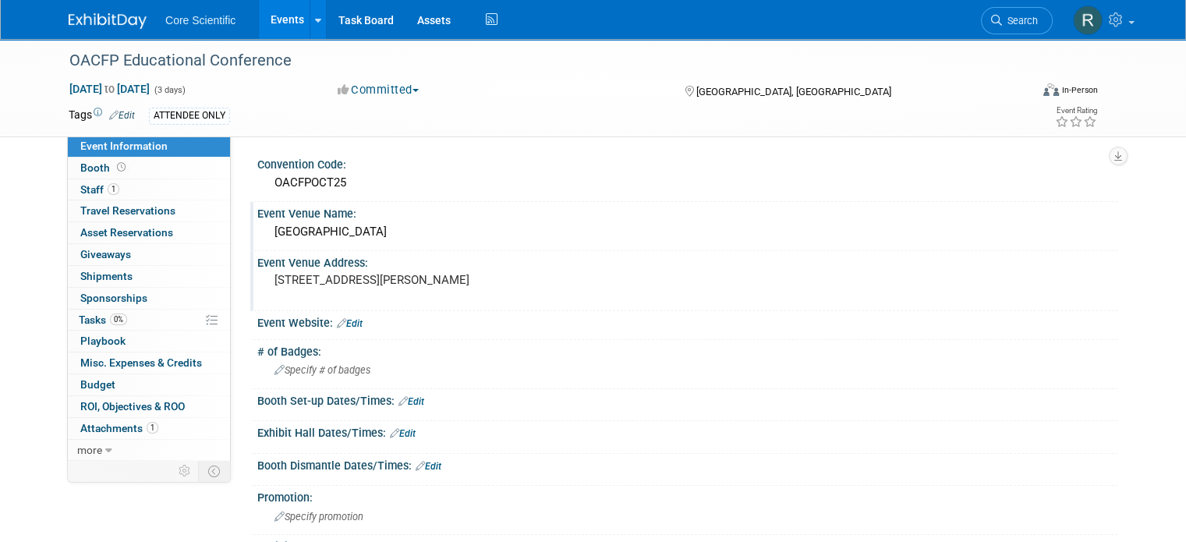
click at [349, 321] on link "Edit" at bounding box center [350, 323] width 26 height 11
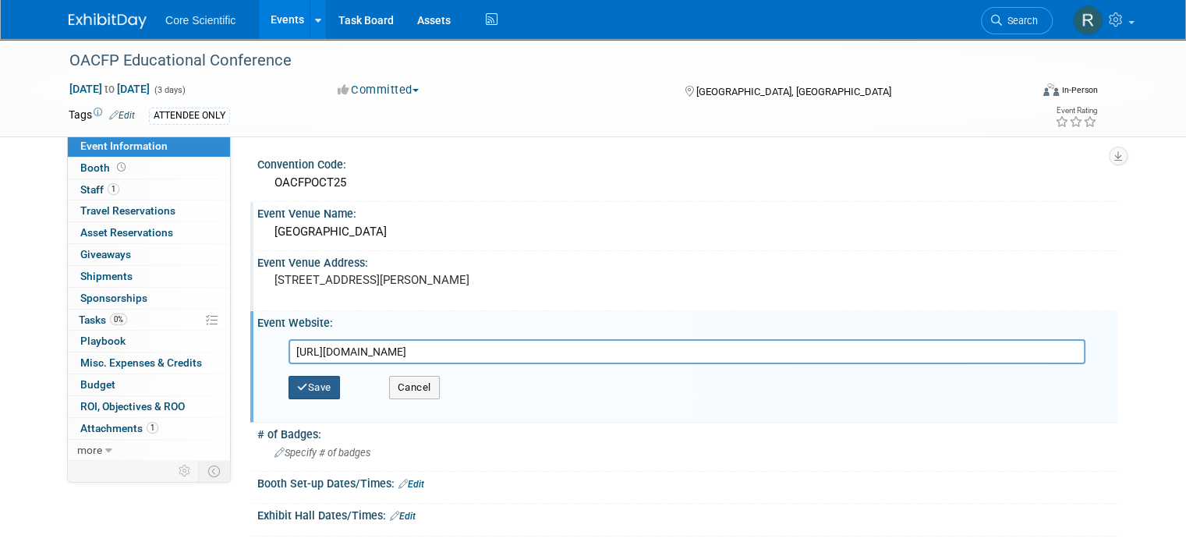
type input "https://site.pheedloop.com/event/OACFP25/home/"
click at [302, 382] on button "Save" at bounding box center [314, 387] width 51 height 23
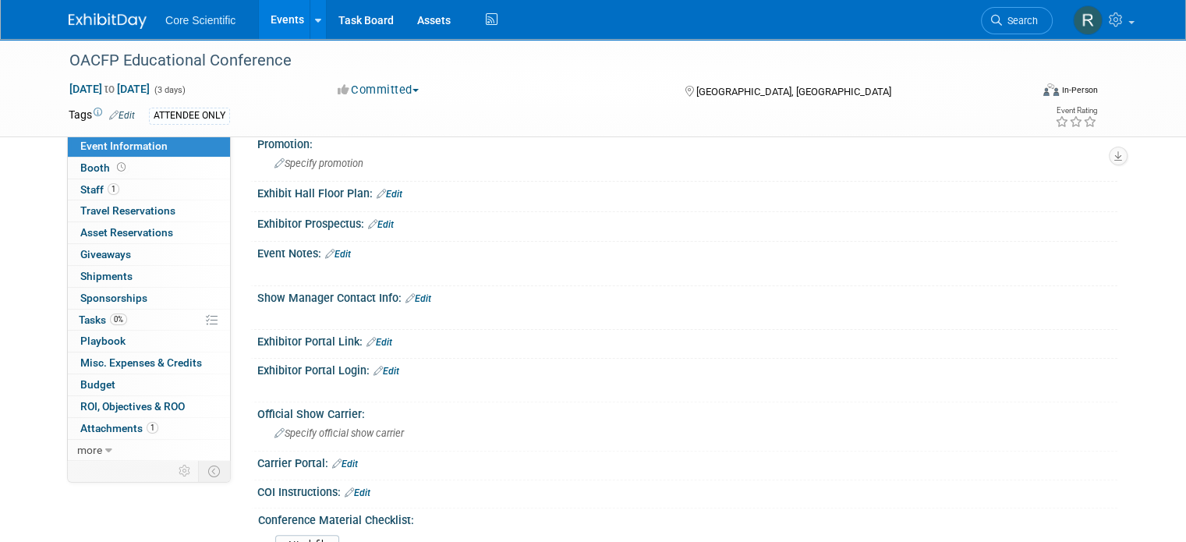
scroll to position [0, 0]
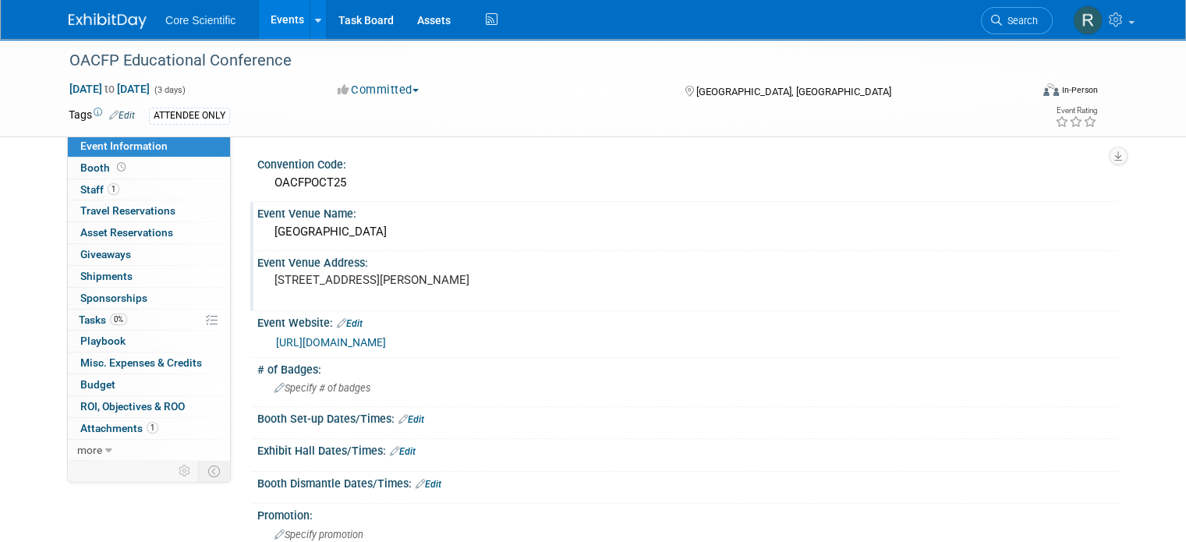
click at [347, 323] on link "Edit" at bounding box center [350, 323] width 26 height 11
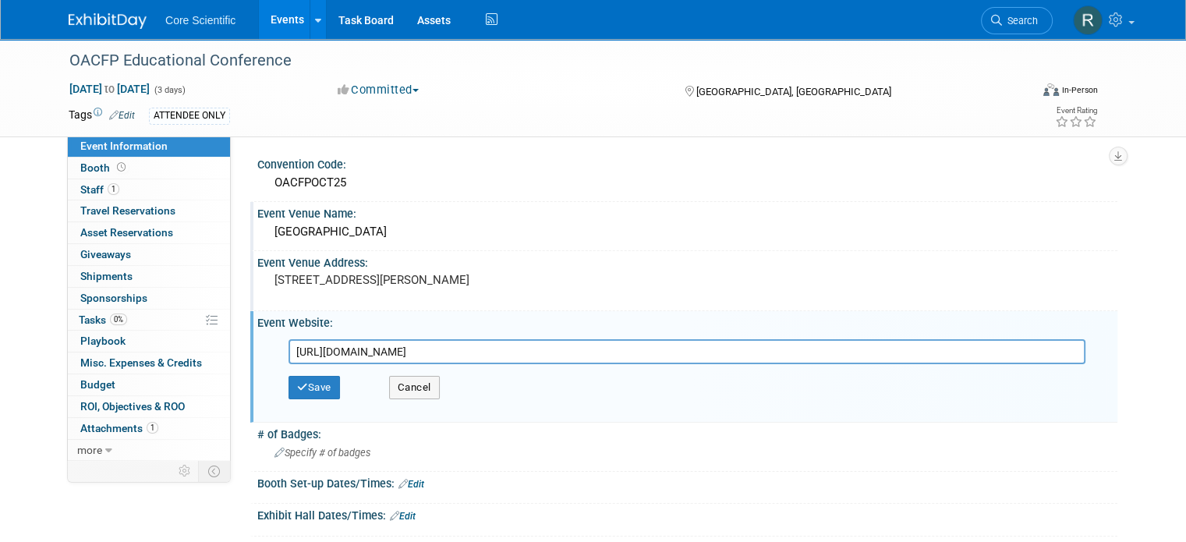
click at [421, 342] on input "https://site.pheedloop.com/event/OACFP25/home/" at bounding box center [687, 351] width 797 height 25
click at [597, 364] on div "Save Cancel" at bounding box center [691, 387] width 805 height 47
click at [574, 342] on input "https://site.pheedloop.com/event/OACFP25/home/" at bounding box center [687, 351] width 797 height 25
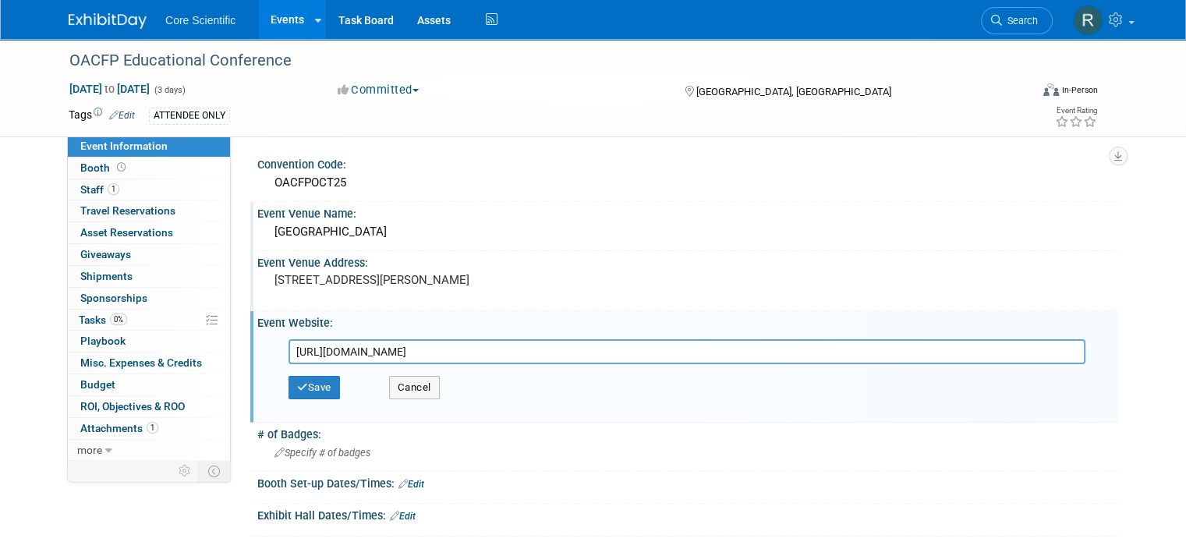
click at [574, 342] on input "https://site.pheedloop.com/event/OACFP25/home/" at bounding box center [687, 351] width 797 height 25
paste input "https://site.pheedloop.com/event/OACFP25/home/"
type input "https://site.pheedloop.com/event/OACFP25/home/"
click at [647, 353] on input "https://site.pheedloop.com/event/OACFP25/home/" at bounding box center [687, 351] width 797 height 25
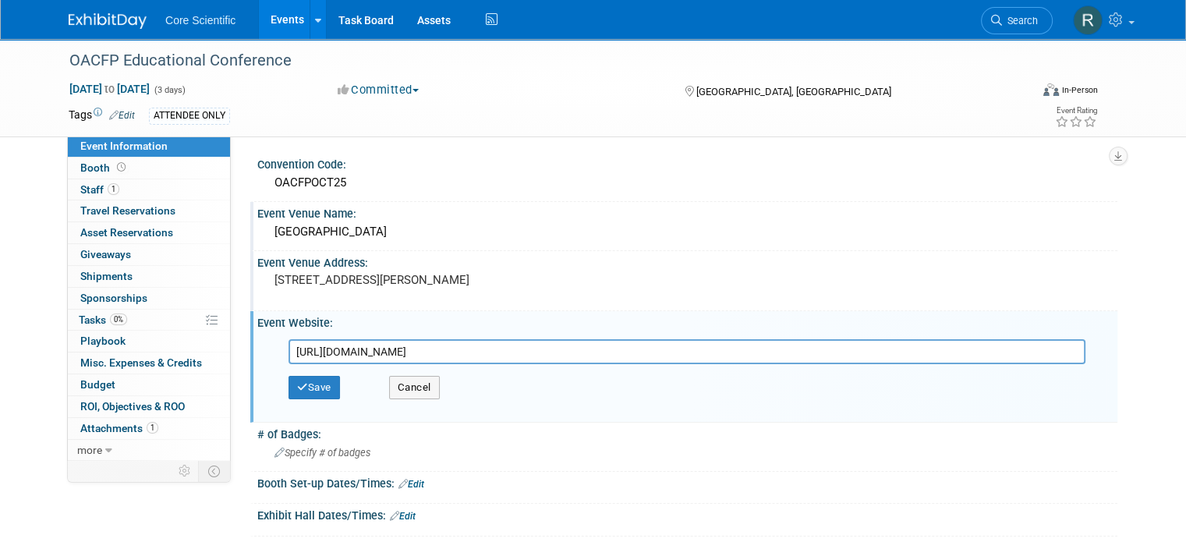
click at [647, 353] on input "https://site.pheedloop.com/event/OACFP25/home/" at bounding box center [687, 351] width 797 height 25
paste input "[URL][DOMAIN_NAME]"
type input "[URL][DOMAIN_NAME]"
click at [317, 383] on button "Save" at bounding box center [314, 387] width 51 height 23
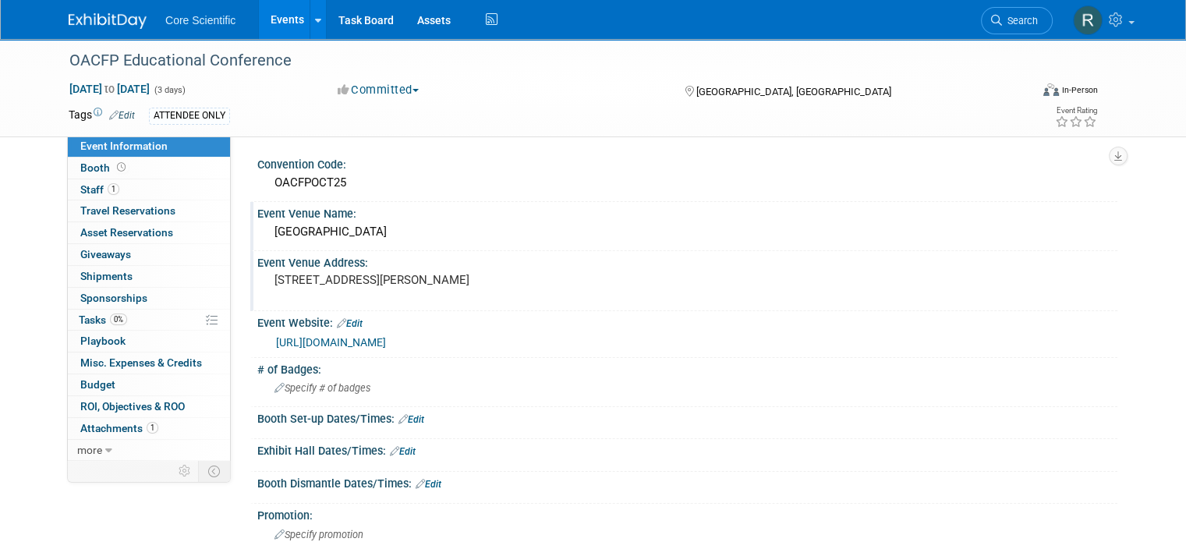
click at [38, 65] on div "OACFP Educational Conference Oct 7, 2025 to Oct 9, 2025 (3 days) Oct 7, 2025 to…" at bounding box center [593, 88] width 1186 height 98
click at [158, 322] on link "0% Tasks 0%" at bounding box center [149, 320] width 162 height 21
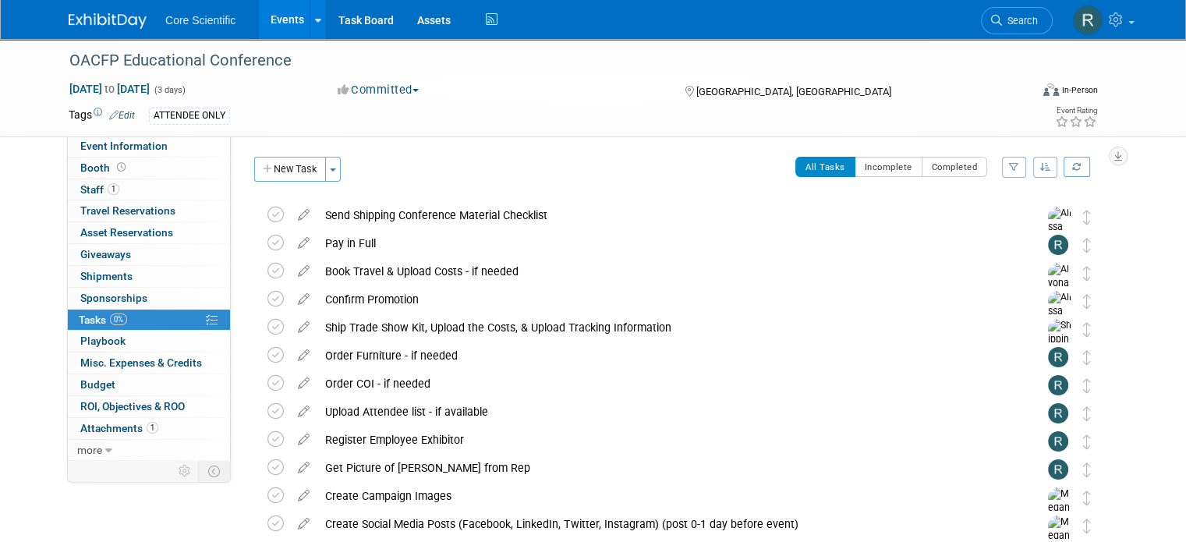
click at [1151, 265] on div "OACFP Educational Conference Oct 7, 2025 to Oct 9, 2025 (3 days) Oct 7, 2025 to…" at bounding box center [593, 392] width 1186 height 707
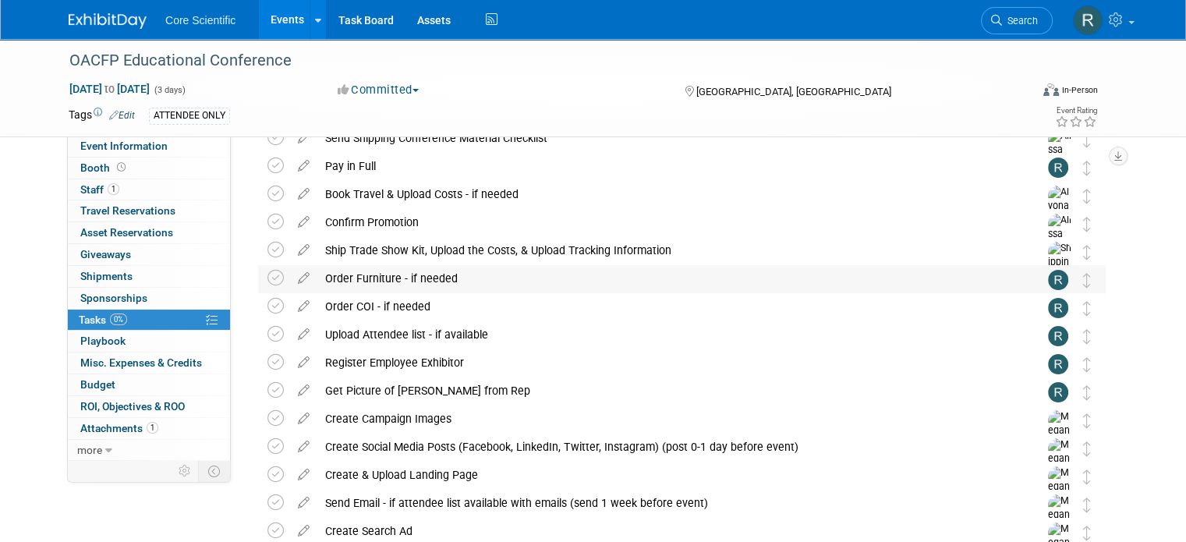
scroll to position [204, 0]
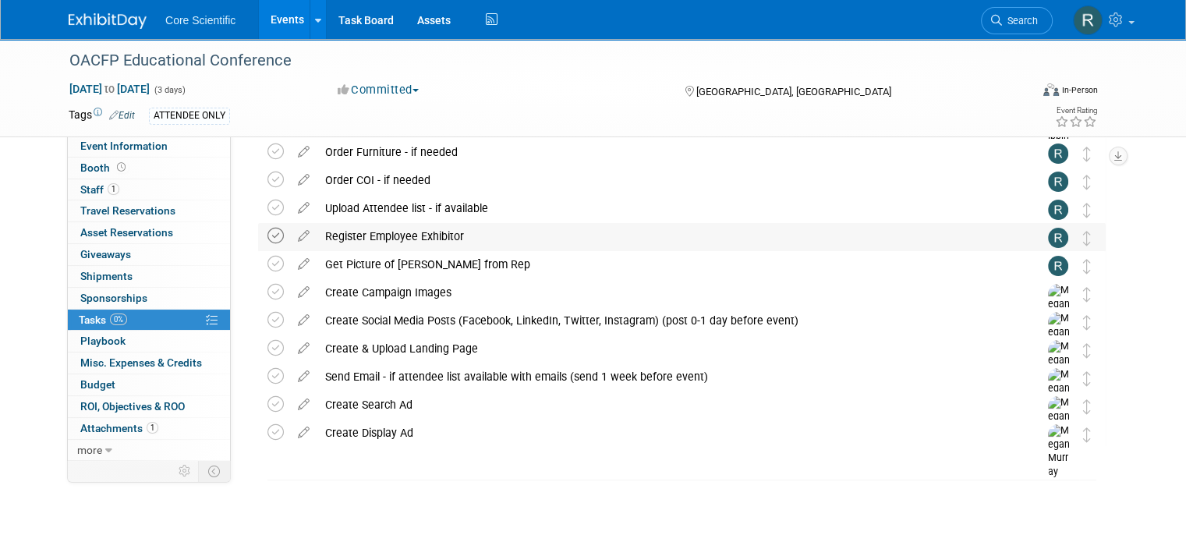
click at [267, 239] on icon at bounding box center [275, 236] width 16 height 16
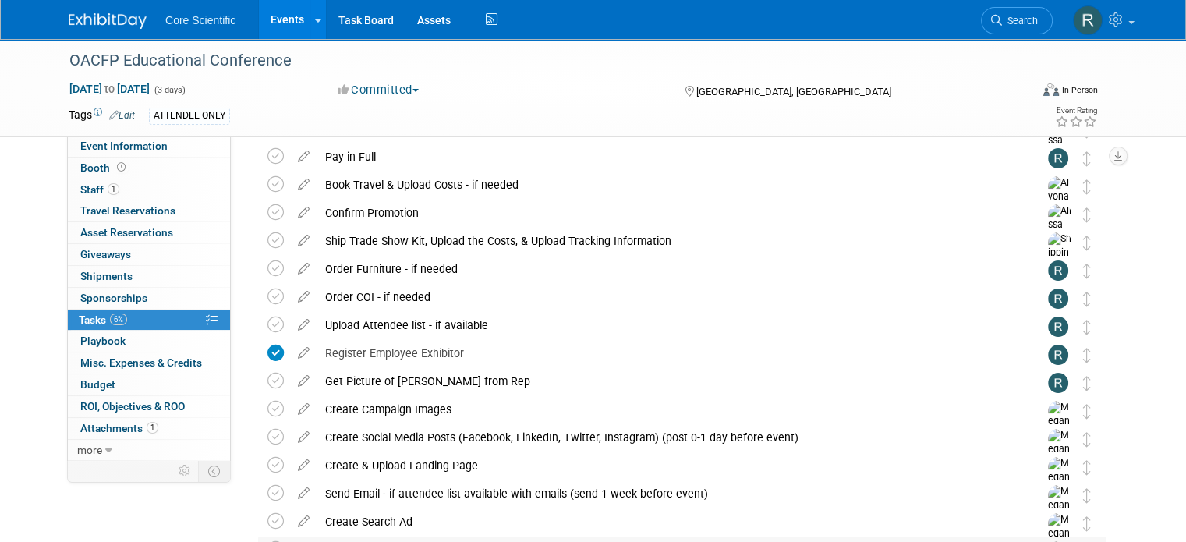
scroll to position [48, 0]
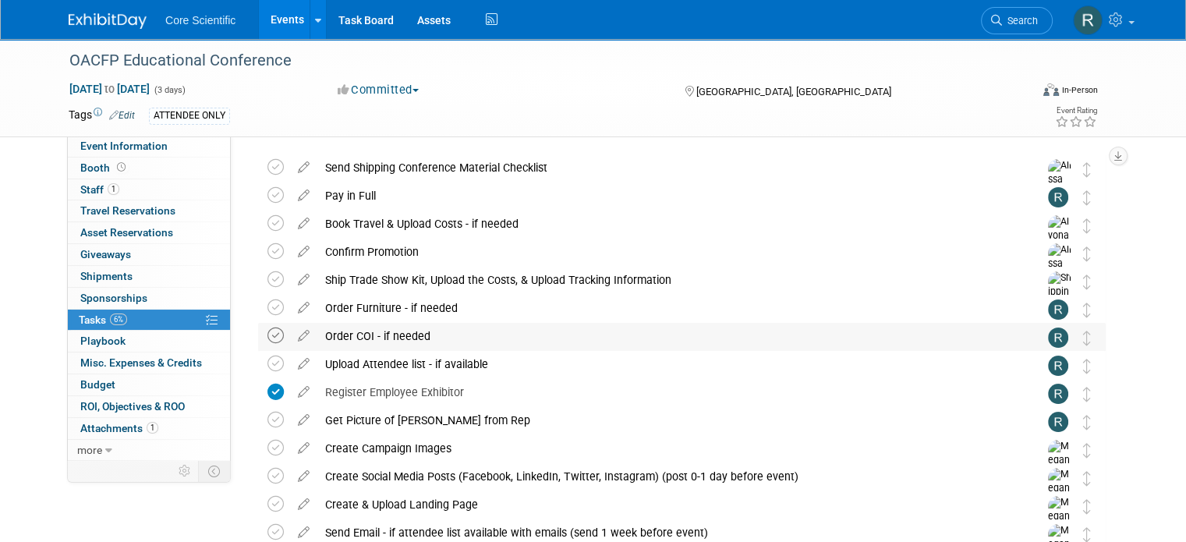
click at [267, 333] on icon at bounding box center [275, 336] width 16 height 16
click at [267, 309] on icon at bounding box center [275, 307] width 16 height 16
click at [384, 340] on div "Order COI - if needed" at bounding box center [667, 336] width 700 height 27
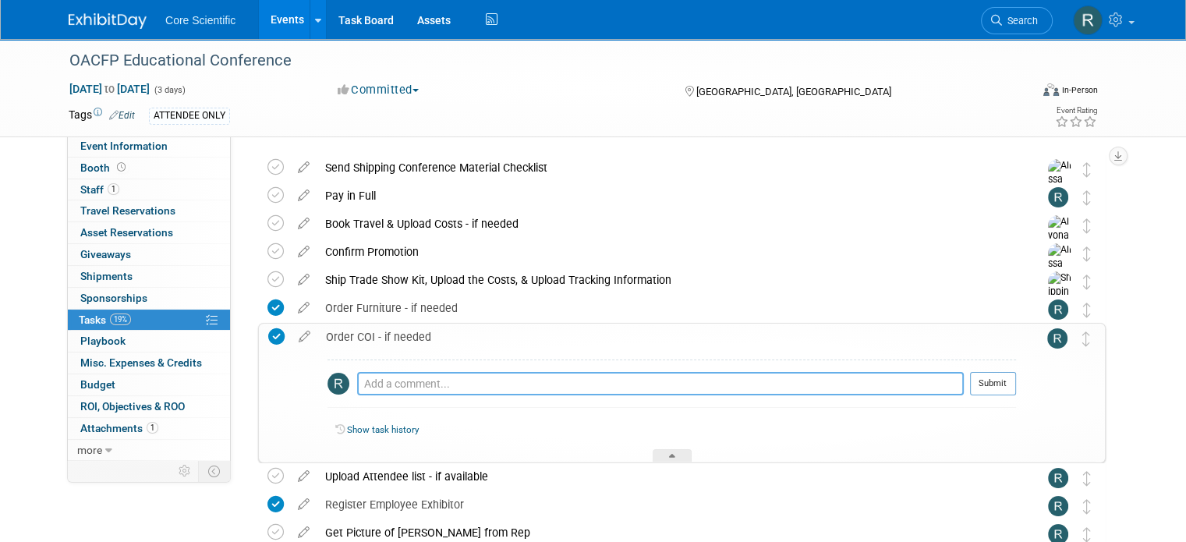
click at [386, 377] on textarea at bounding box center [660, 383] width 607 height 23
type textarea "attendee, not needed"
click at [1016, 374] on button "Submit" at bounding box center [993, 383] width 46 height 23
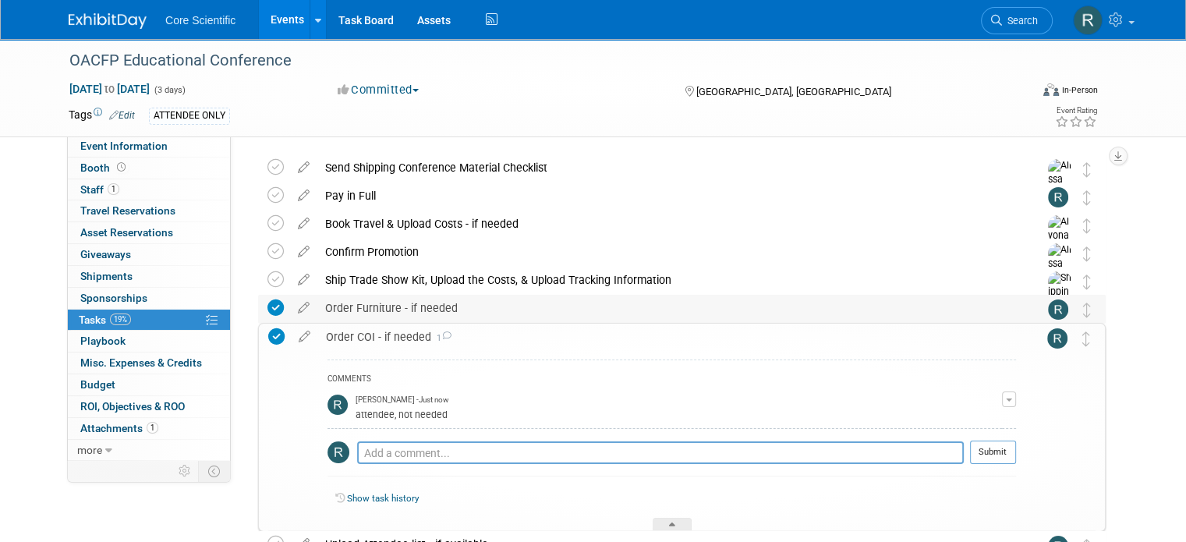
click at [420, 307] on div "Order Furniture - if needed" at bounding box center [667, 308] width 700 height 27
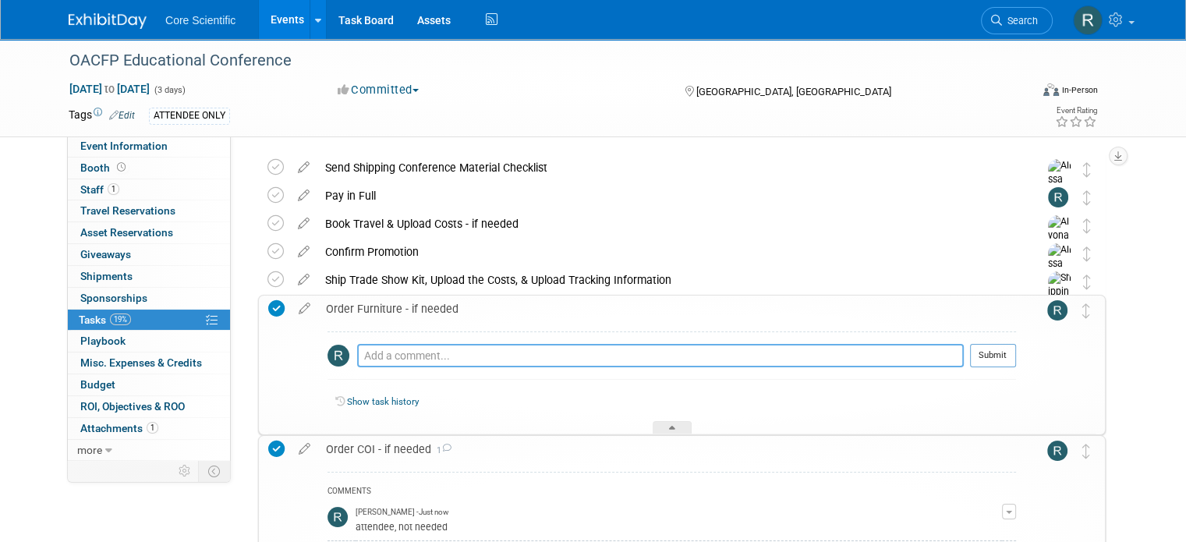
click at [440, 350] on textarea at bounding box center [660, 355] width 607 height 23
type textarea "attendee, not needed"
click at [987, 354] on button "Submit" at bounding box center [993, 355] width 46 height 23
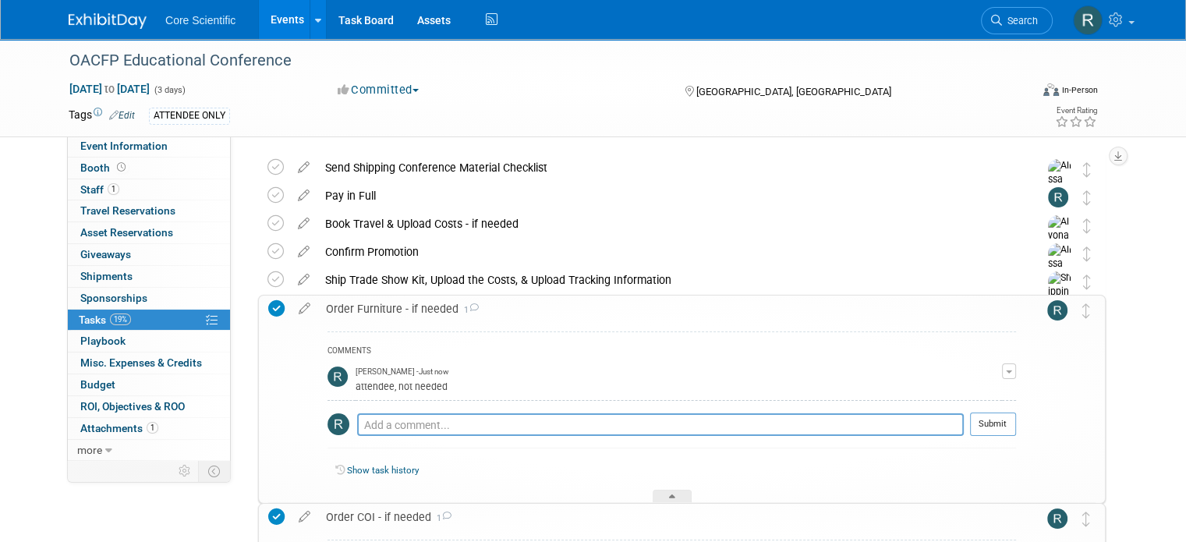
click at [368, 301] on div "Order Furniture - if needed 1" at bounding box center [667, 309] width 698 height 27
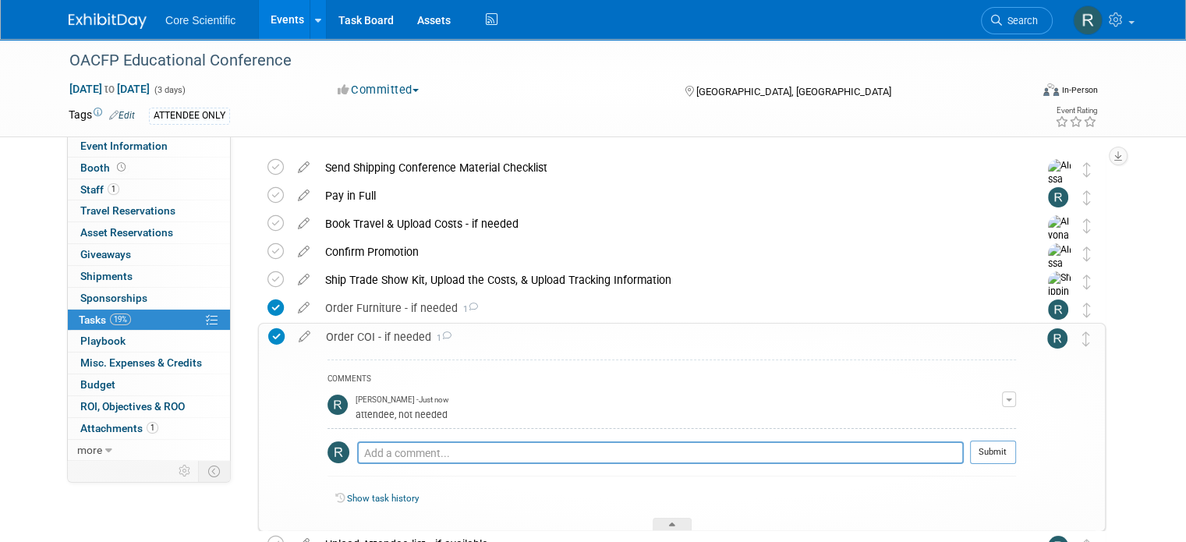
click at [348, 338] on div "Order COI - if needed 1" at bounding box center [667, 337] width 698 height 27
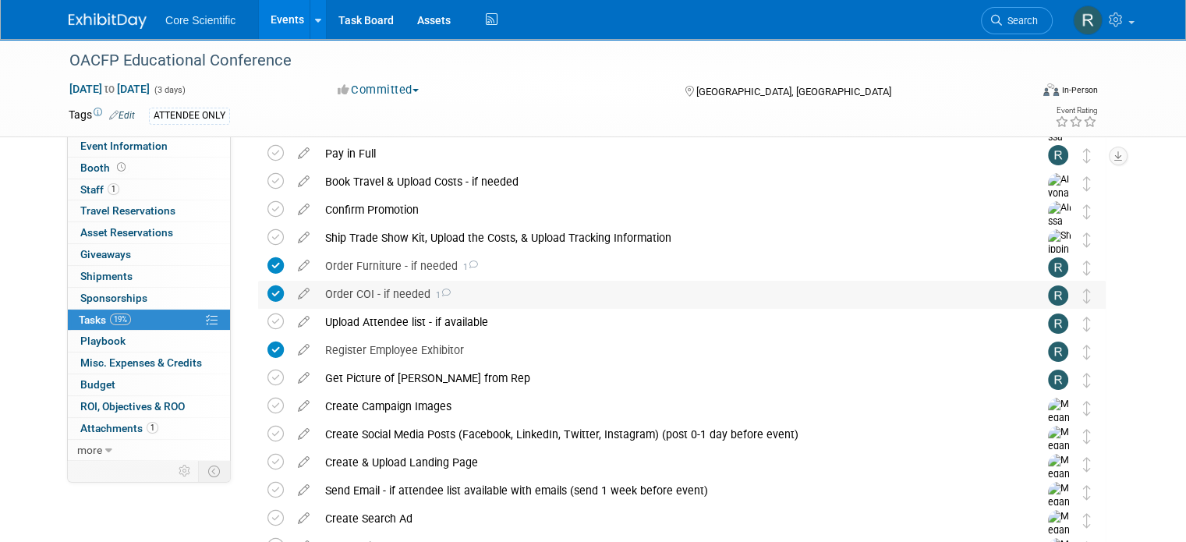
scroll to position [0, 0]
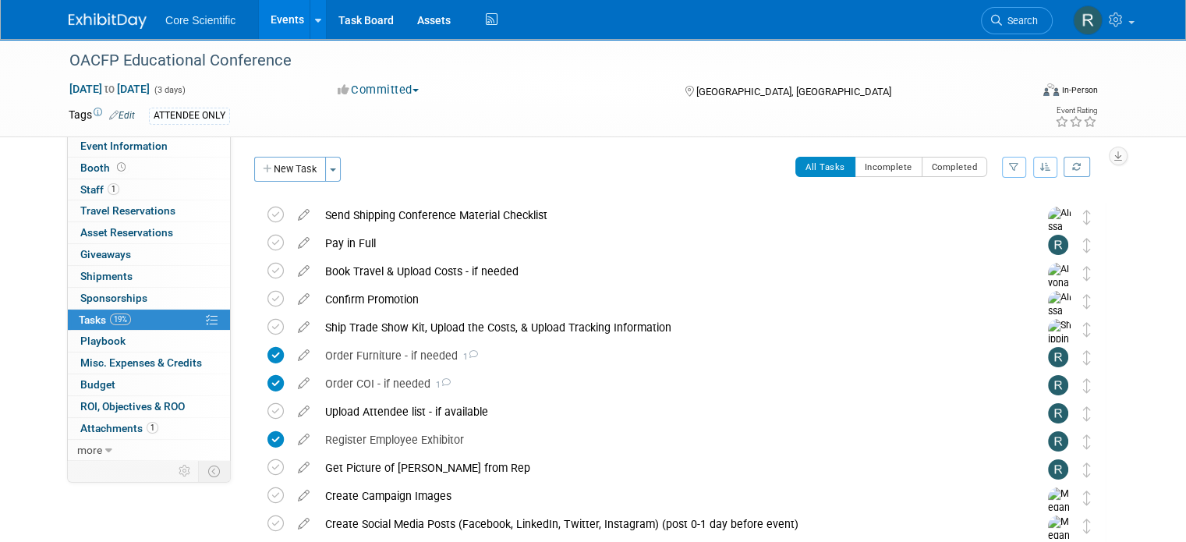
click at [110, 18] on img at bounding box center [108, 21] width 78 height 16
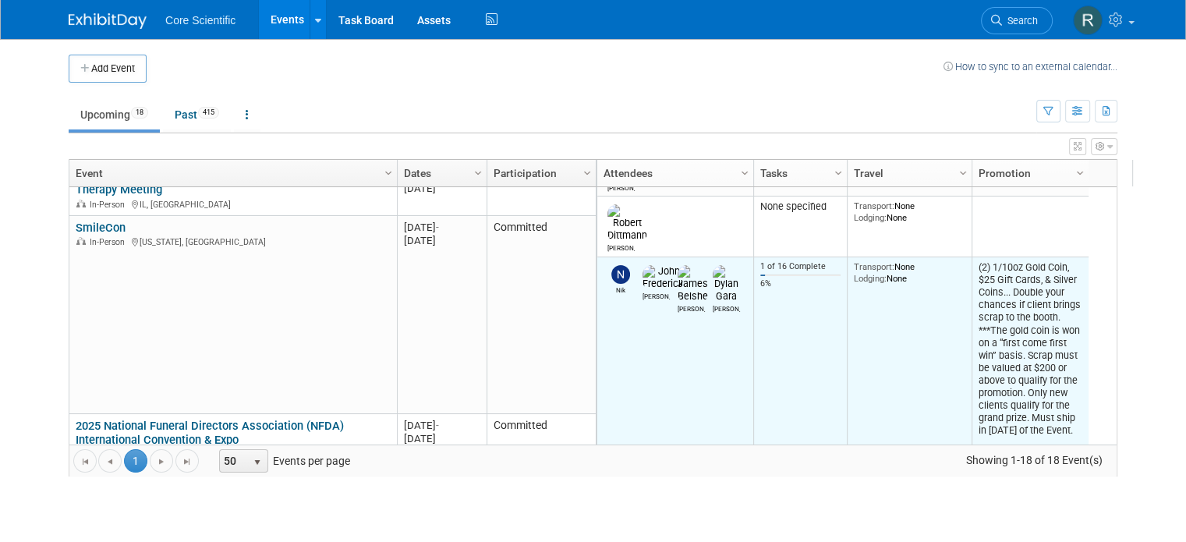
scroll to position [508, 0]
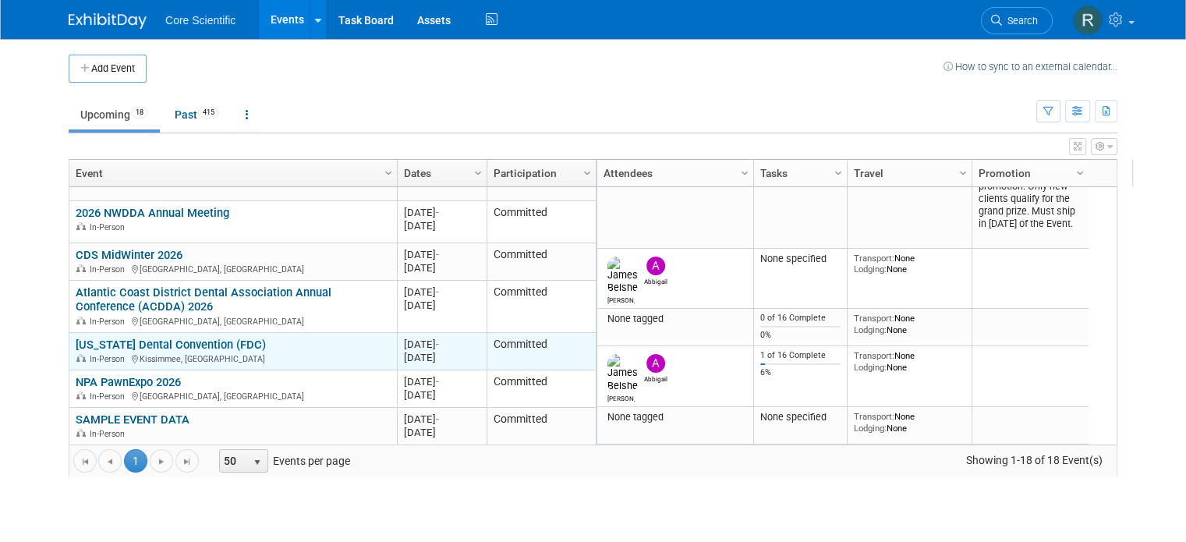
click at [209, 347] on link "[US_STATE] Dental Convention (FDC)" at bounding box center [171, 345] width 190 height 14
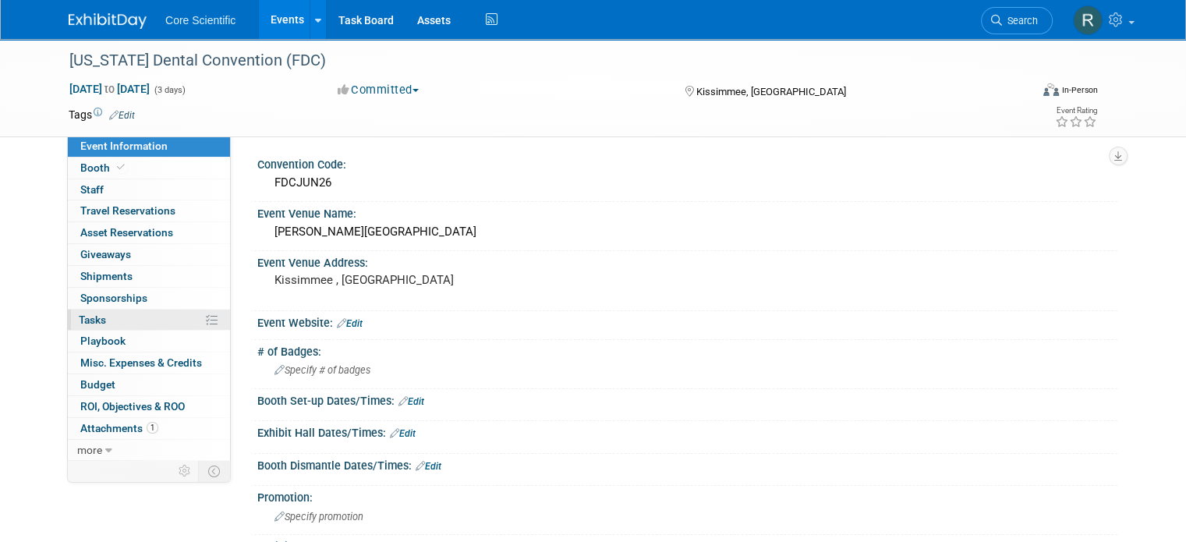
click at [154, 310] on link "0% Tasks 0%" at bounding box center [149, 320] width 162 height 21
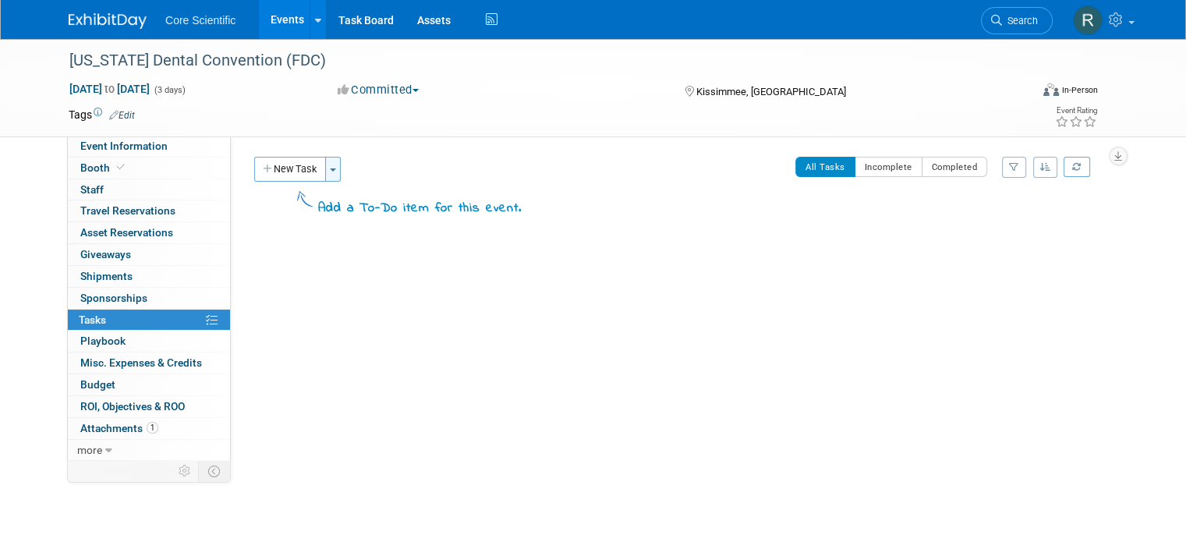
click at [330, 168] on span "button" at bounding box center [333, 169] width 6 height 3
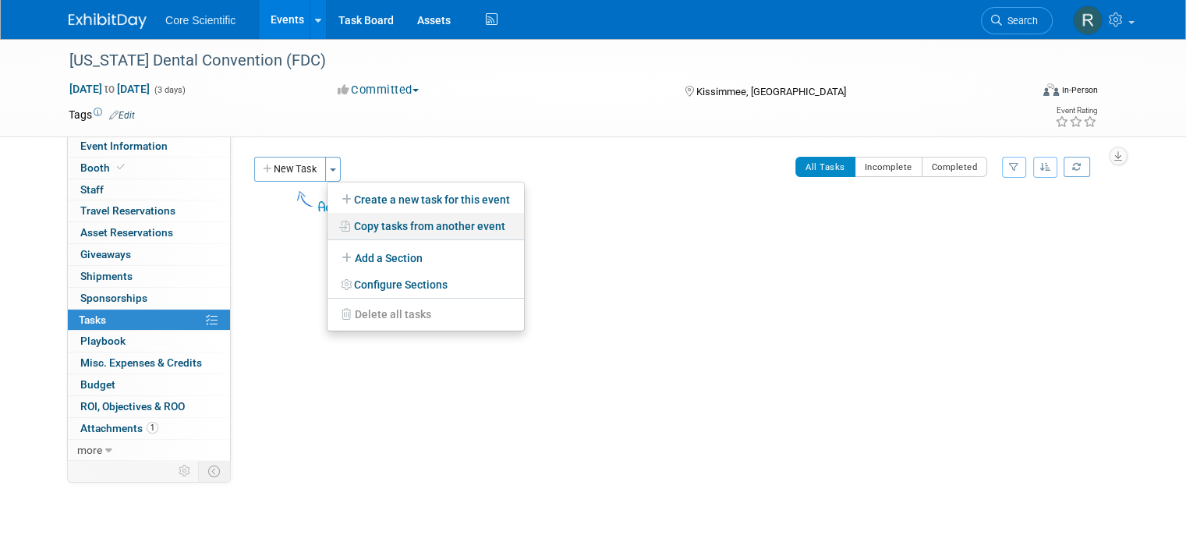
click at [395, 230] on link "Copy tasks from another event" at bounding box center [426, 226] width 197 height 27
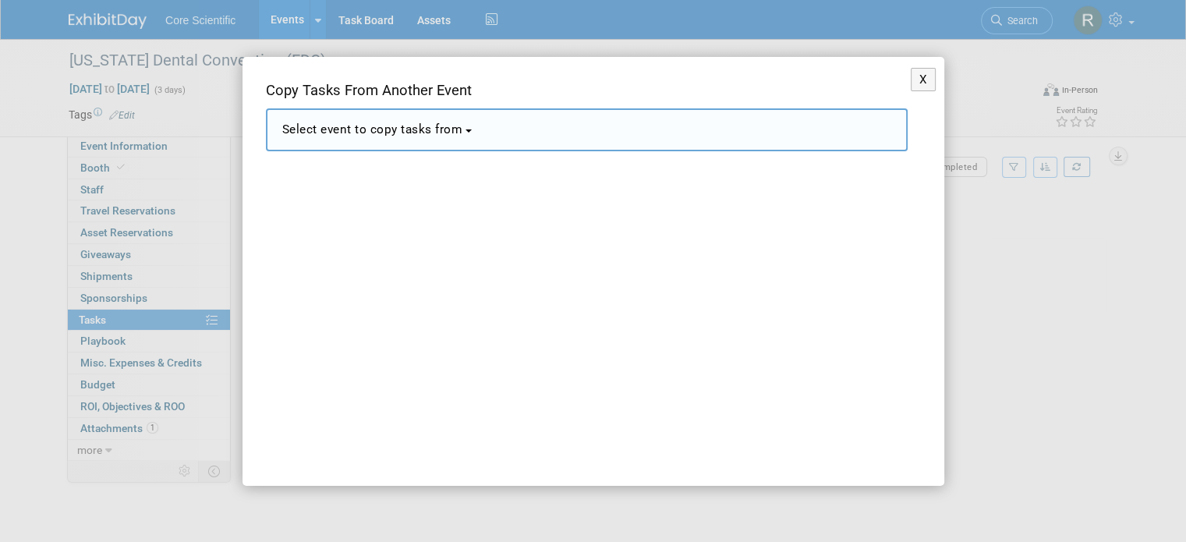
click at [426, 135] on span "Select event to copy tasks from" at bounding box center [372, 129] width 181 height 14
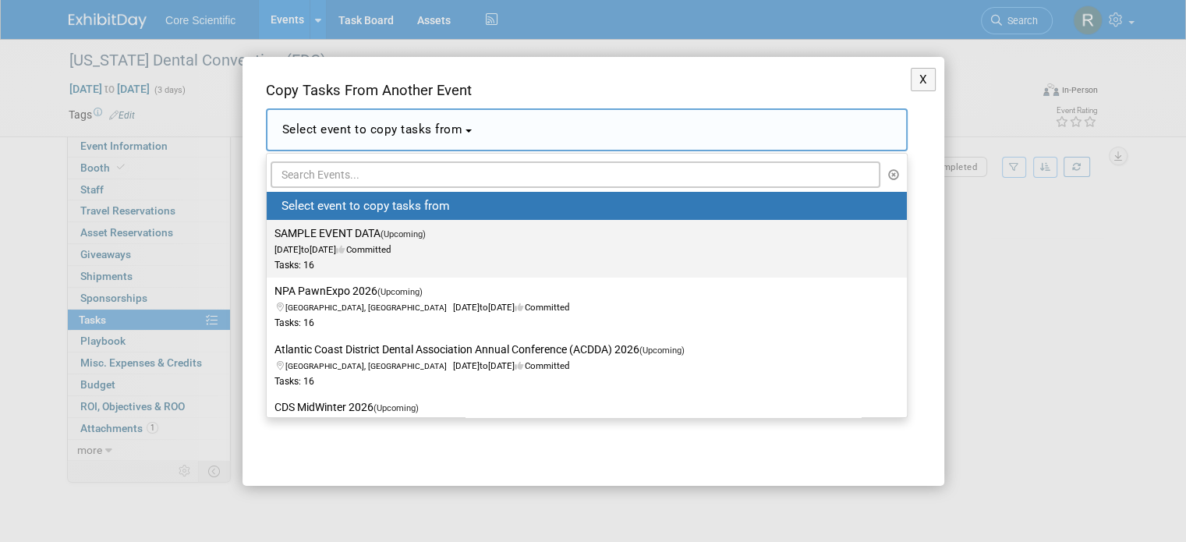
click at [406, 225] on label "SAMPLE EVENT DATA (Upcoming) [DATE] to [DATE] Committed Tasks: 16" at bounding box center [583, 248] width 617 height 51
click at [269, 228] on input "SAMPLE EVENT DATA (Upcoming) [DATE] to [DATE] Committed Tasks: 16" at bounding box center [264, 233] width 10 height 10
select select "11090879"
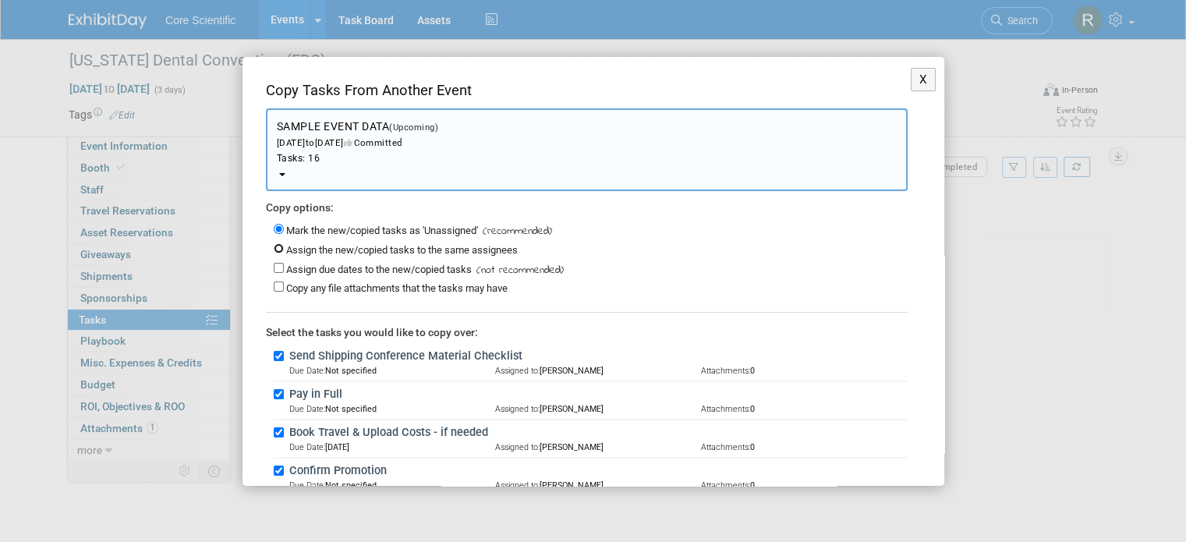
click at [279, 245] on input "Assign the new/copied tasks to the same assignees" at bounding box center [279, 248] width 10 height 10
radio input "true"
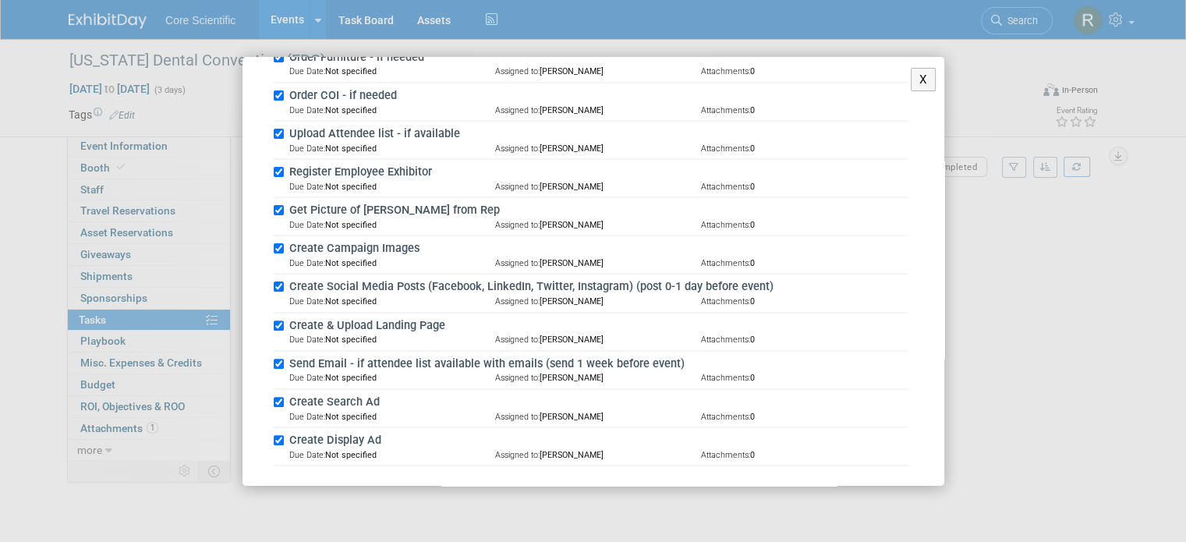
scroll to position [534, 0]
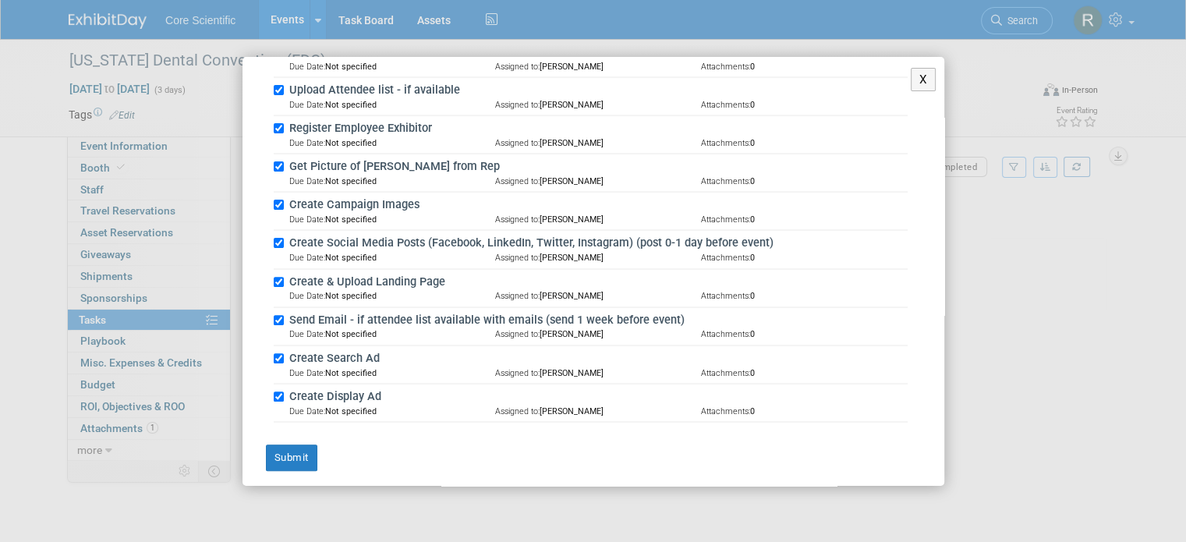
click at [322, 451] on div "Submit" at bounding box center [309, 447] width 111 height 48
click at [307, 454] on button "Submit" at bounding box center [291, 458] width 51 height 27
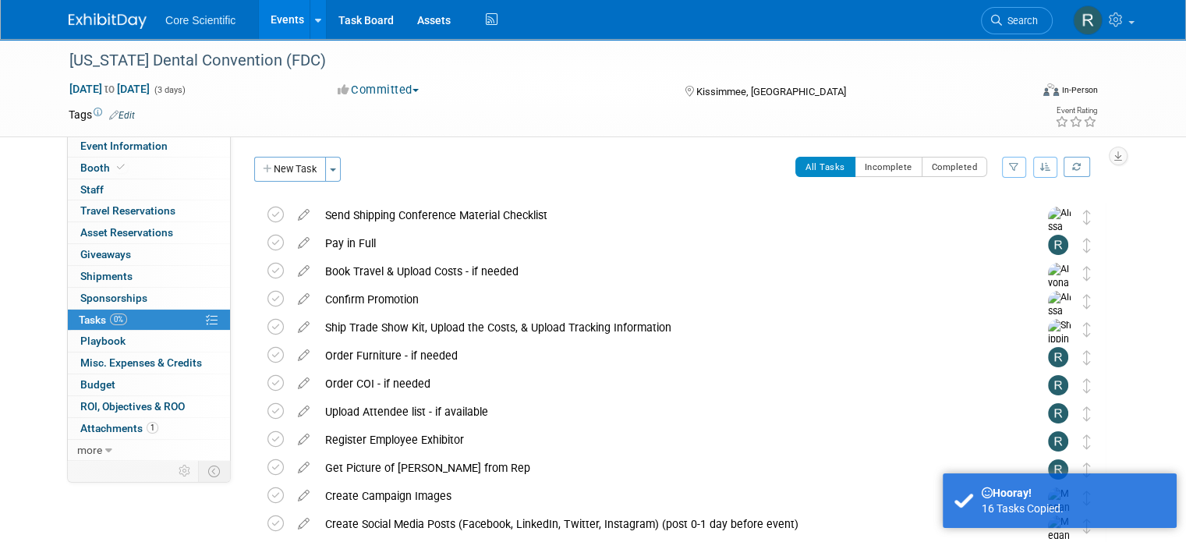
click at [12, 83] on div "Florida Dental Convention (FDC) Jun 25, 2026 to Jun 27, 2026 (3 days) Jun 25, 2…" at bounding box center [593, 88] width 1186 height 98
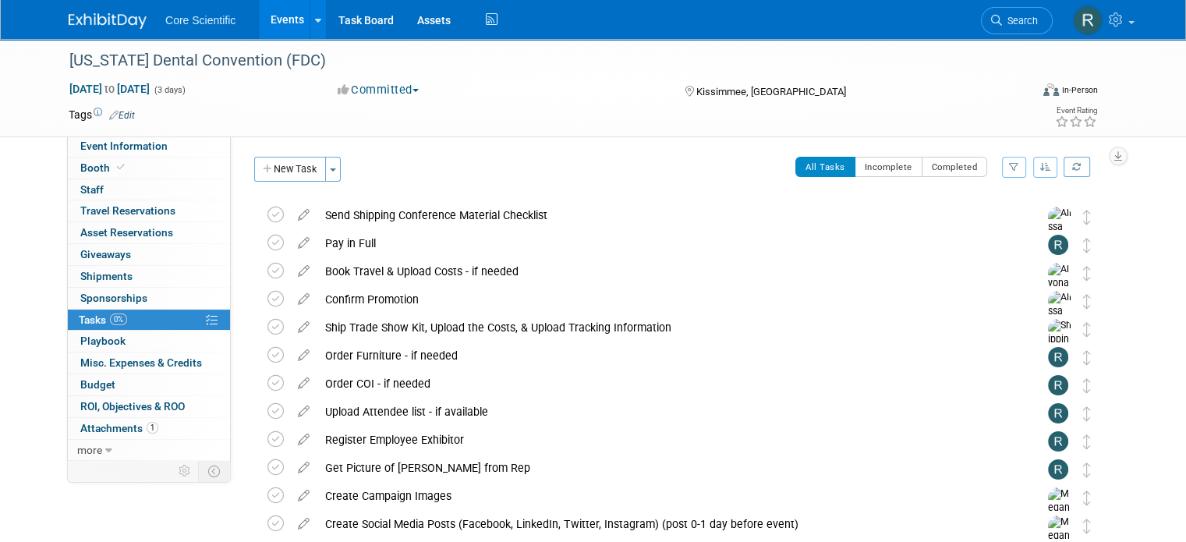
click at [97, 32] on div "Core Scientific Events Add Event Bulk Upload Events Shareable Event Boards Rece…" at bounding box center [593, 19] width 1049 height 39
click at [100, 12] on link at bounding box center [117, 13] width 97 height 12
